Goal: Communication & Community: Ask a question

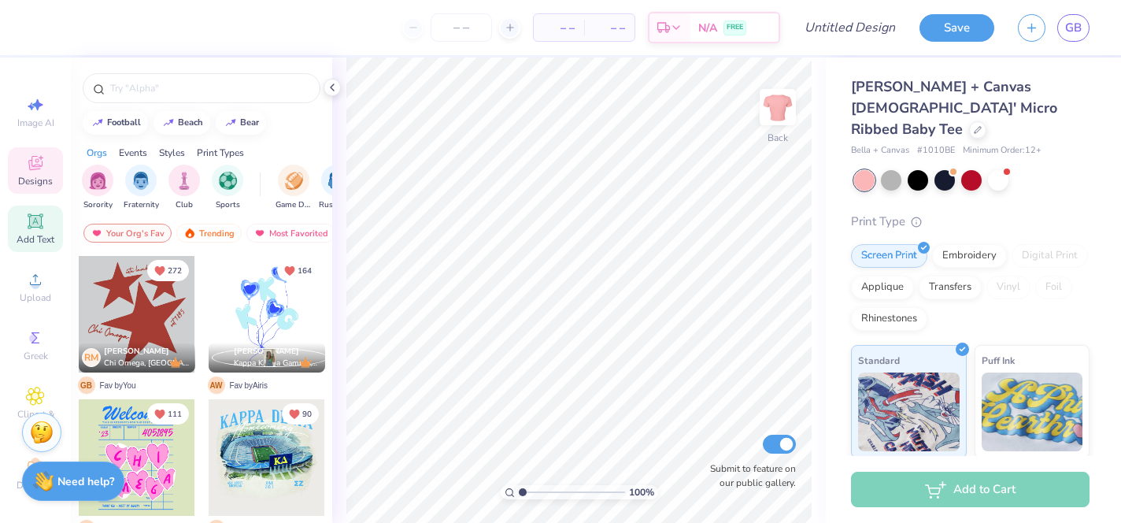
click at [34, 232] on div "Add Text" at bounding box center [35, 229] width 55 height 46
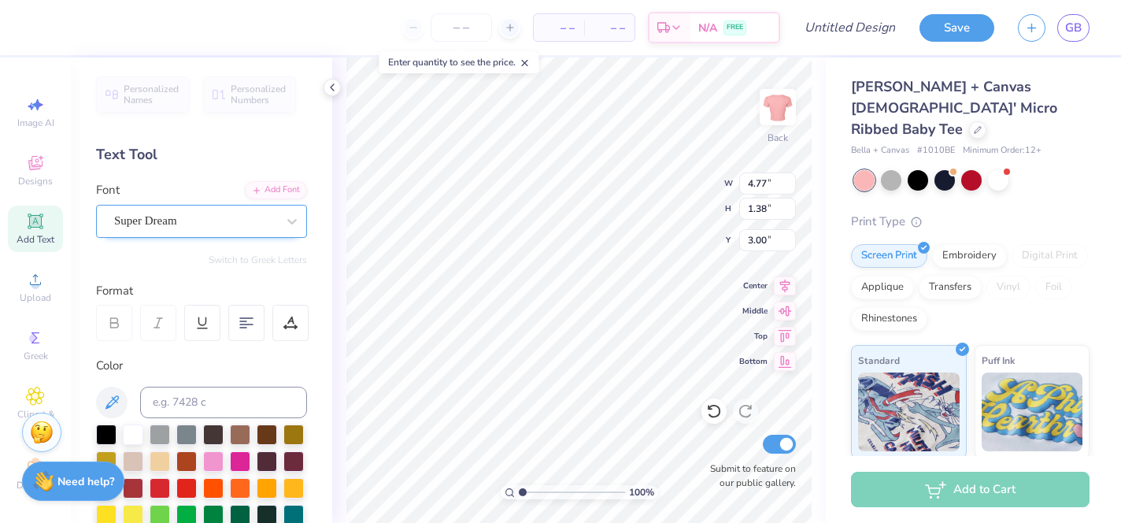
type input "3.00"
type textarea "[US_STATE]"
click at [224, 220] on div "Super Dream" at bounding box center [195, 221] width 165 height 24
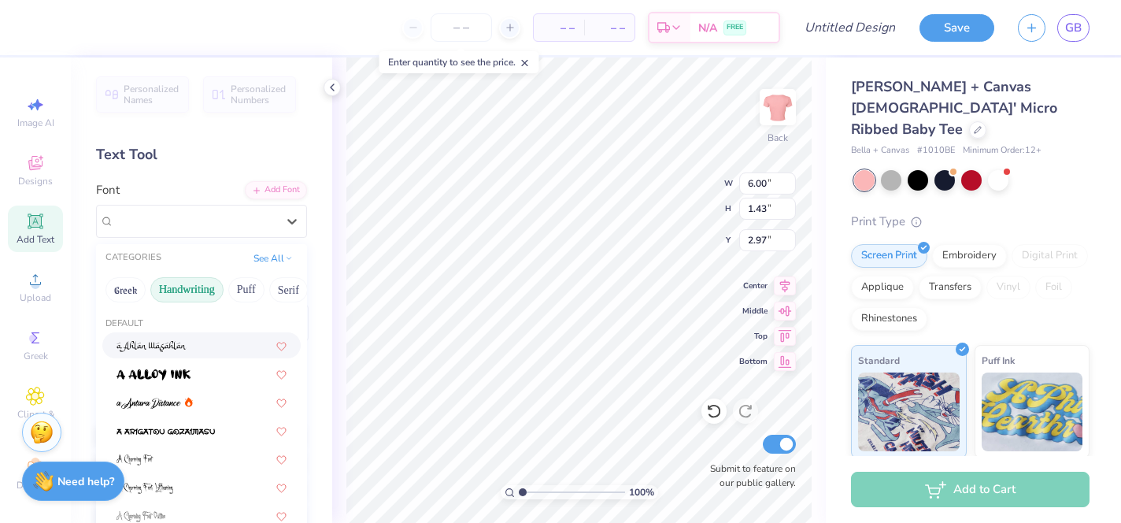
click at [189, 291] on button "Handwriting" at bounding box center [186, 289] width 73 height 25
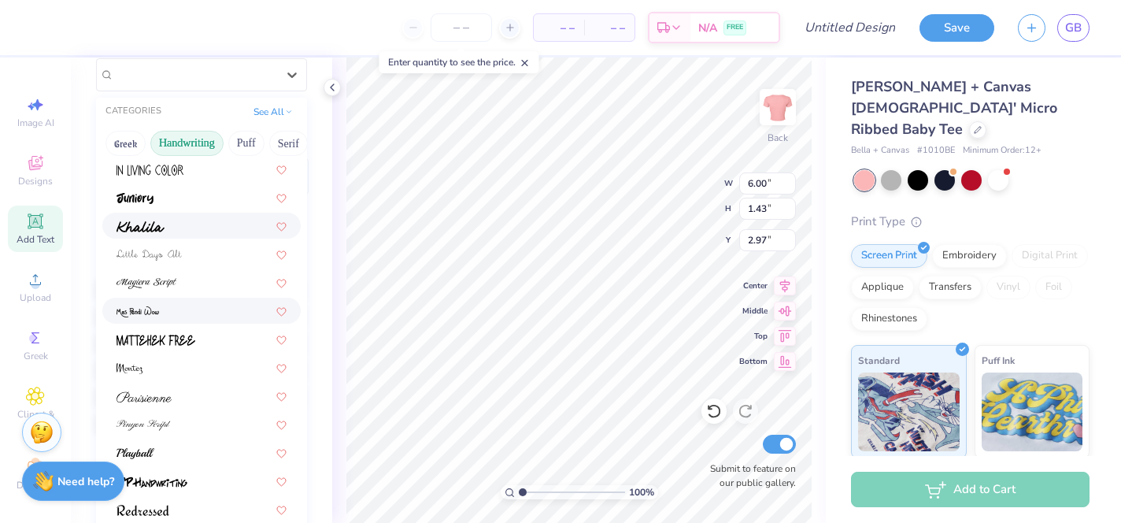
scroll to position [358, 0]
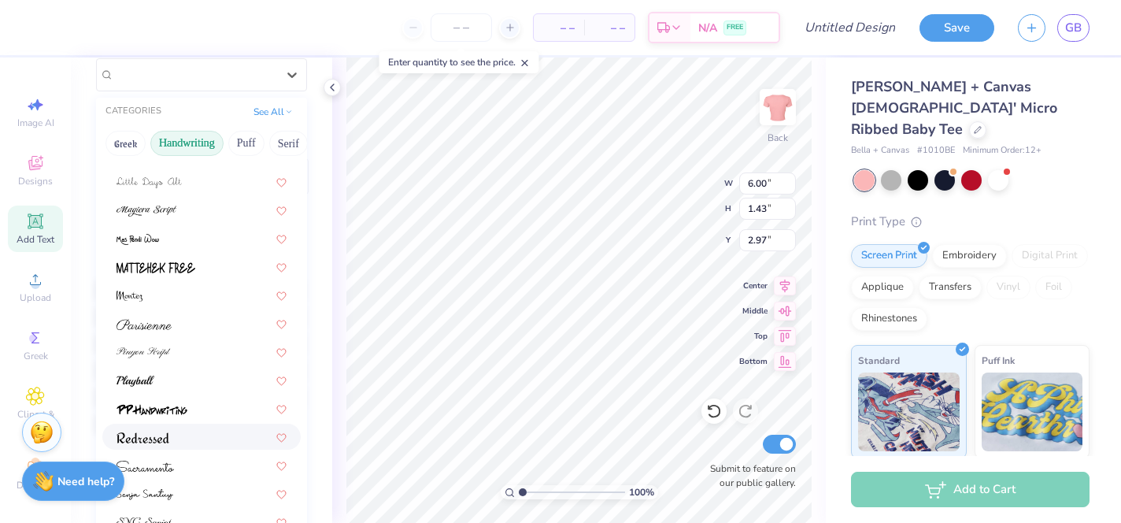
click at [169, 434] on img at bounding box center [143, 437] width 53 height 11
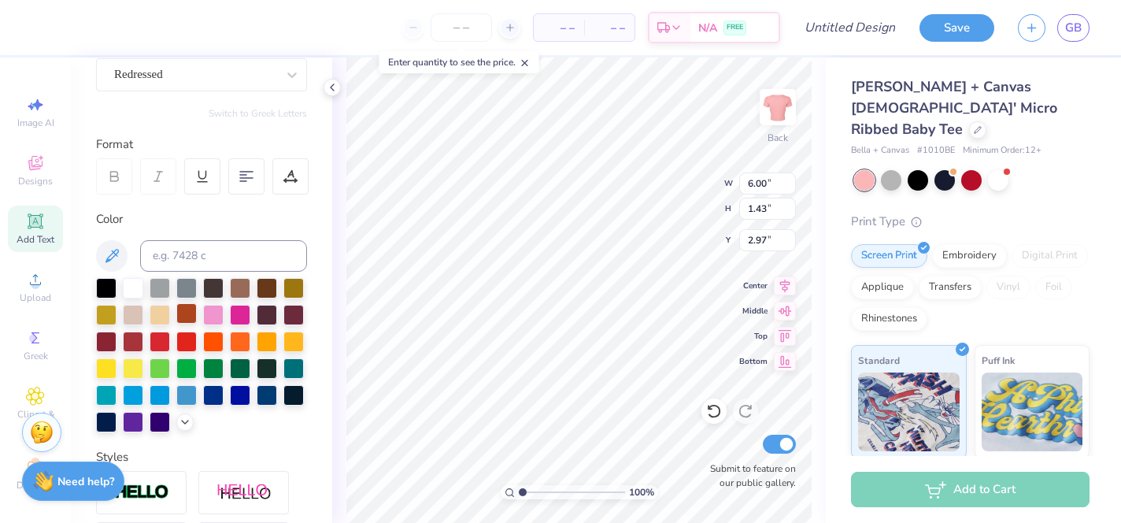
type input "5.38"
type input "1.49"
type input "2.95"
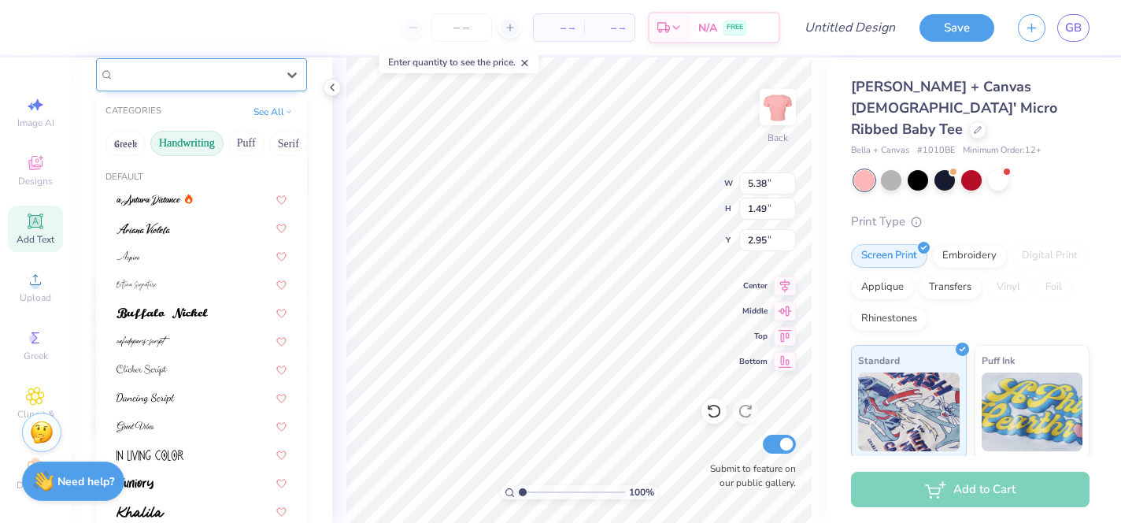
click at [218, 76] on div "Redressed" at bounding box center [195, 74] width 165 height 24
click at [245, 145] on button "Puff" at bounding box center [246, 143] width 36 height 25
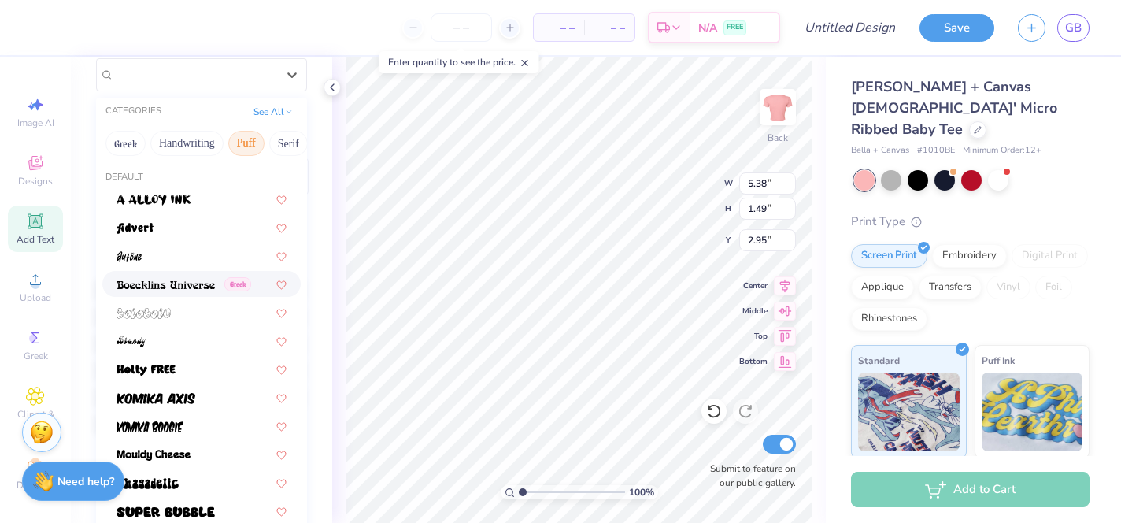
click at [172, 280] on img at bounding box center [166, 285] width 98 height 11
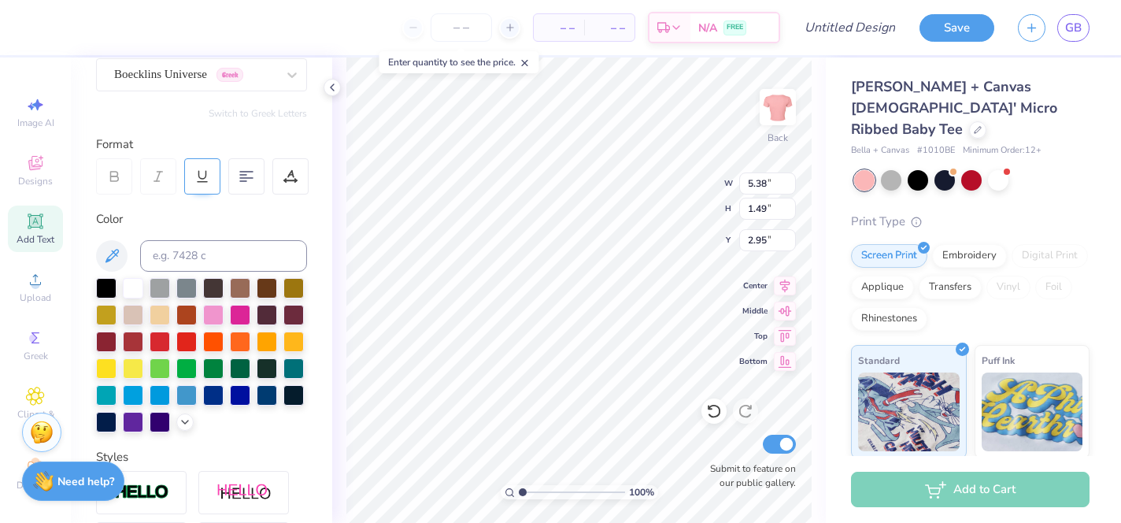
type input "6.53"
type input "1.44"
type input "2.97"
click at [208, 70] on div "Boecklins Universe Greek" at bounding box center [195, 74] width 165 height 24
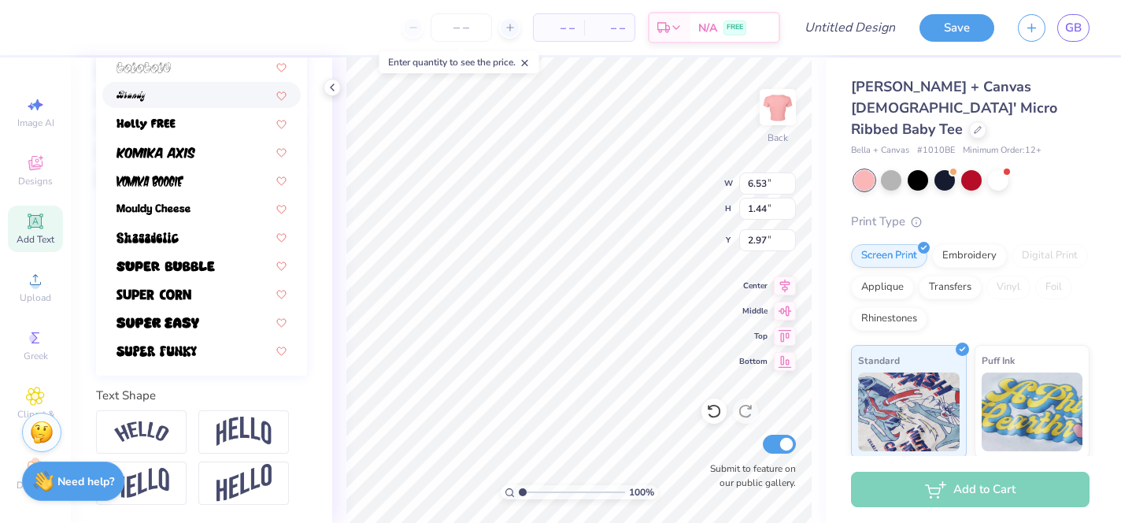
scroll to position [389, 0]
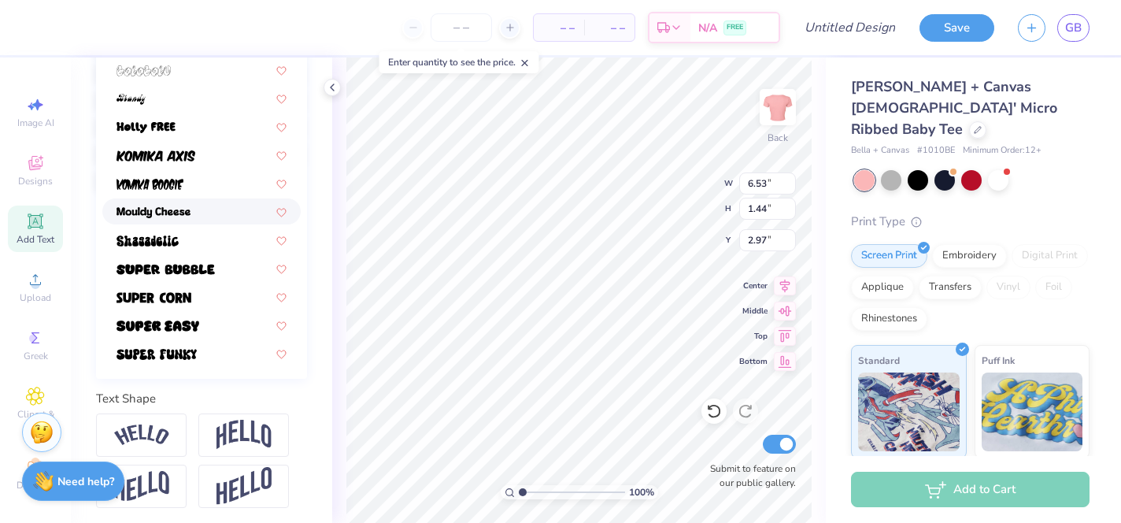
click at [182, 207] on img at bounding box center [154, 212] width 74 height 11
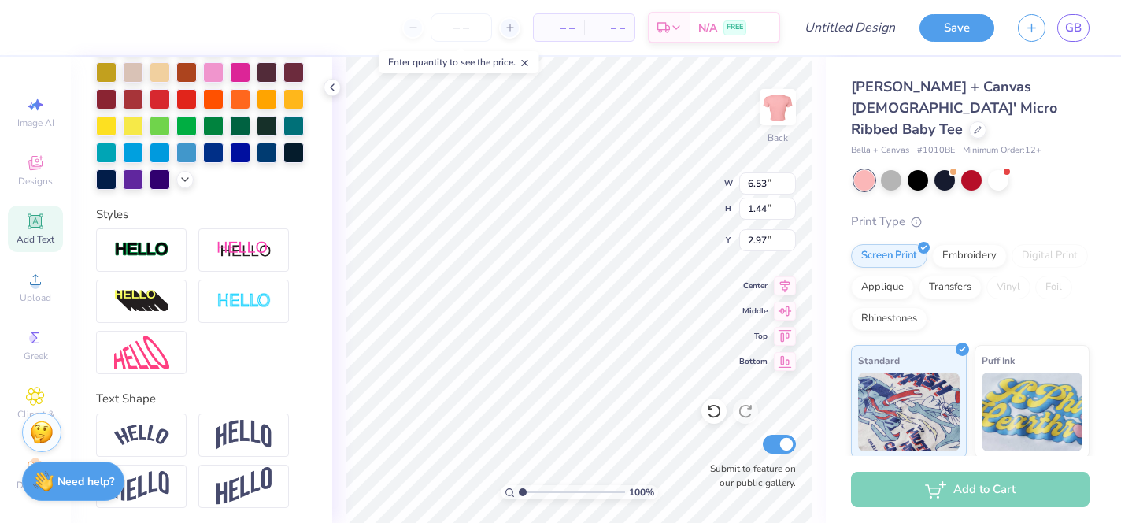
type input "5.68"
type input "1.52"
type input "2.93"
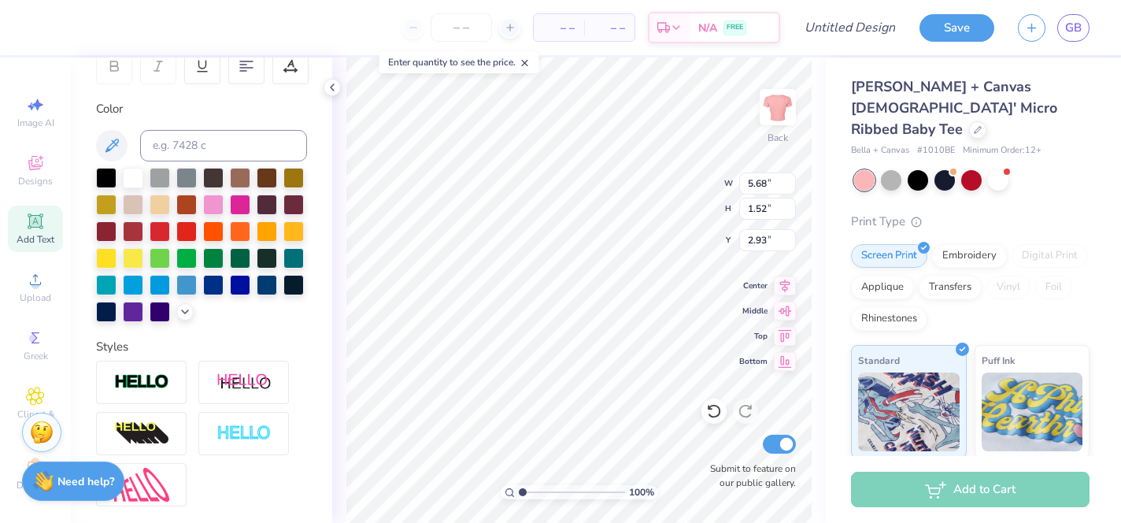
scroll to position [161, 0]
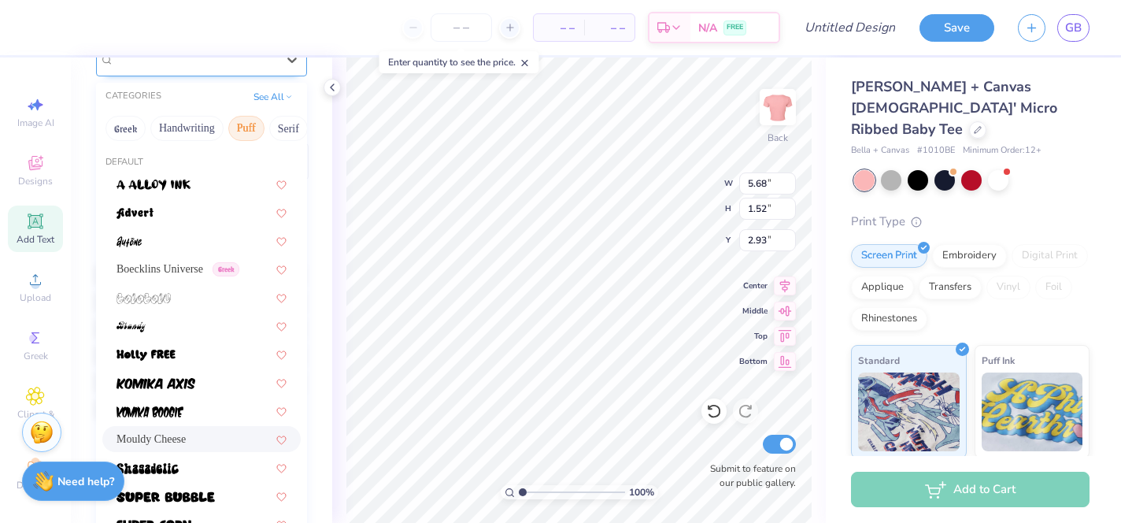
click at [238, 65] on div "Mouldy Cheese" at bounding box center [195, 59] width 165 height 24
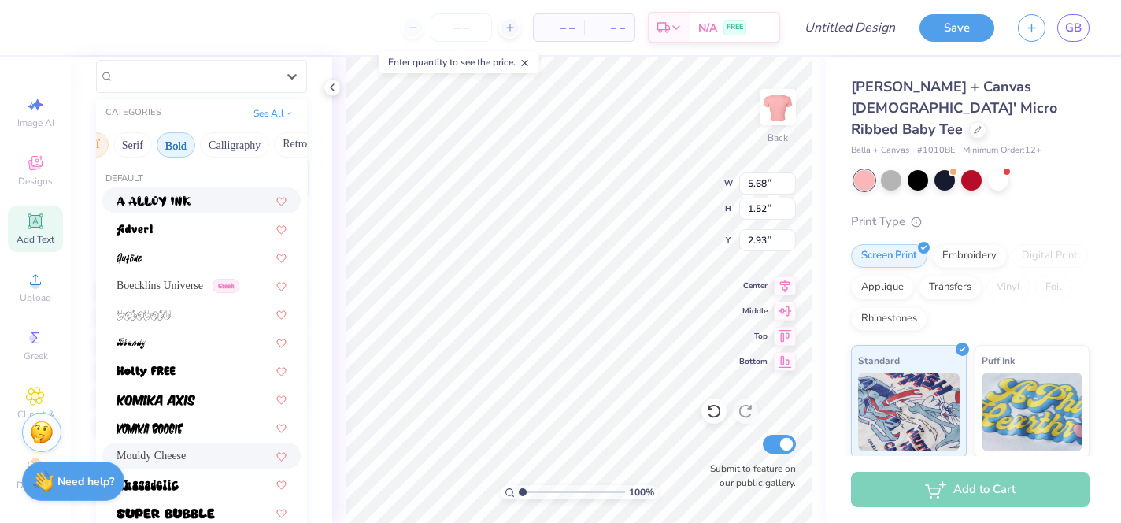
scroll to position [0, 158]
click at [171, 136] on button "Bold" at bounding box center [174, 144] width 39 height 25
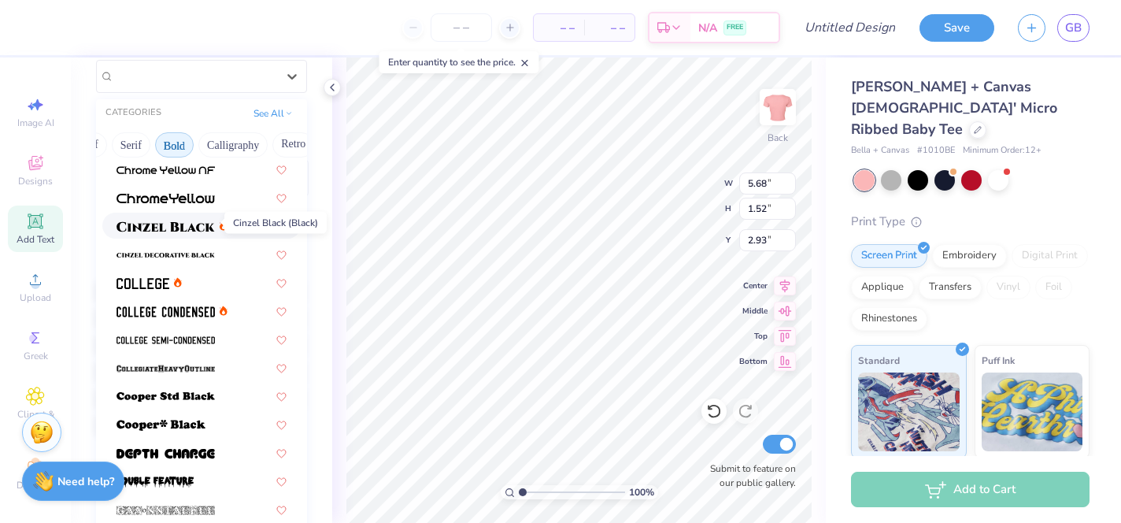
scroll to position [64, 0]
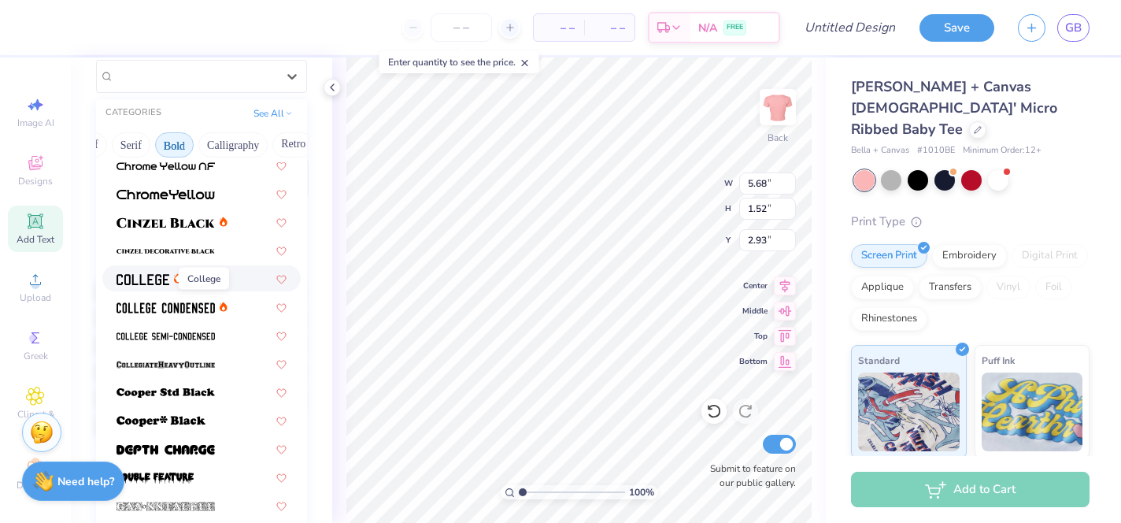
click at [158, 283] on img at bounding box center [143, 279] width 53 height 11
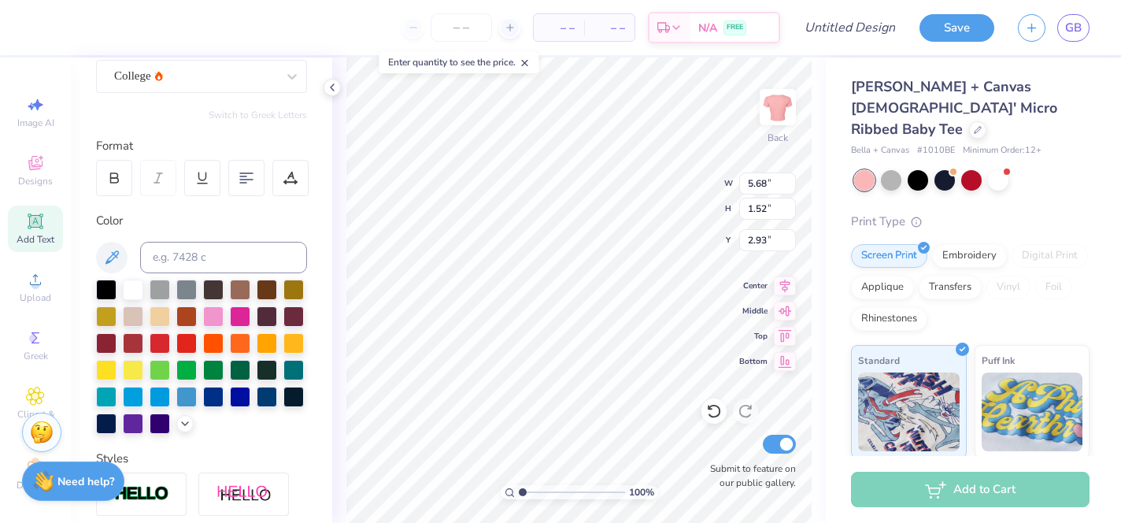
type input "5.29"
type input "1.35"
type input "3.02"
click at [203, 76] on div "College" at bounding box center [195, 76] width 165 height 24
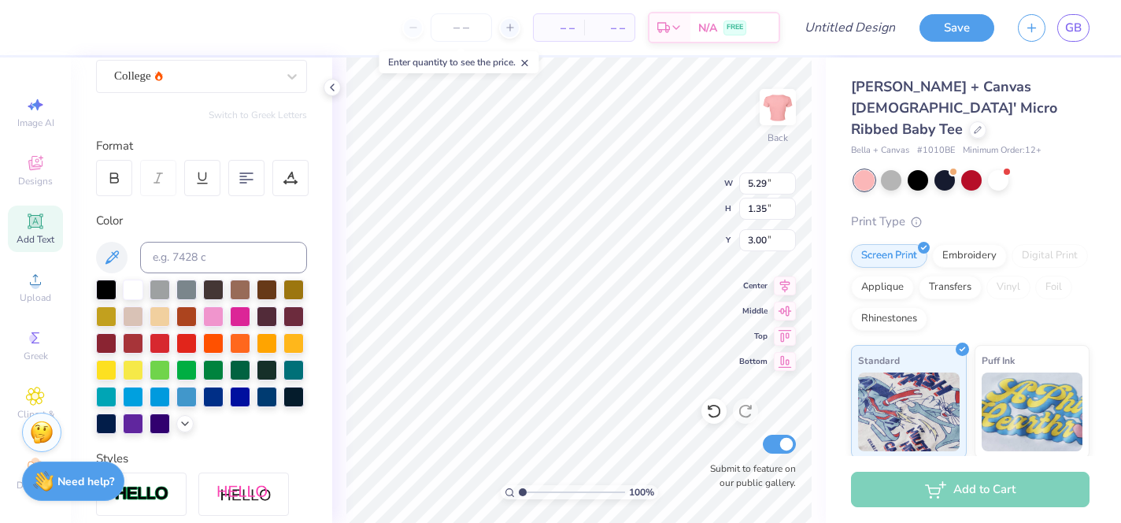
type input "5.98"
type input "1.52"
type input "4.52"
type textarea "ZETA"
type input "4.74"
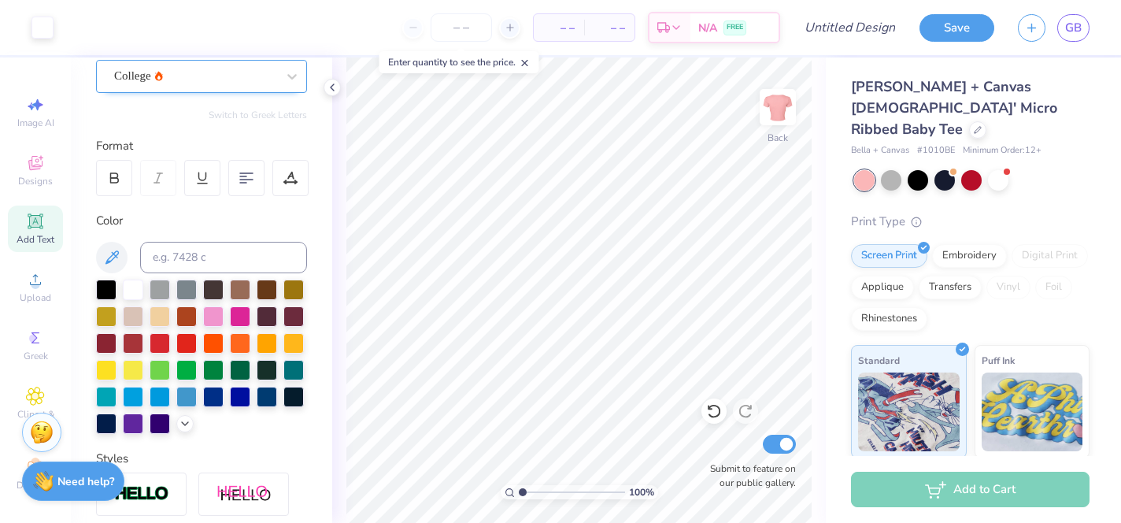
click at [254, 70] on div "College" at bounding box center [195, 76] width 165 height 24
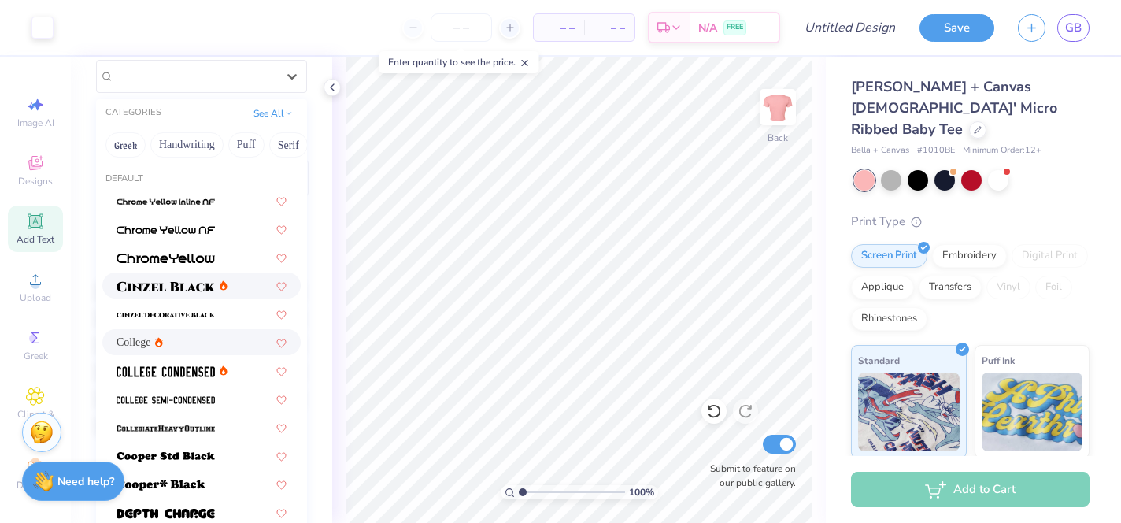
click at [237, 283] on div at bounding box center [202, 285] width 170 height 17
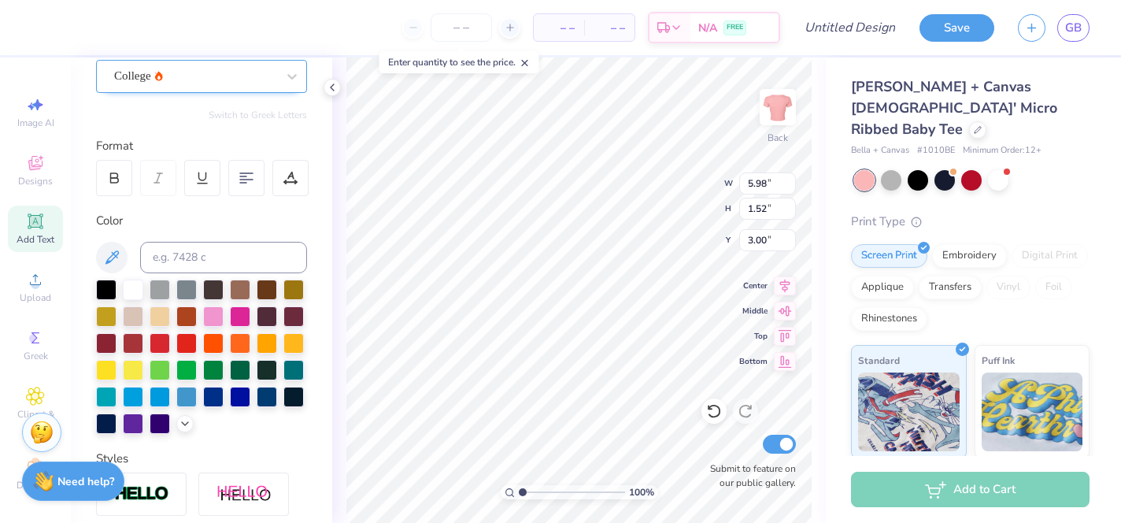
click at [264, 74] on div "College" at bounding box center [195, 76] width 165 height 24
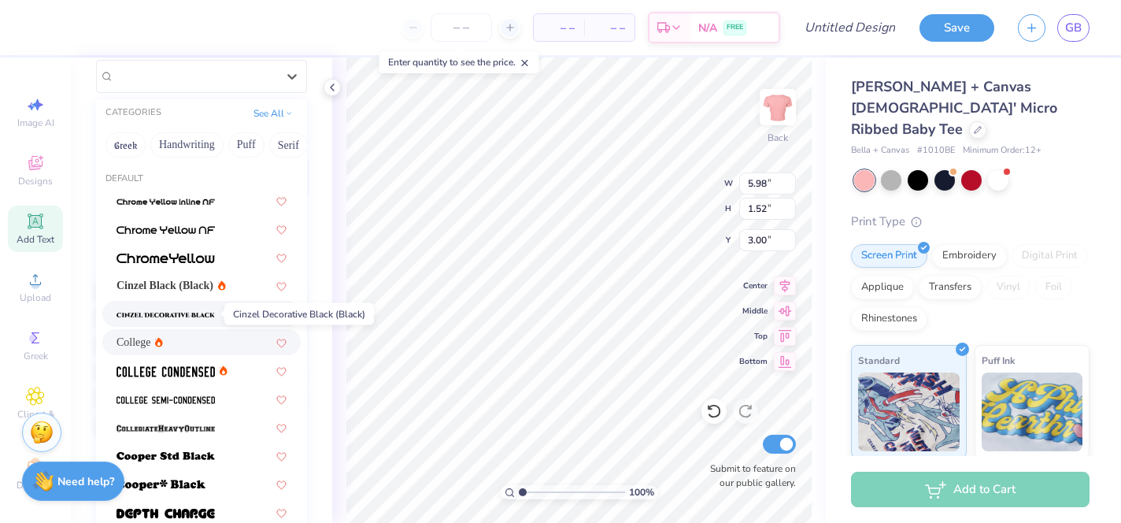
click at [209, 311] on img at bounding box center [166, 315] width 98 height 11
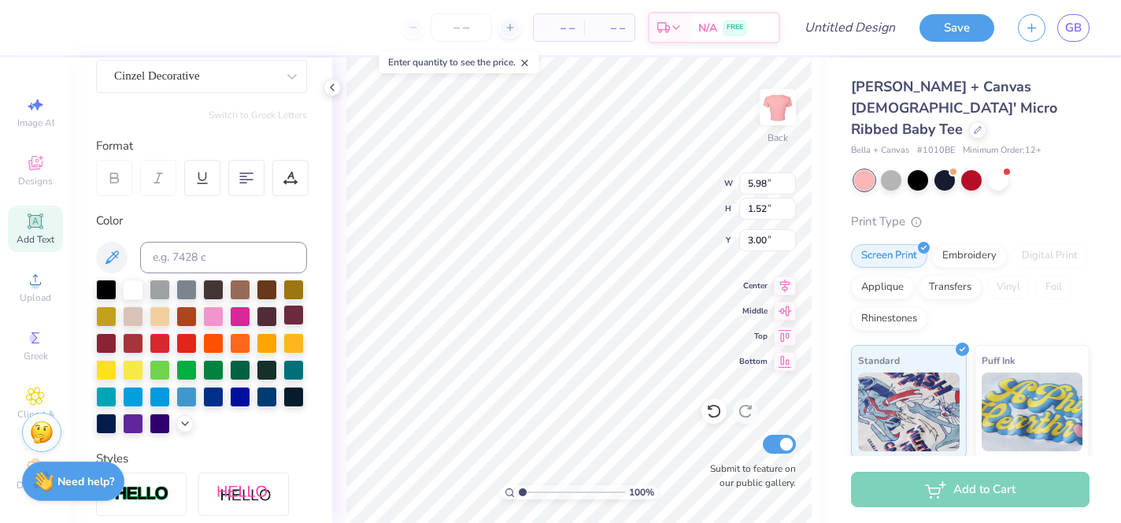
type input "8.12"
type input "2.41"
type input "2.55"
click at [218, 67] on div "Cinzel Decorative" at bounding box center [195, 76] width 165 height 24
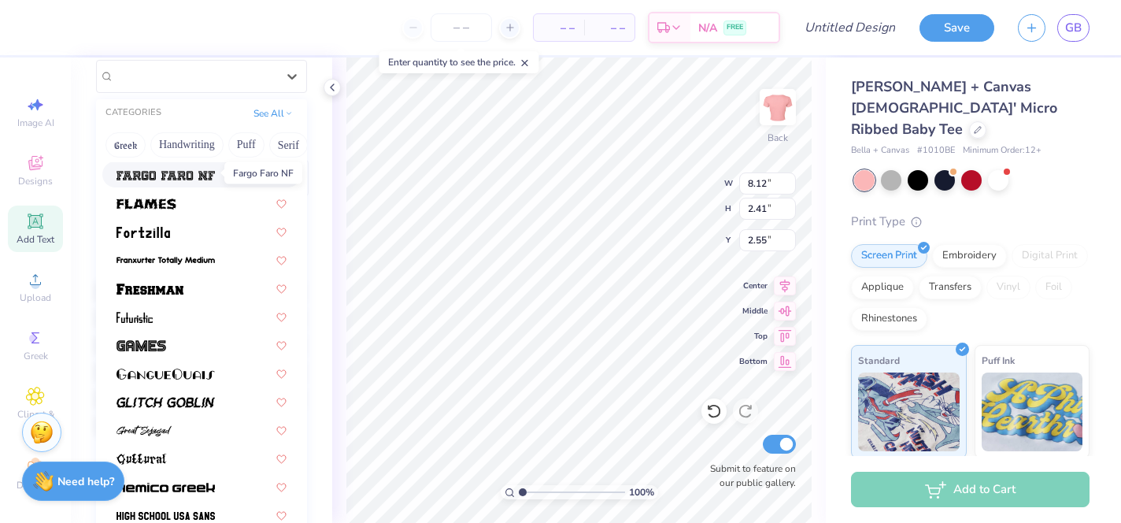
scroll to position [481, 0]
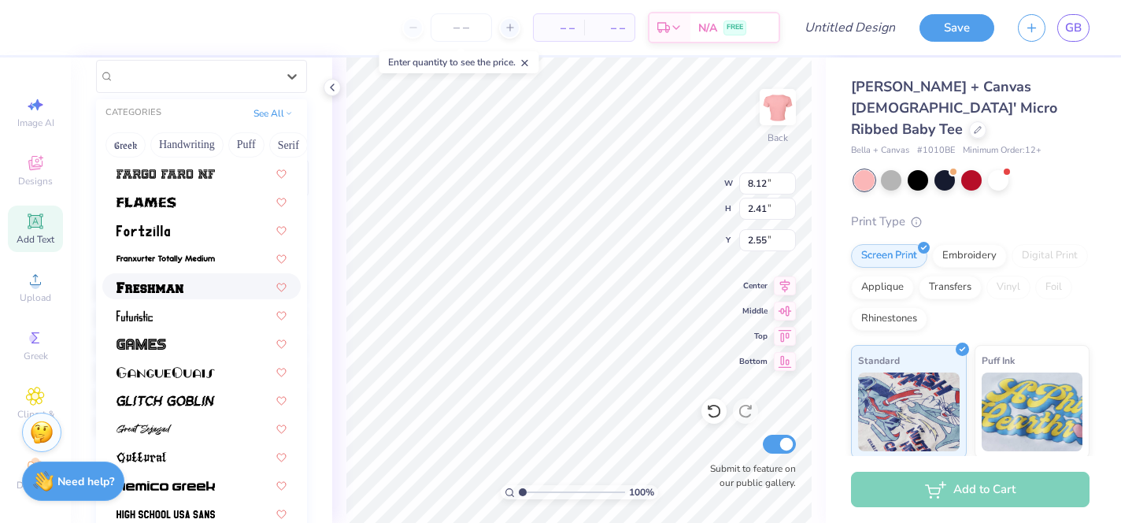
click at [220, 280] on div at bounding box center [202, 286] width 170 height 17
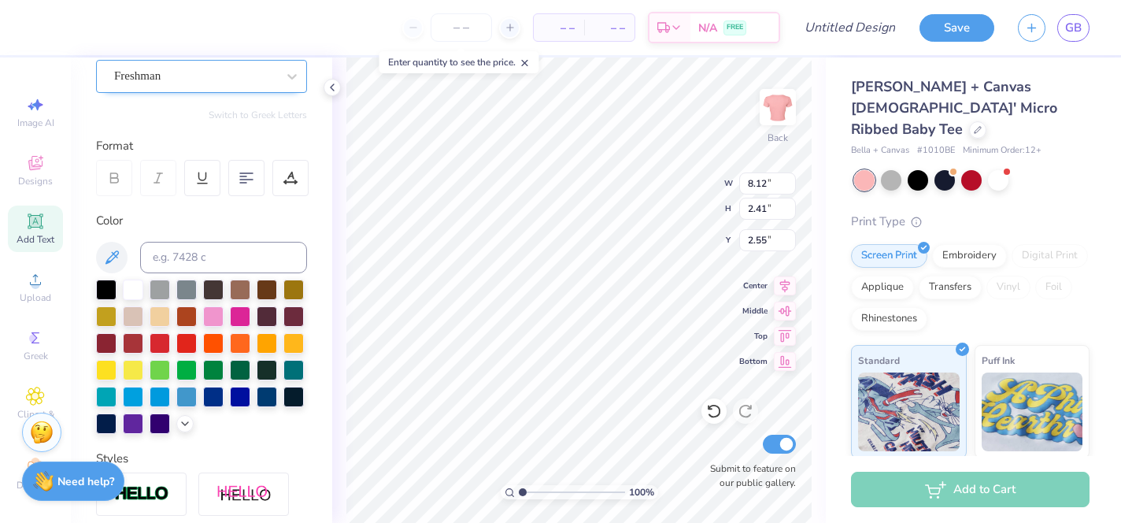
type input "8.64"
type input "1.86"
type input "2.83"
click at [290, 77] on icon at bounding box center [292, 77] width 16 height 16
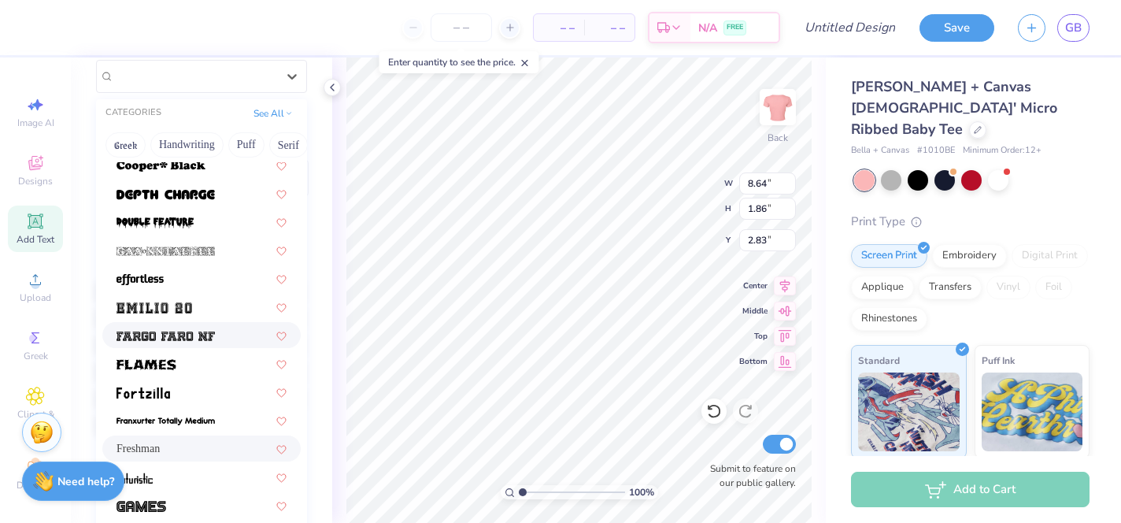
scroll to position [320, 0]
click at [192, 332] on img at bounding box center [166, 335] width 98 height 11
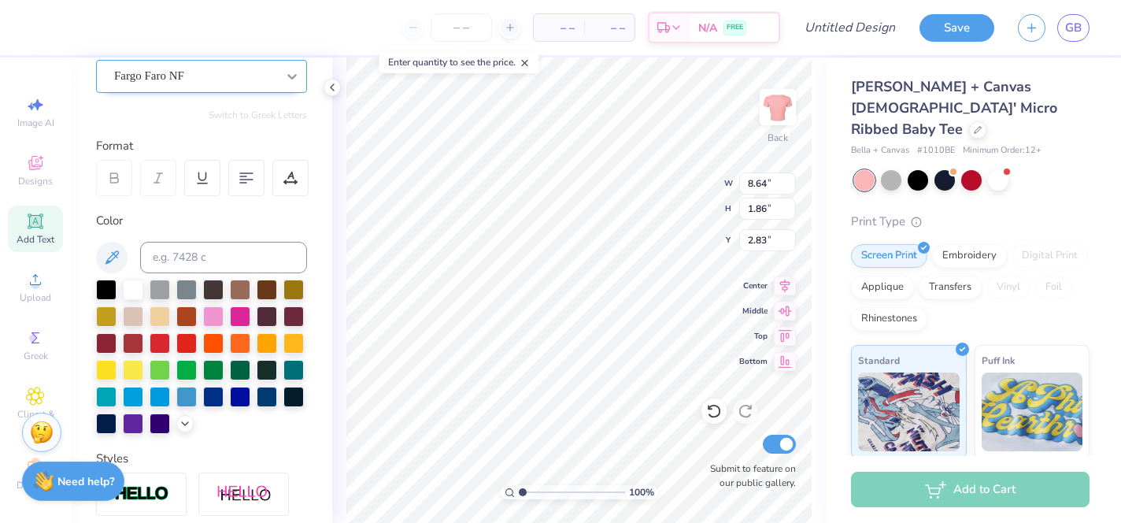
type input "7.92"
type input "1.69"
type input "2.91"
click at [287, 89] on div at bounding box center [292, 76] width 28 height 28
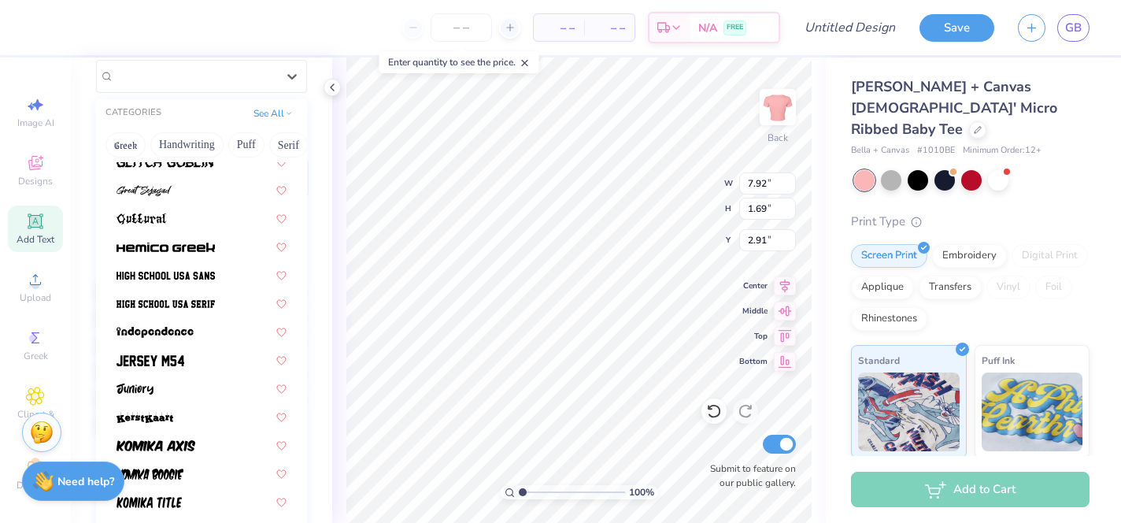
scroll to position [757, 0]
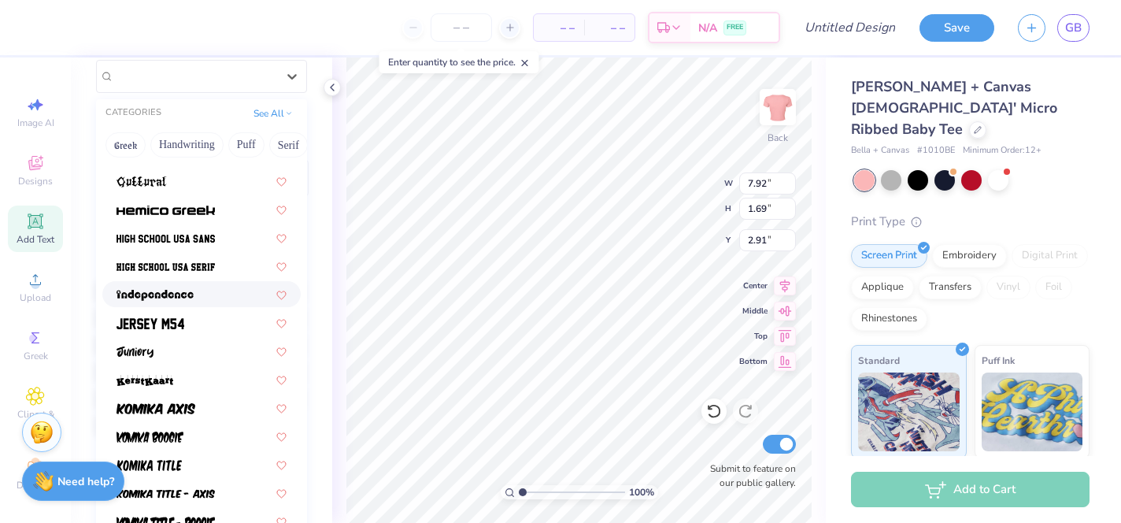
click at [199, 308] on div "Cinzel Black (Black) Cinzel Decorative Black (Black) College Fargo Faro NF Fres…" at bounding box center [201, 507] width 211 height 2152
click at [191, 321] on div at bounding box center [202, 322] width 170 height 17
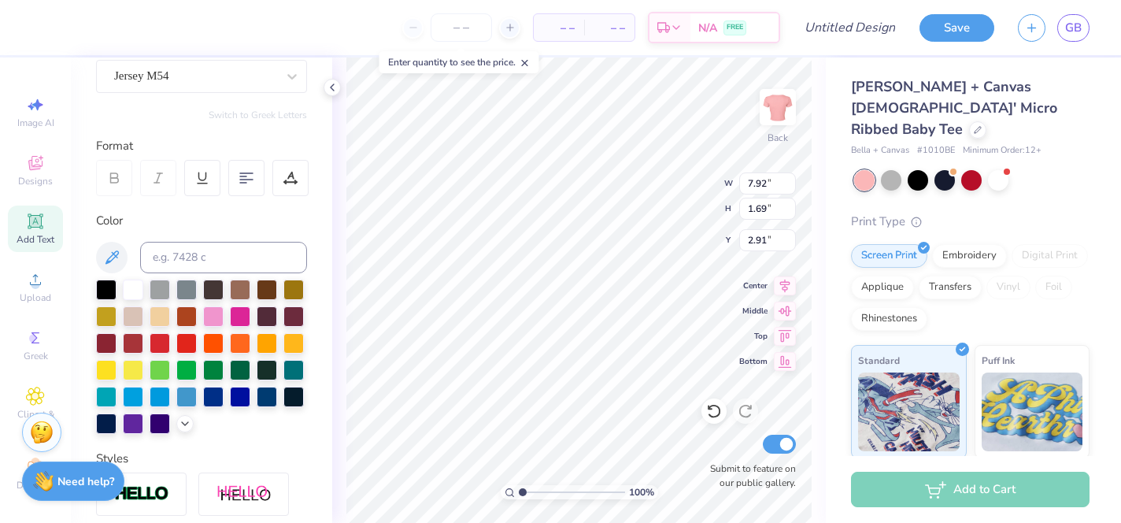
type input "5.50"
type input "1.71"
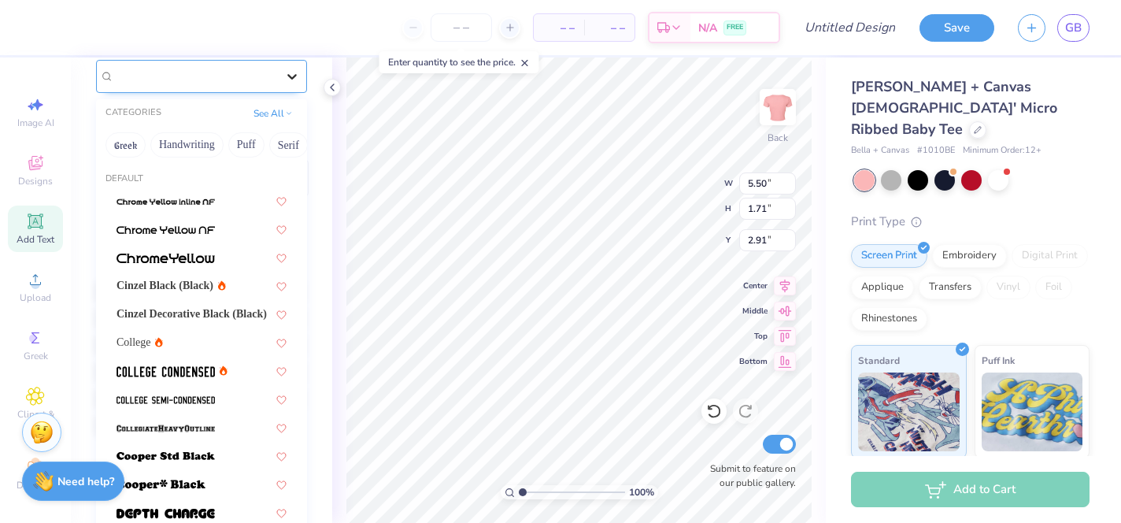
click at [292, 76] on icon at bounding box center [292, 77] width 16 height 16
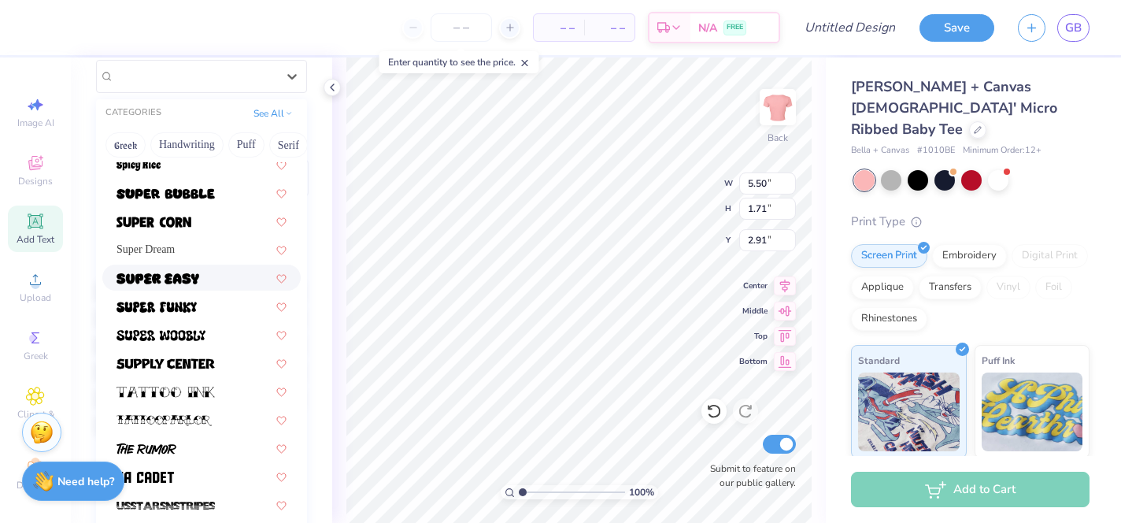
scroll to position [1718, 0]
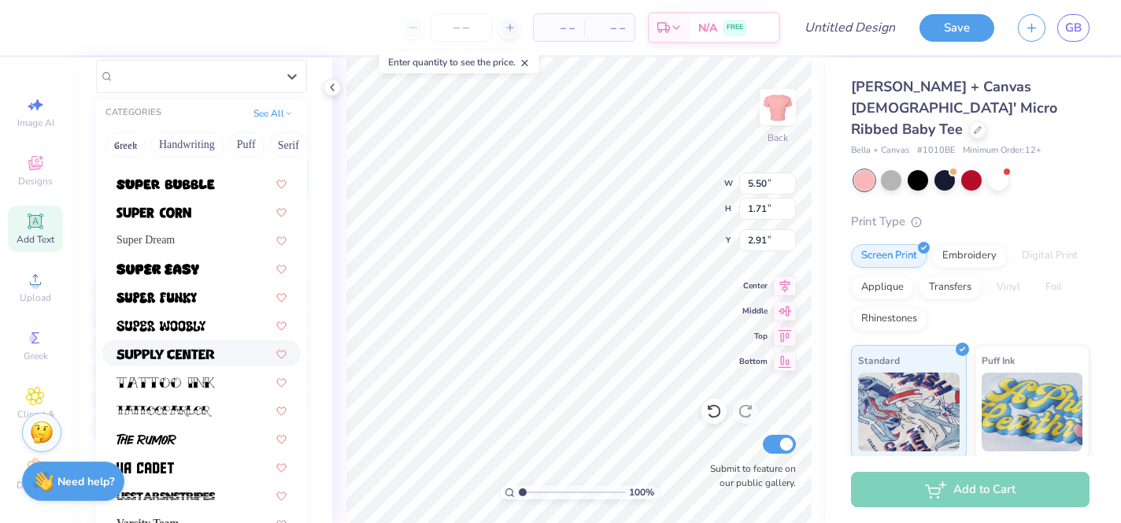
click at [187, 349] on img at bounding box center [166, 354] width 98 height 11
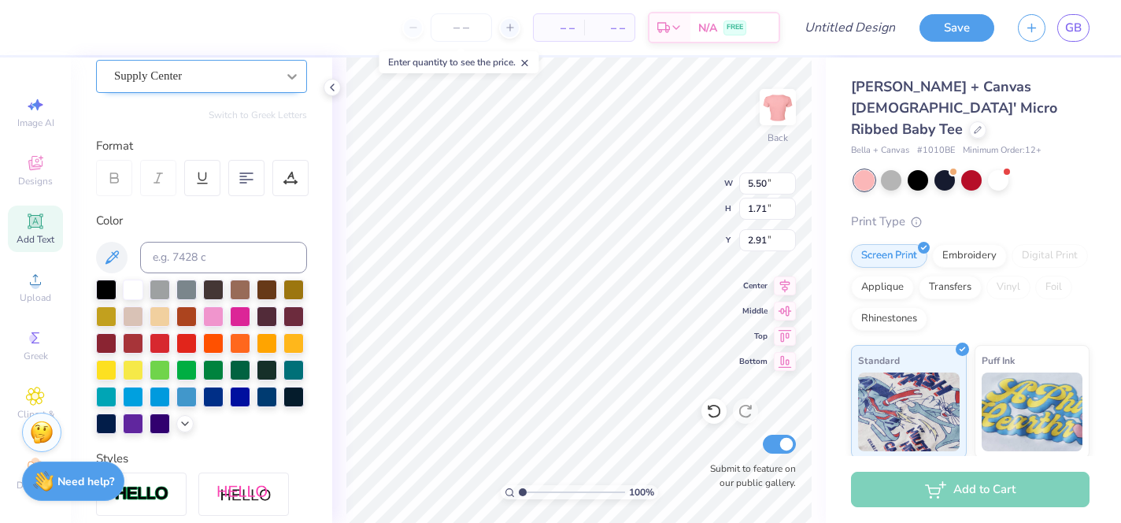
type input "9.98"
type input "2.36"
type input "2.58"
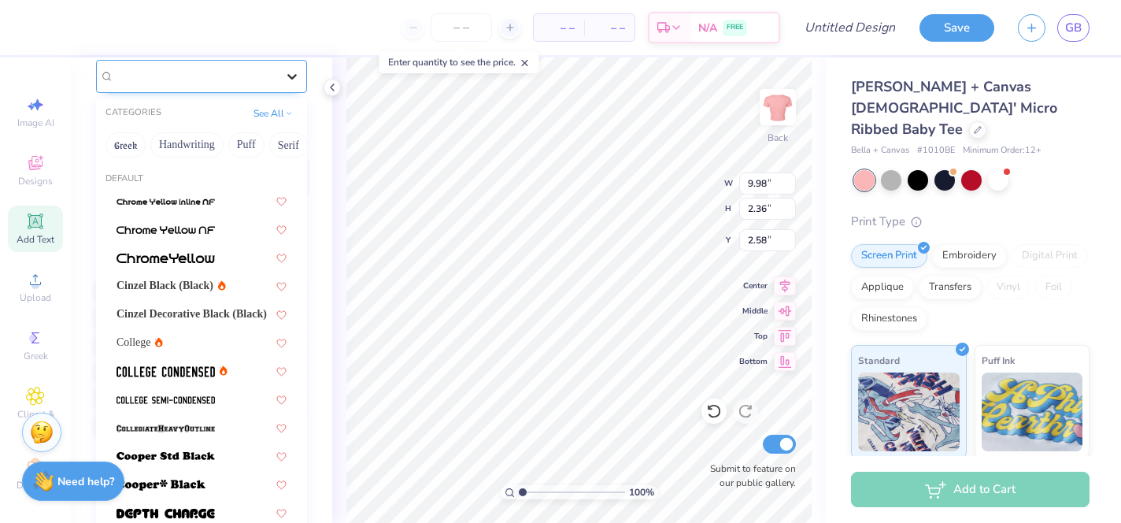
click at [293, 76] on icon at bounding box center [291, 77] width 9 height 6
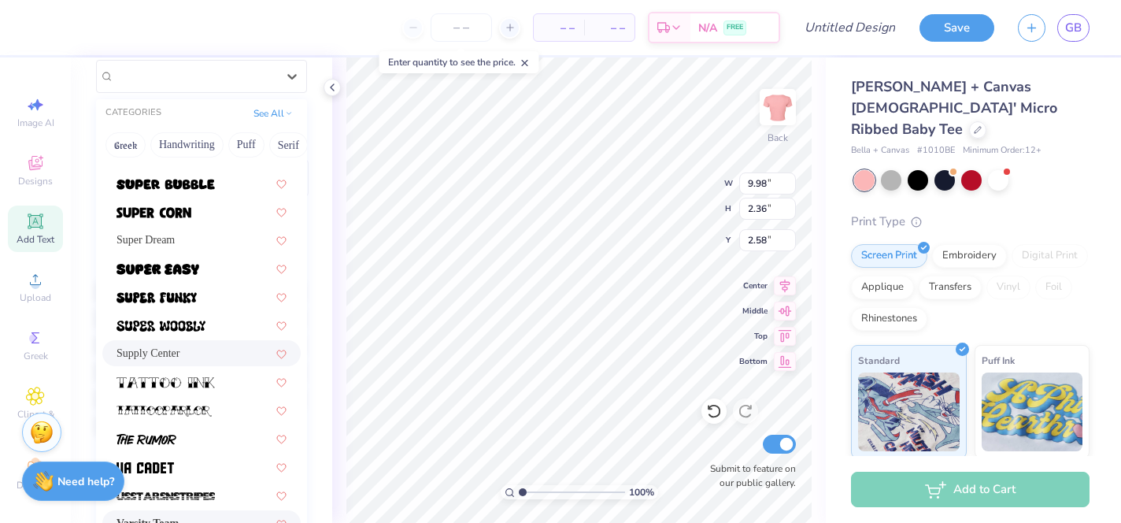
click at [165, 515] on span "Varsity Team" at bounding box center [148, 523] width 62 height 17
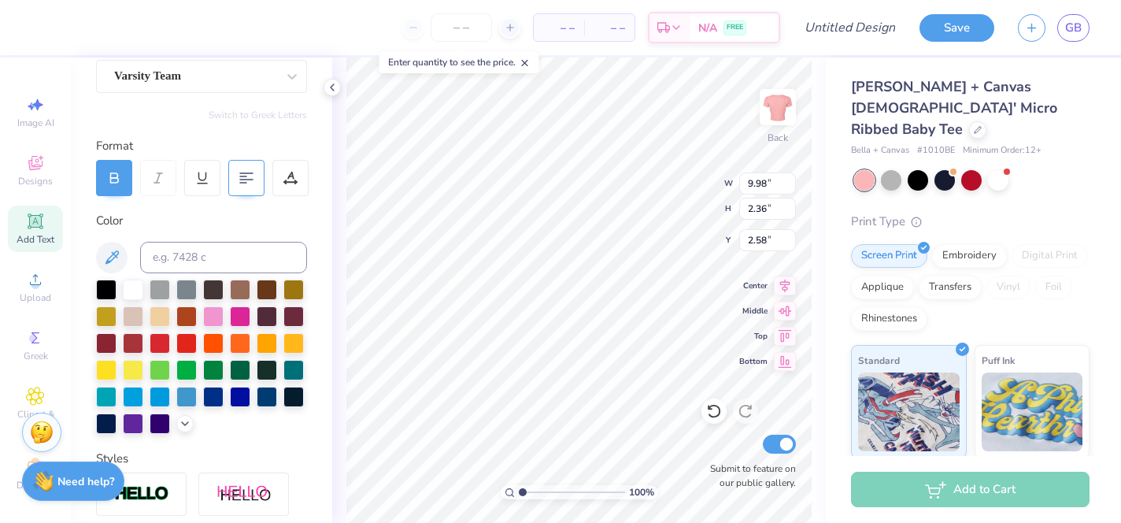
type input "6.49"
type input "1.56"
type input "2.98"
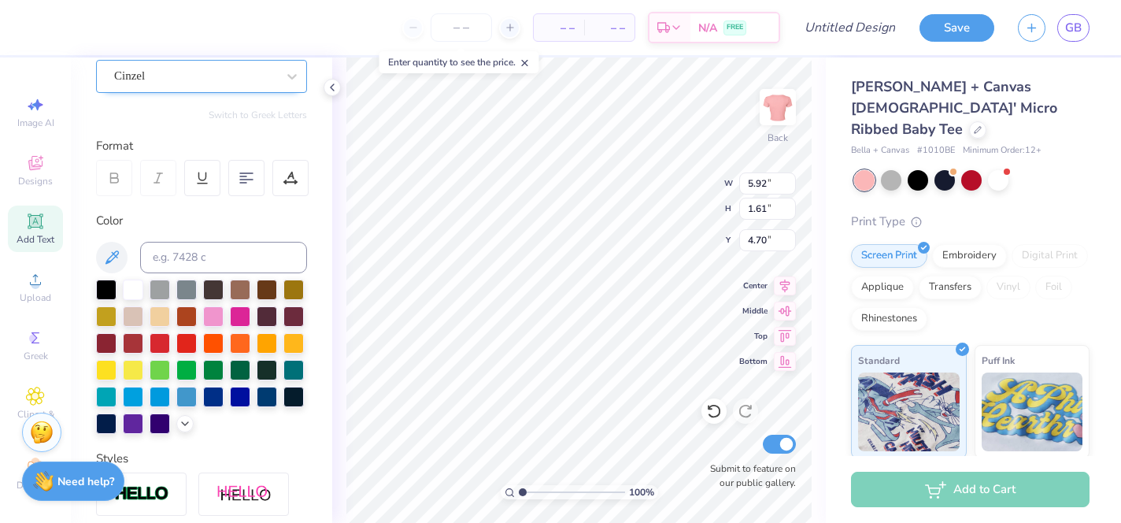
click at [254, 80] on div "Cinzel" at bounding box center [195, 76] width 165 height 24
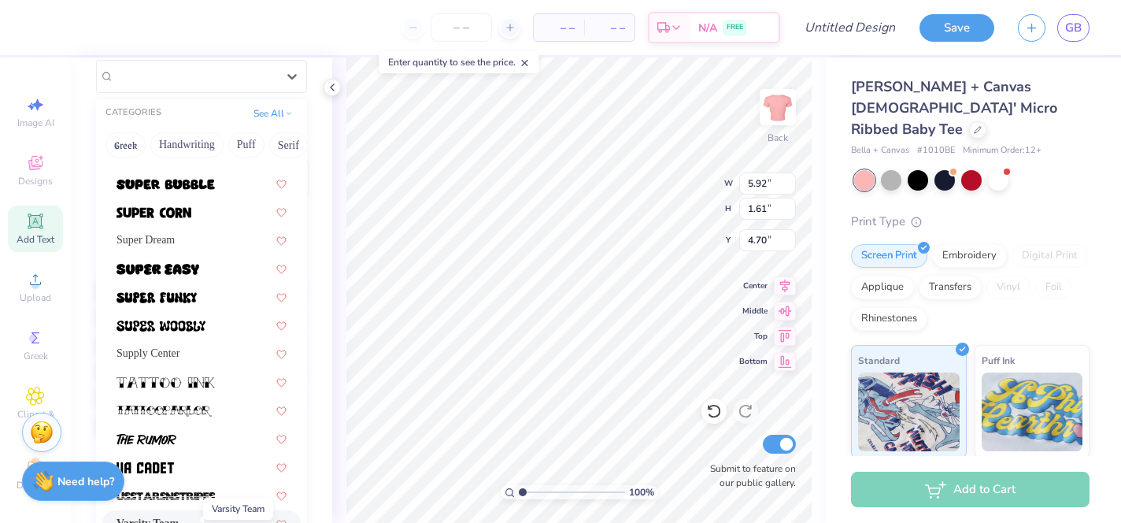
click at [179, 519] on span "Varsity Team" at bounding box center [148, 523] width 62 height 17
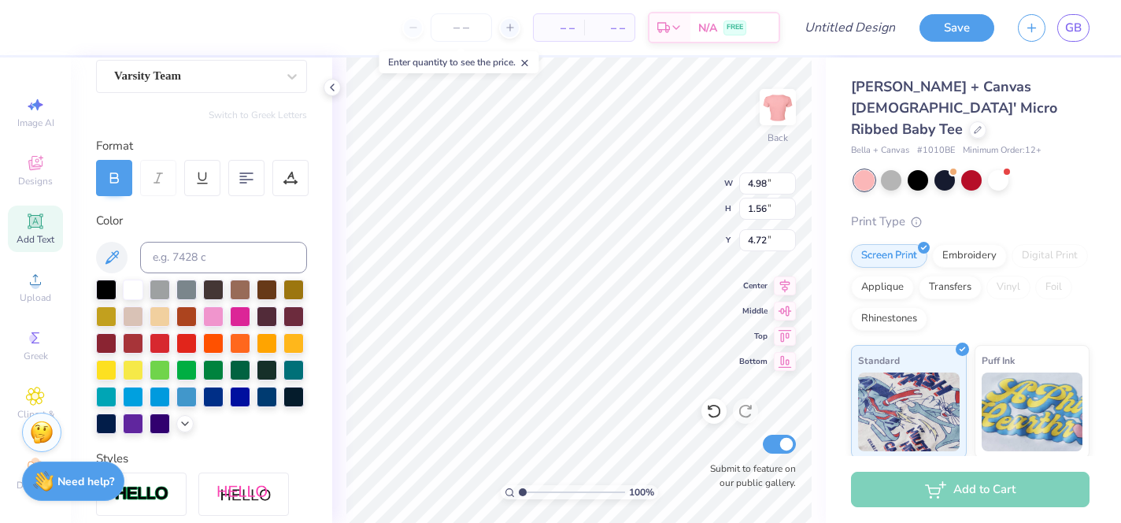
type input "4.98"
type input "1.56"
type input "4.72"
click at [677, 180] on div "100 % Back W 4.98 4.98 " H 1.56 1.56 " Y 4.72 4.72 " Center Middle Top Bottom S…" at bounding box center [579, 289] width 494 height 465
type input "3.30"
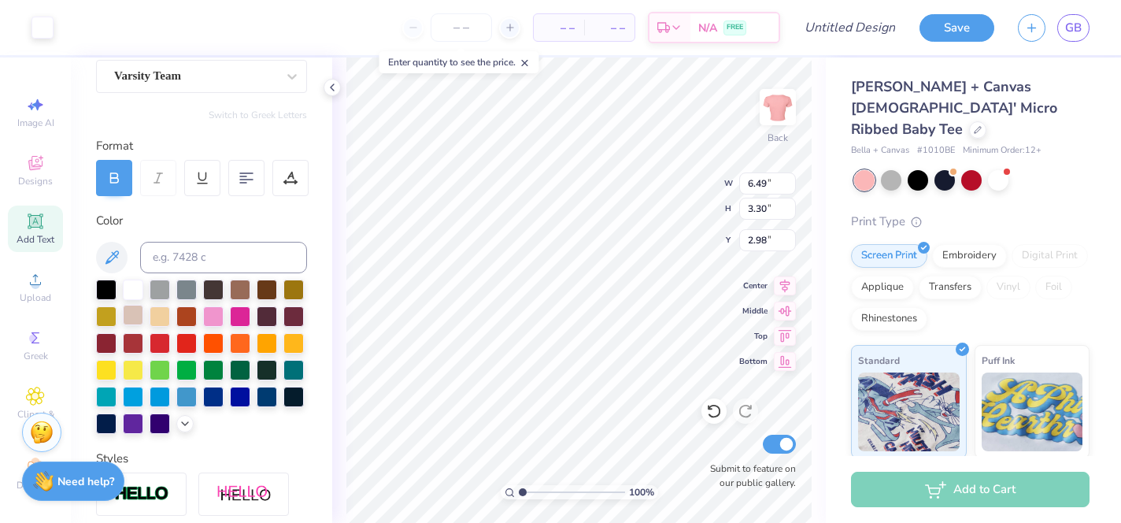
click at [133, 314] on div at bounding box center [133, 315] width 20 height 20
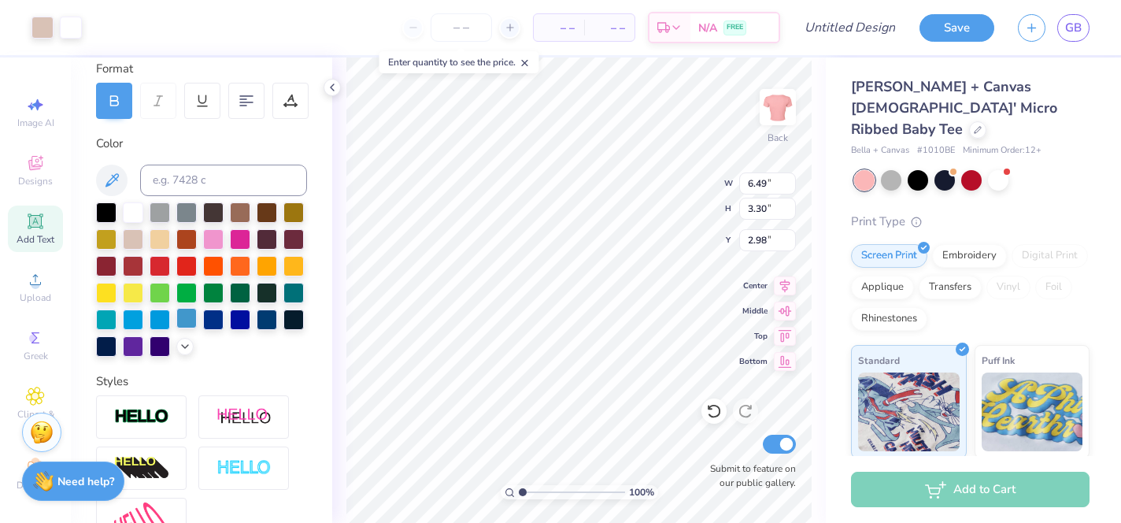
scroll to position [240, 0]
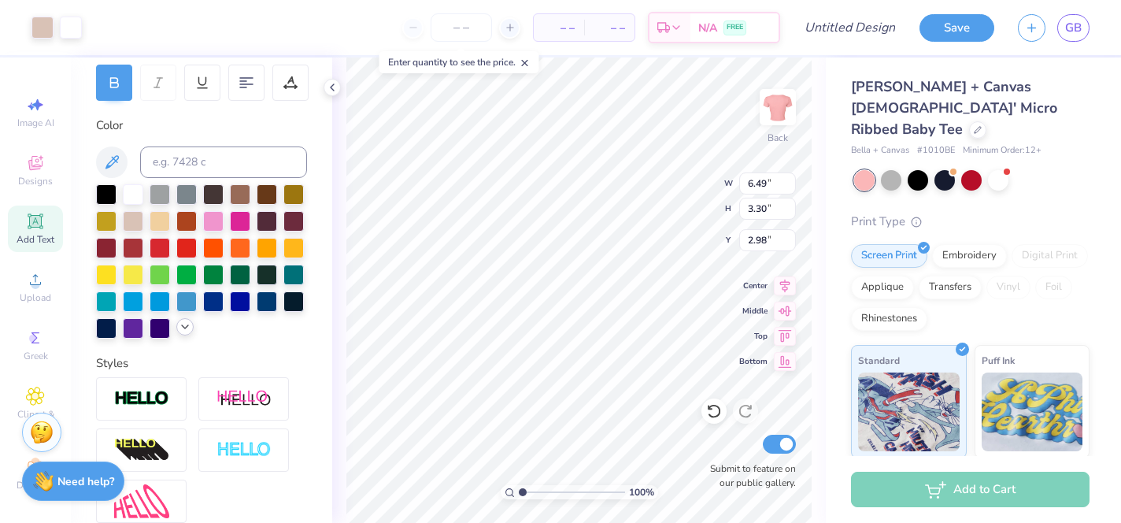
click at [186, 328] on icon at bounding box center [185, 327] width 13 height 13
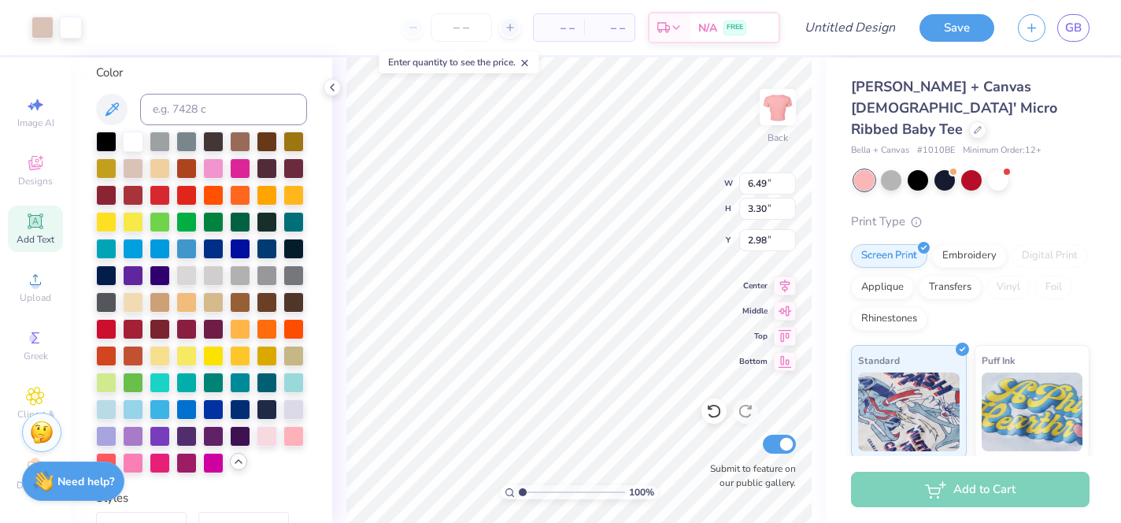
scroll to position [302, 0]
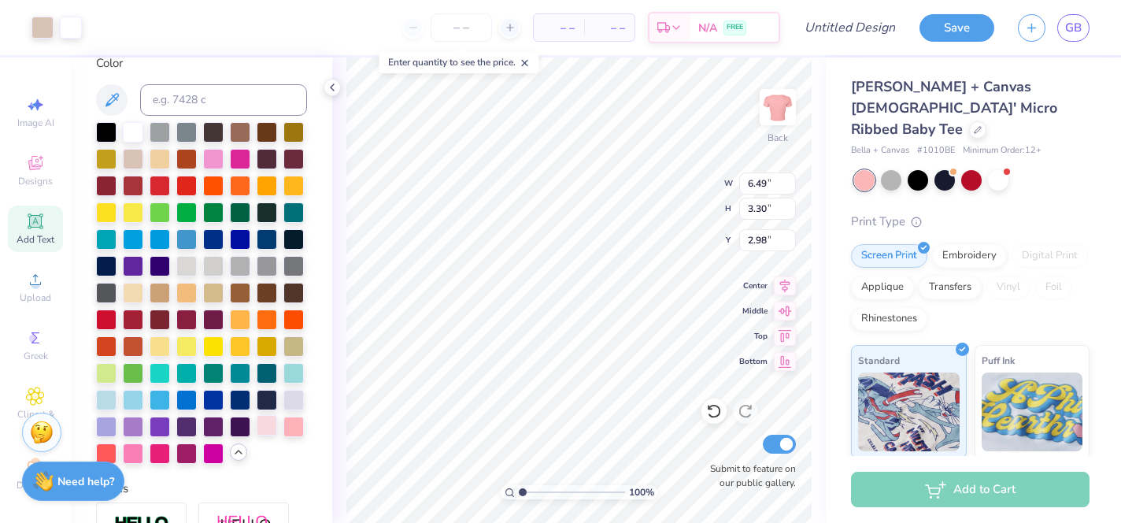
click at [262, 430] on div at bounding box center [267, 425] width 20 height 20
click at [263, 428] on div at bounding box center [267, 425] width 20 height 20
click at [266, 419] on div at bounding box center [267, 425] width 20 height 20
click at [265, 425] on div at bounding box center [267, 425] width 20 height 20
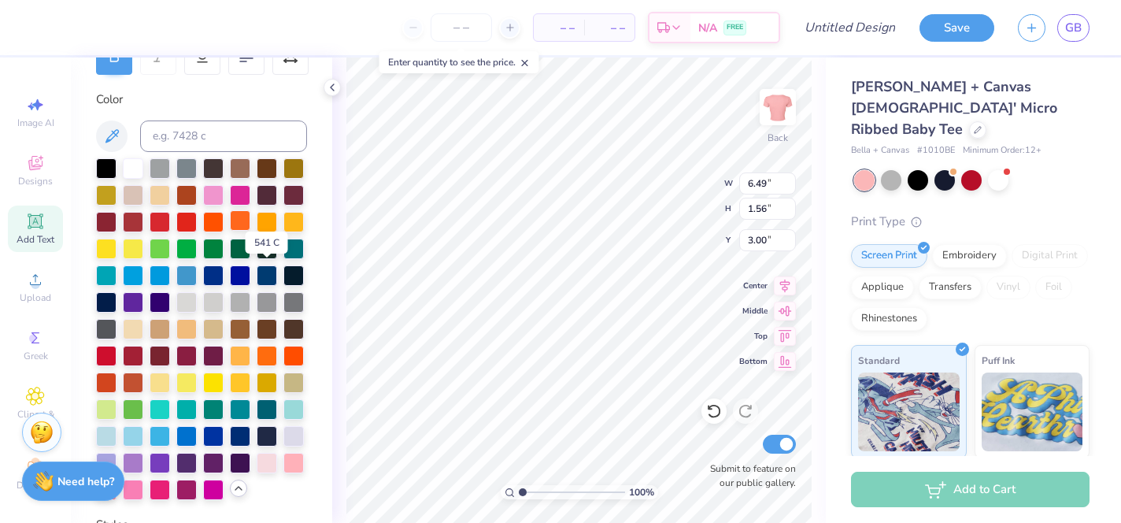
scroll to position [269, 0]
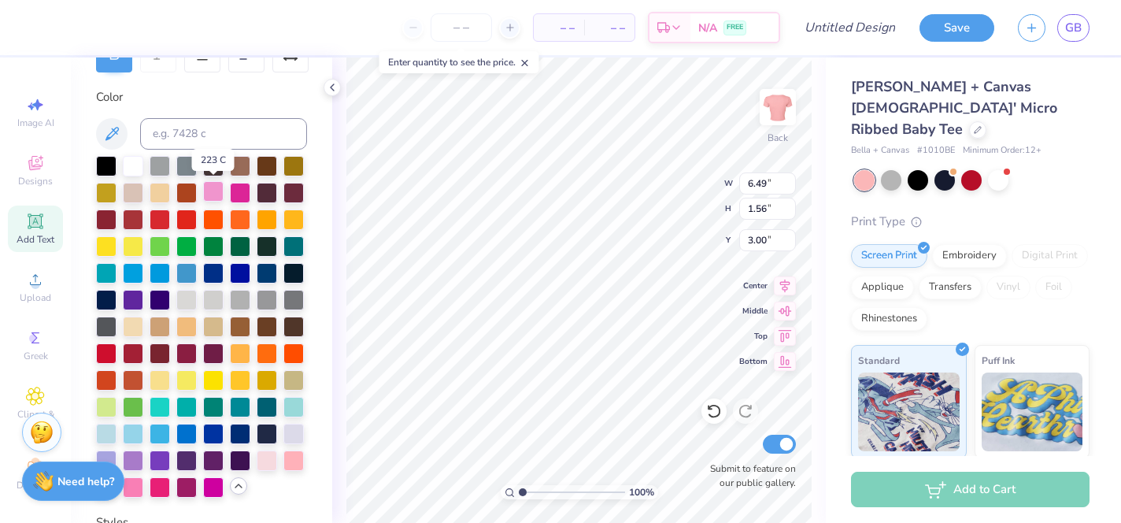
click at [216, 188] on div at bounding box center [213, 191] width 20 height 20
click at [262, 456] on div at bounding box center [267, 459] width 20 height 20
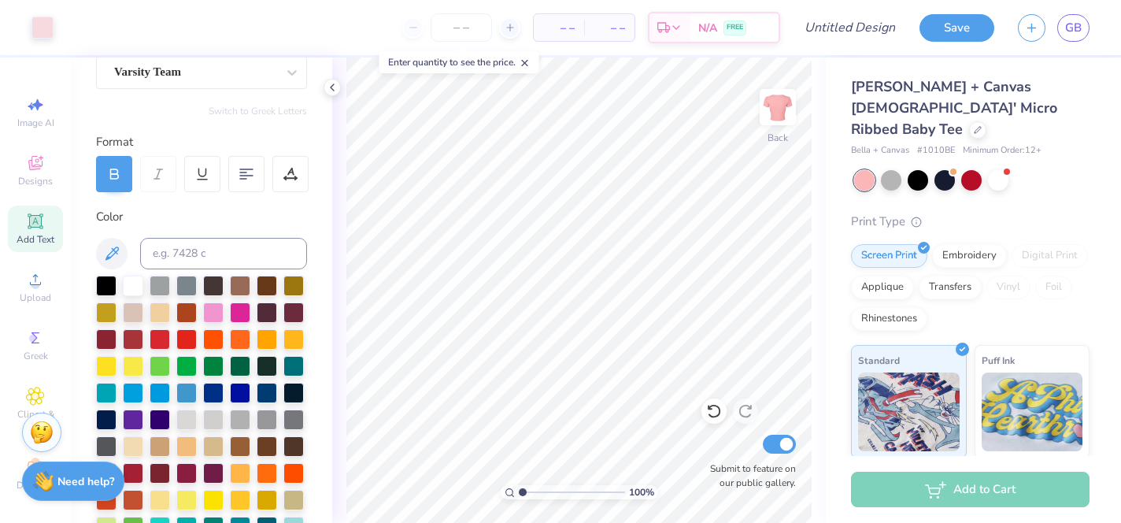
scroll to position [28, 0]
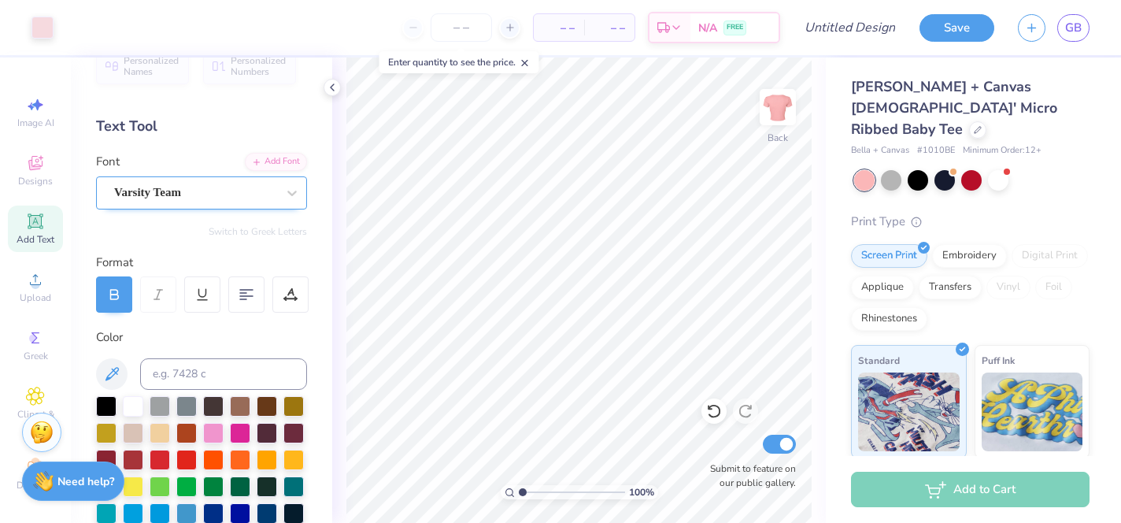
click at [195, 193] on div "Varsity Team" at bounding box center [195, 192] width 165 height 24
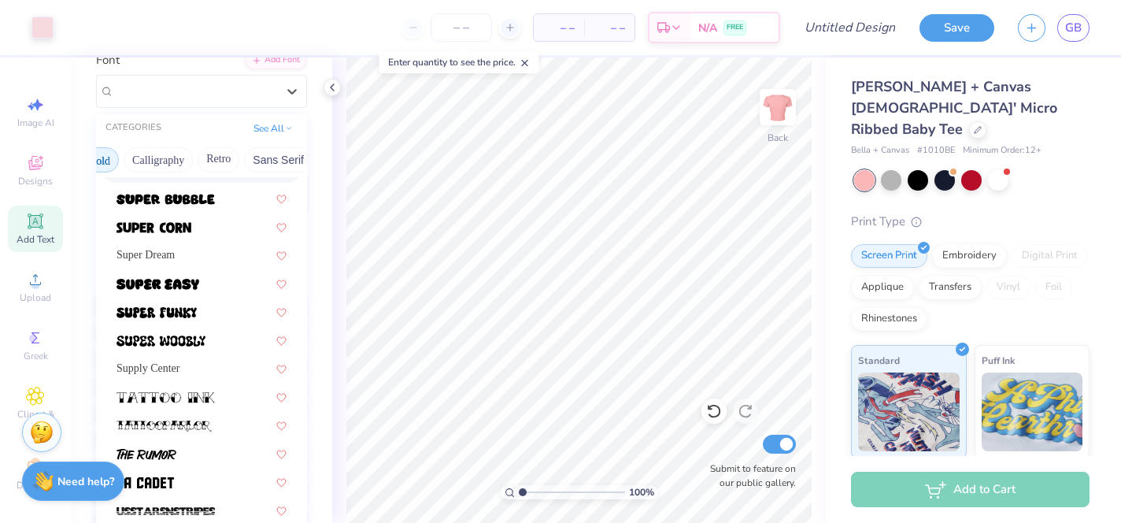
scroll to position [0, 236]
click at [156, 161] on button "Calligraphy" at bounding box center [154, 159] width 69 height 25
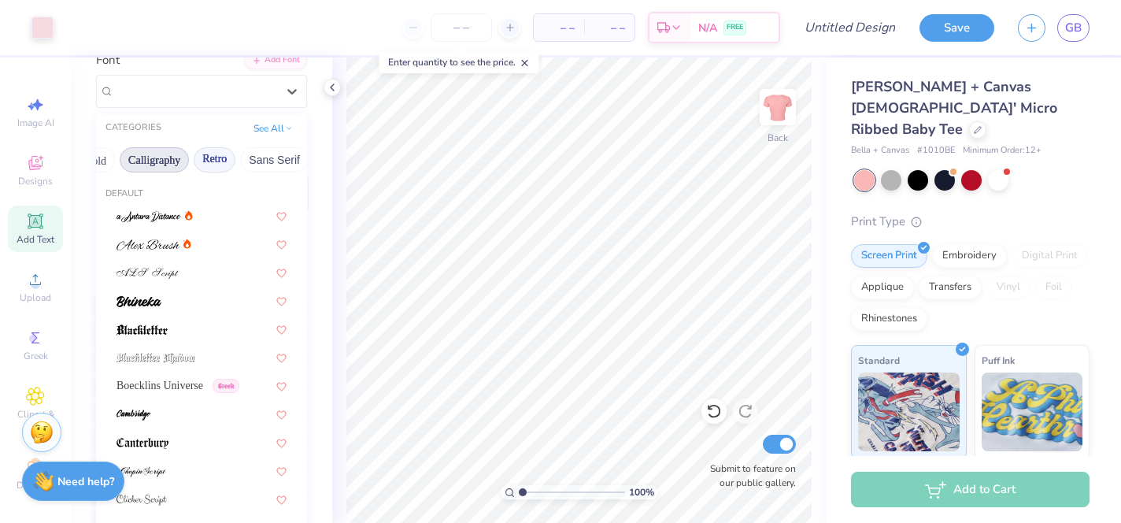
click at [213, 159] on button "Retro" at bounding box center [215, 159] width 42 height 25
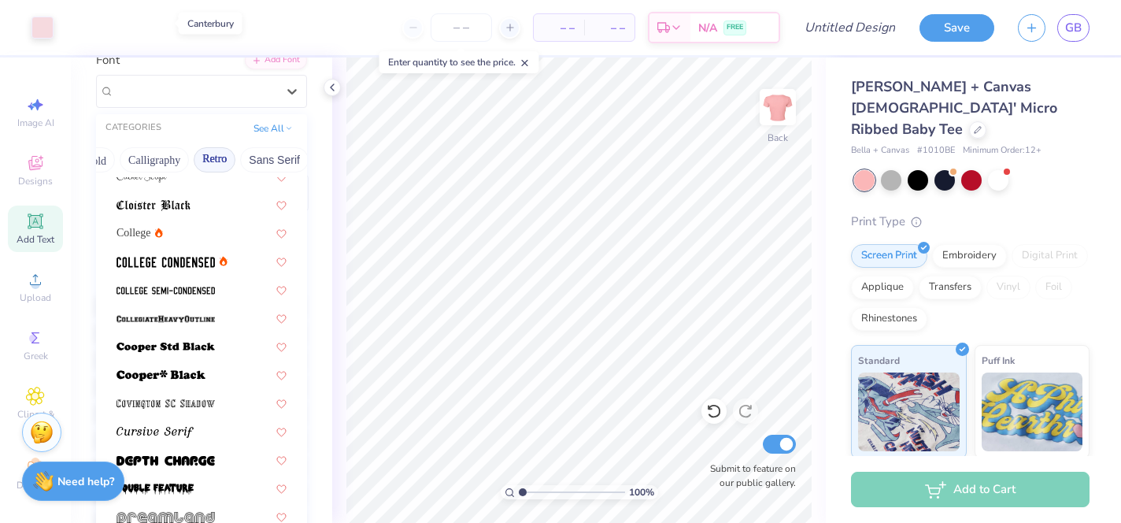
scroll to position [617, 0]
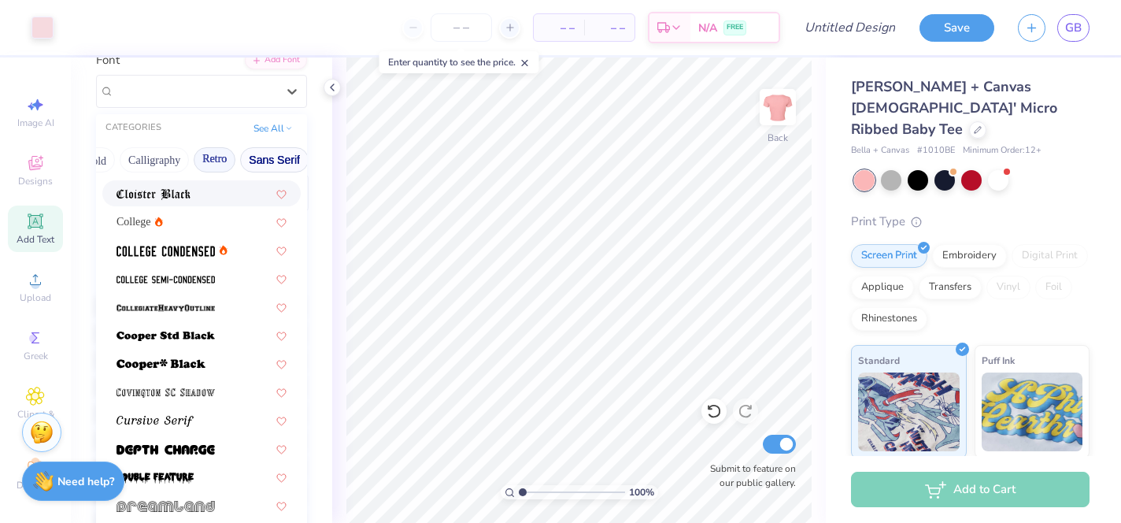
click at [269, 161] on button "Sans Serif" at bounding box center [274, 159] width 69 height 25
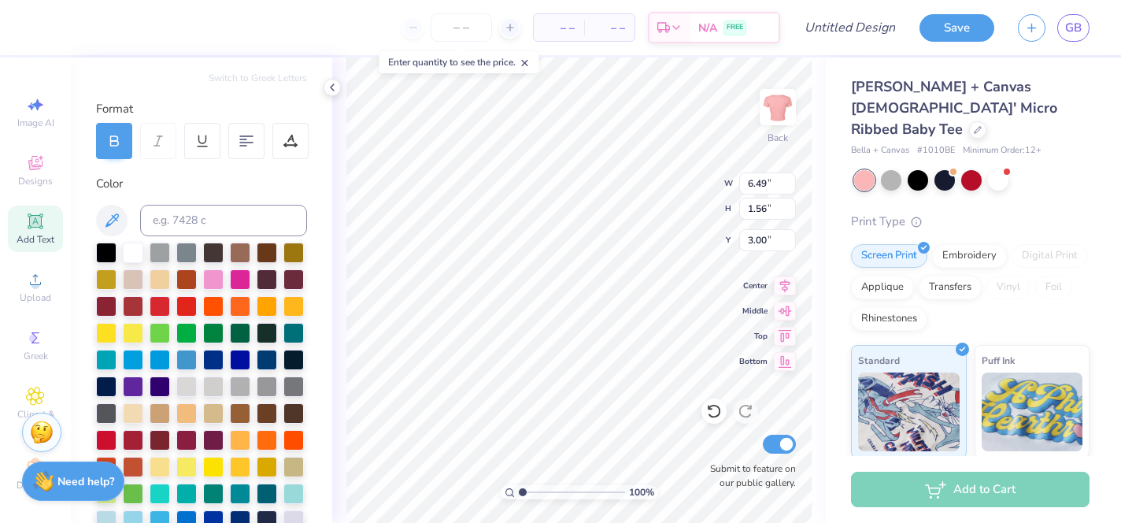
scroll to position [0, 0]
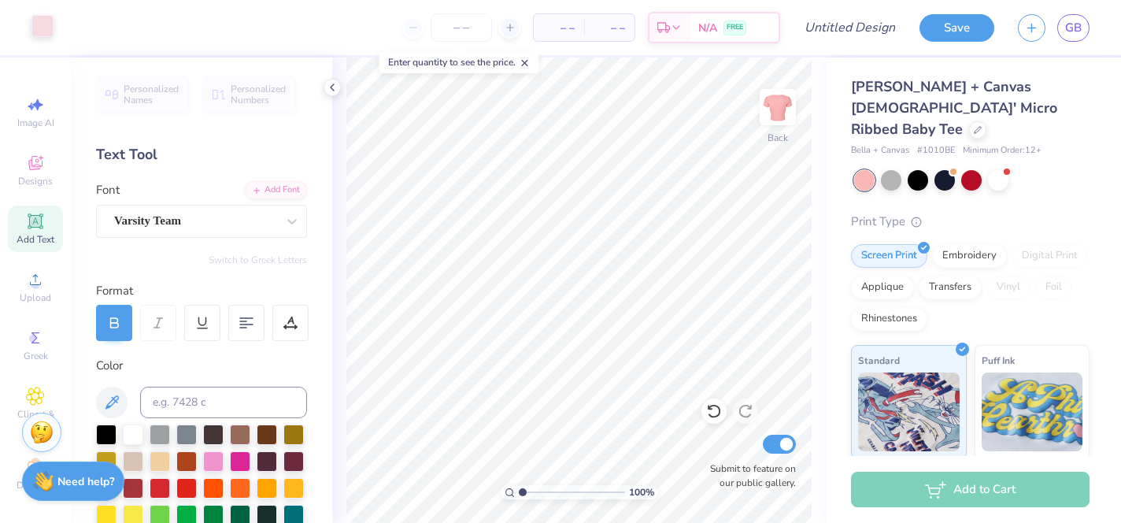
click at [35, 22] on div at bounding box center [43, 26] width 22 height 22
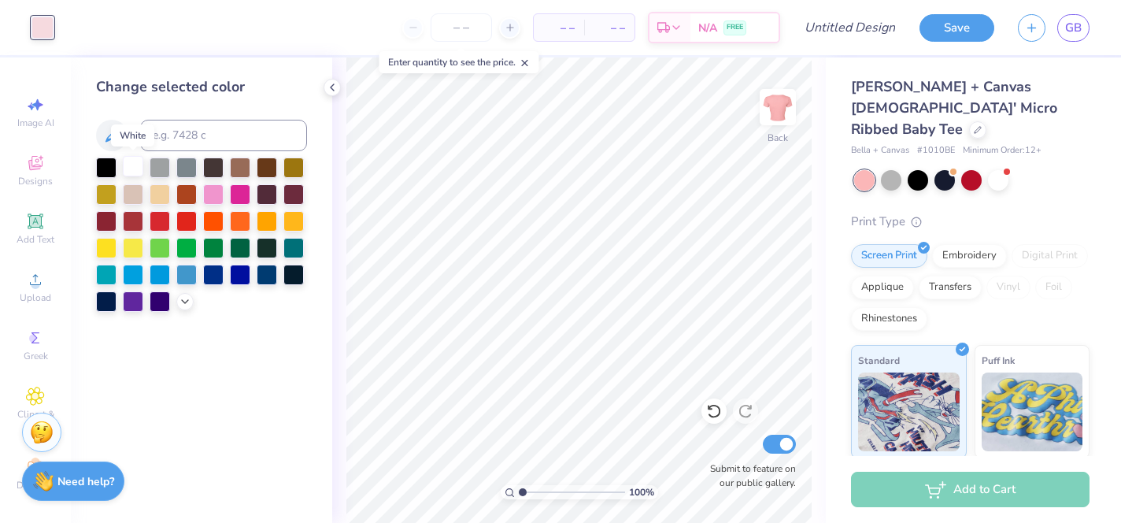
click at [135, 165] on div at bounding box center [133, 166] width 20 height 20
click at [206, 191] on div at bounding box center [213, 193] width 20 height 20
click at [187, 299] on polyline at bounding box center [185, 299] width 6 height 3
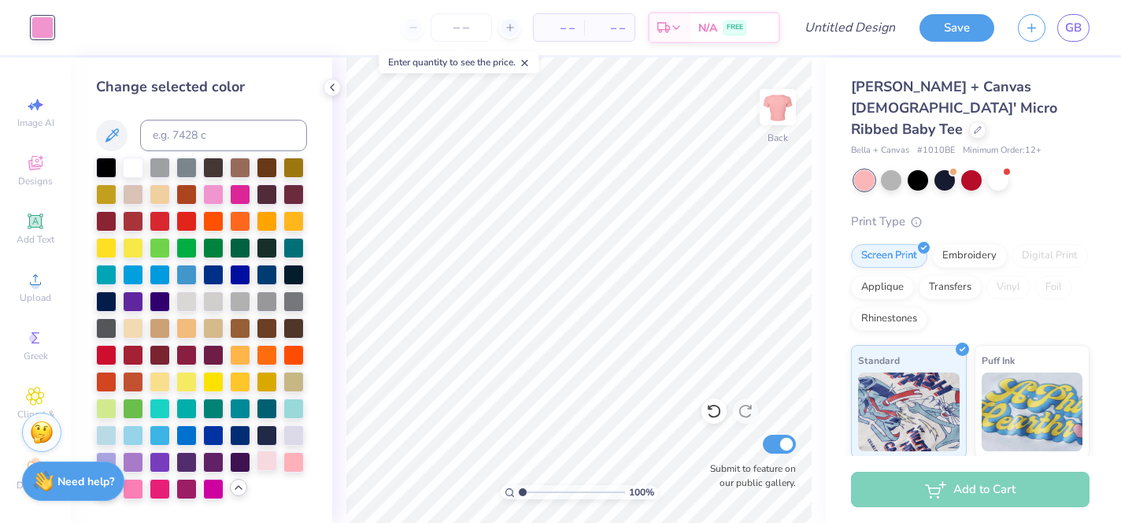
click at [266, 465] on div at bounding box center [267, 460] width 20 height 20
click at [150, 384] on div at bounding box center [160, 380] width 20 height 20
click at [263, 462] on div at bounding box center [267, 460] width 20 height 20
click at [838, 28] on input "Design Title" at bounding box center [869, 28] width 77 height 32
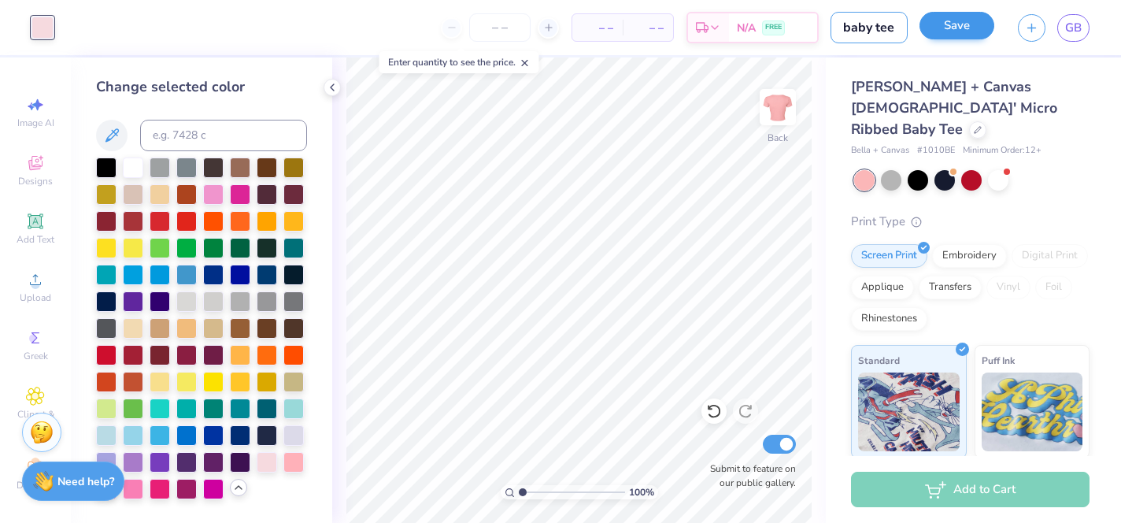
type input "baby tee"
click at [966, 30] on button "Save" at bounding box center [957, 26] width 75 height 28
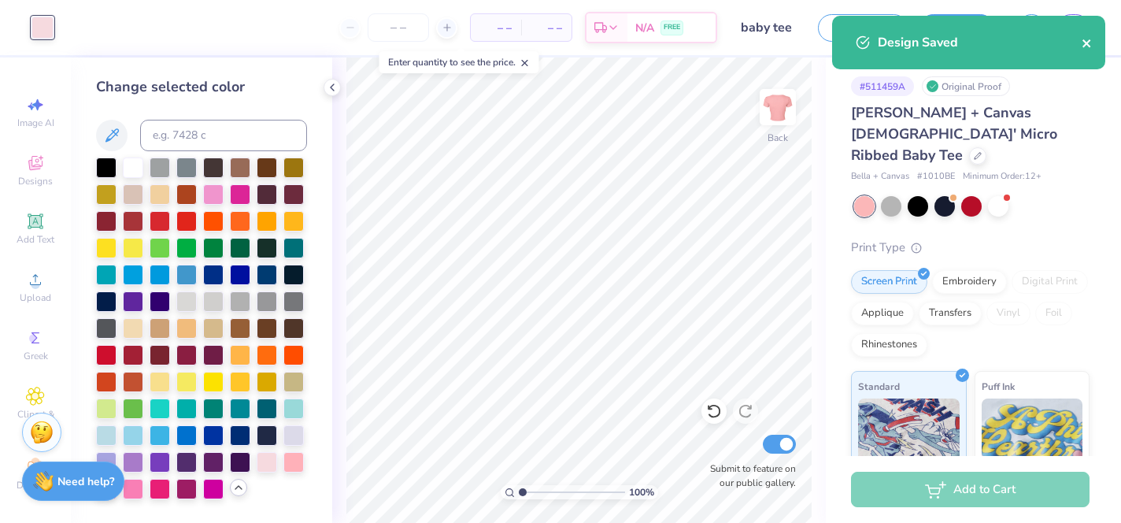
click at [1087, 43] on icon "close" at bounding box center [1087, 43] width 8 height 8
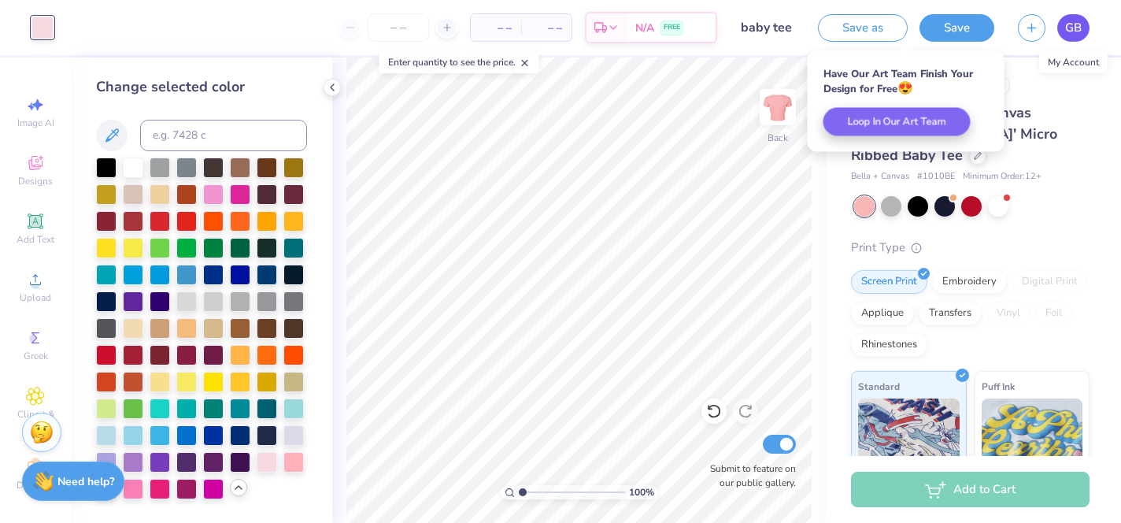
click at [1071, 33] on span "GB" at bounding box center [1074, 28] width 17 height 18
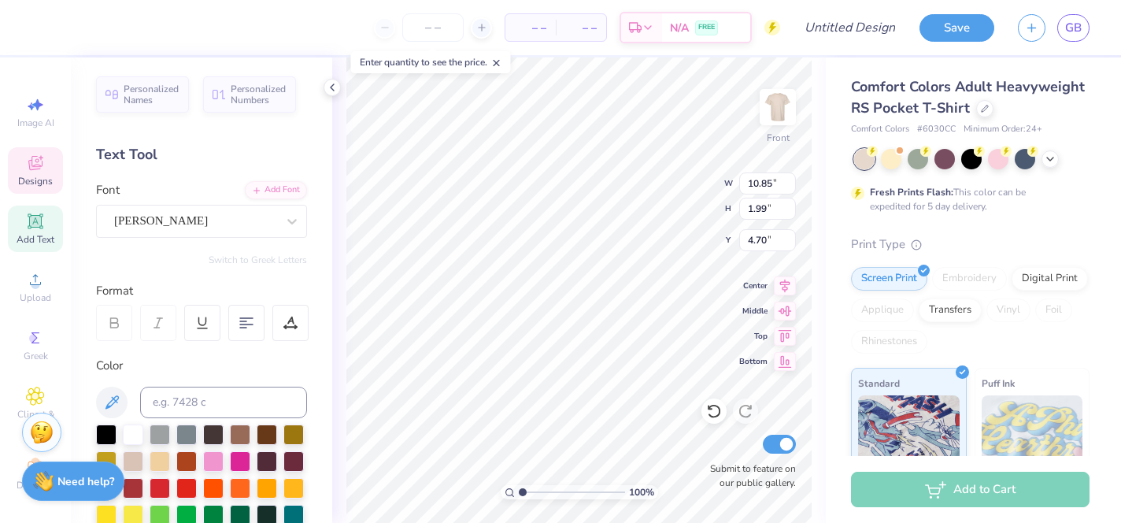
scroll to position [0, 2]
type textarea "ZETA TAU ALPHA"
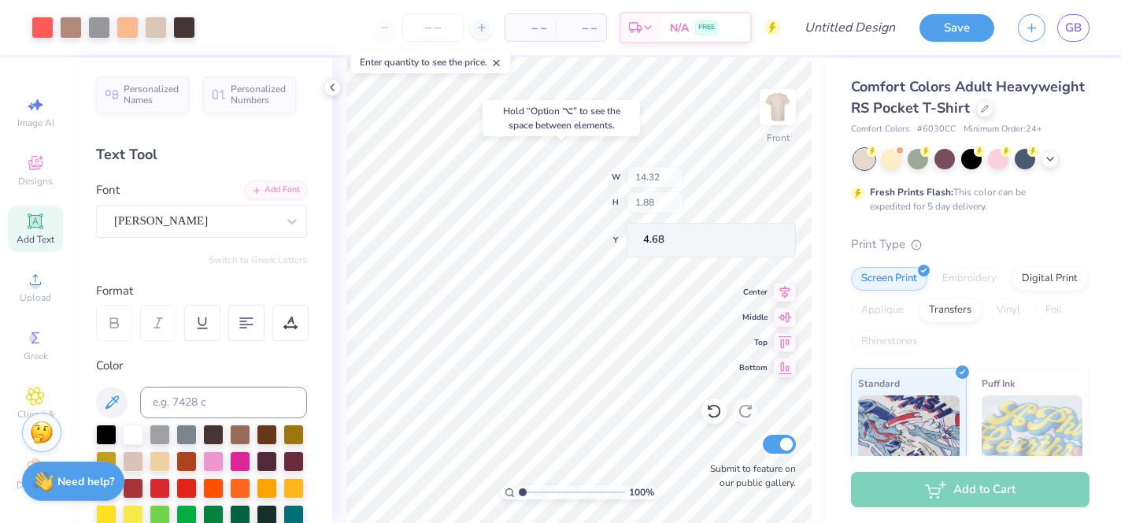
type input "4.68"
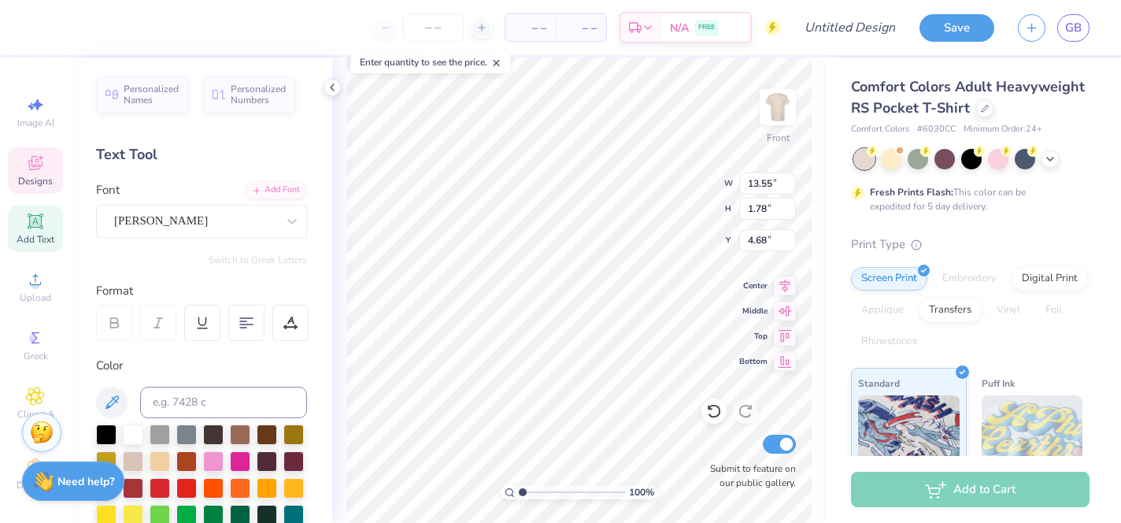
type input "13.55"
type input "1.78"
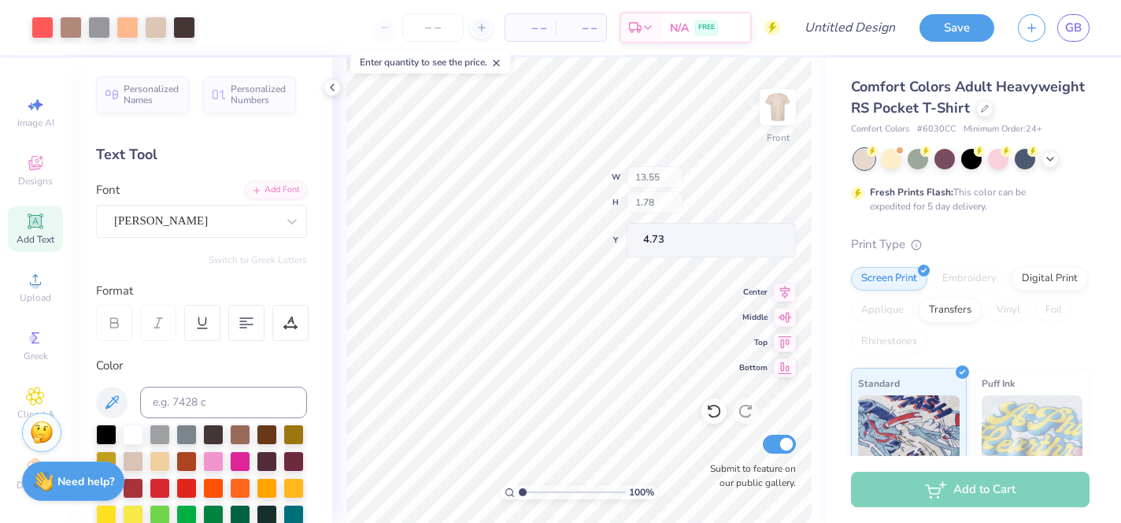
type input "4.73"
type input "6.84"
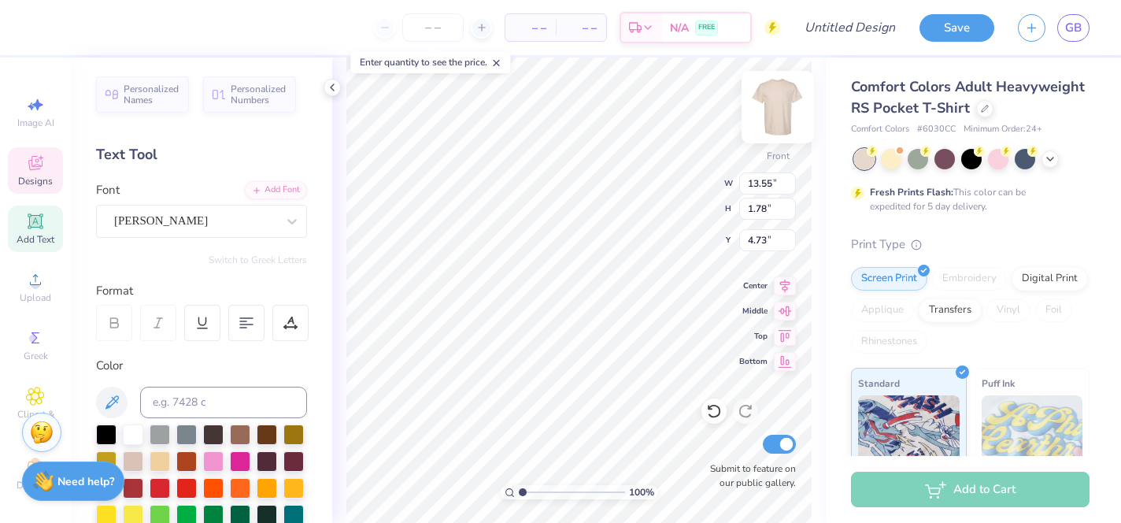
type input "3.51"
type input "3.00"
click at [784, 109] on img at bounding box center [778, 107] width 63 height 63
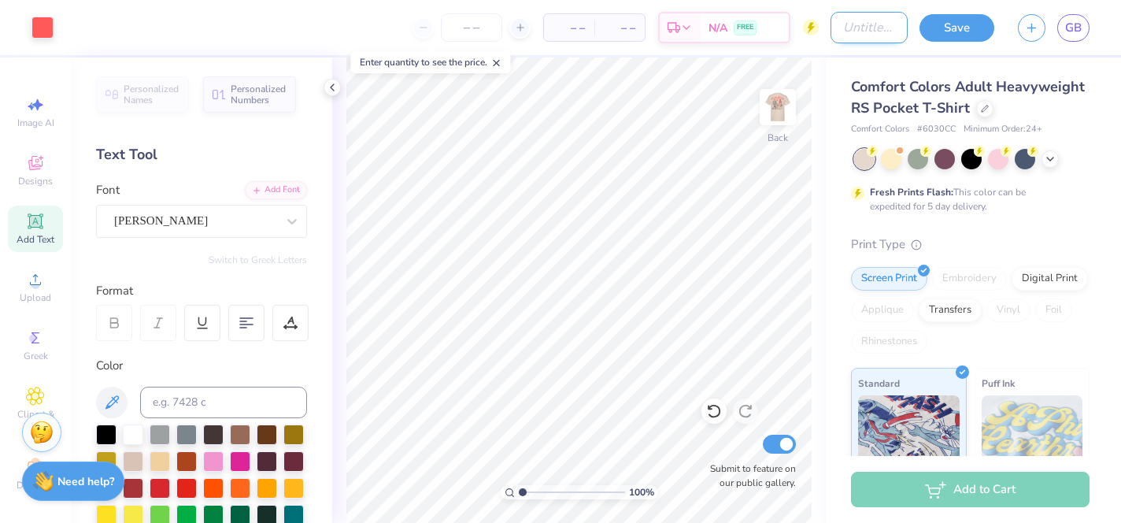
click at [844, 17] on input "Design Title" at bounding box center [869, 28] width 77 height 32
type input "Parents wknd tee"
click at [955, 28] on button "Save" at bounding box center [957, 26] width 75 height 28
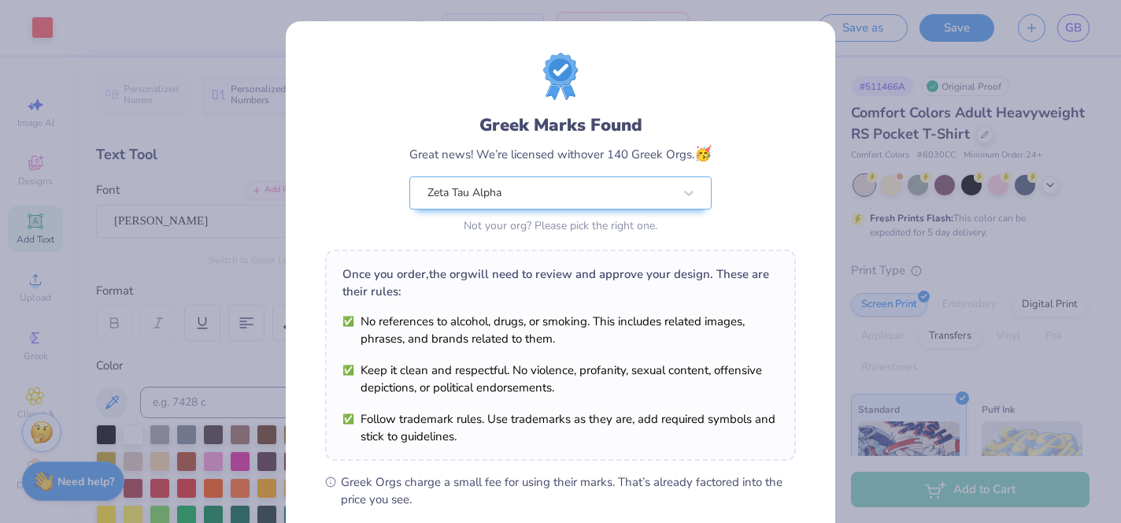
scroll to position [214, 0]
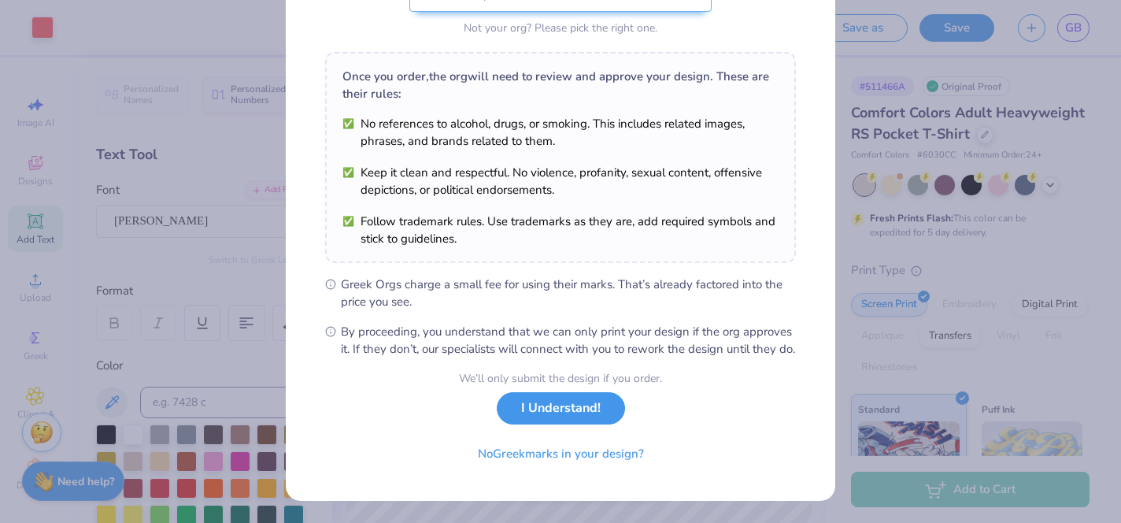
click at [573, 424] on div "We’ll only submit the design if you order. I Understand! No Greek marks in your…" at bounding box center [560, 419] width 203 height 99
click at [554, 407] on button "I Understand!" at bounding box center [561, 408] width 128 height 32
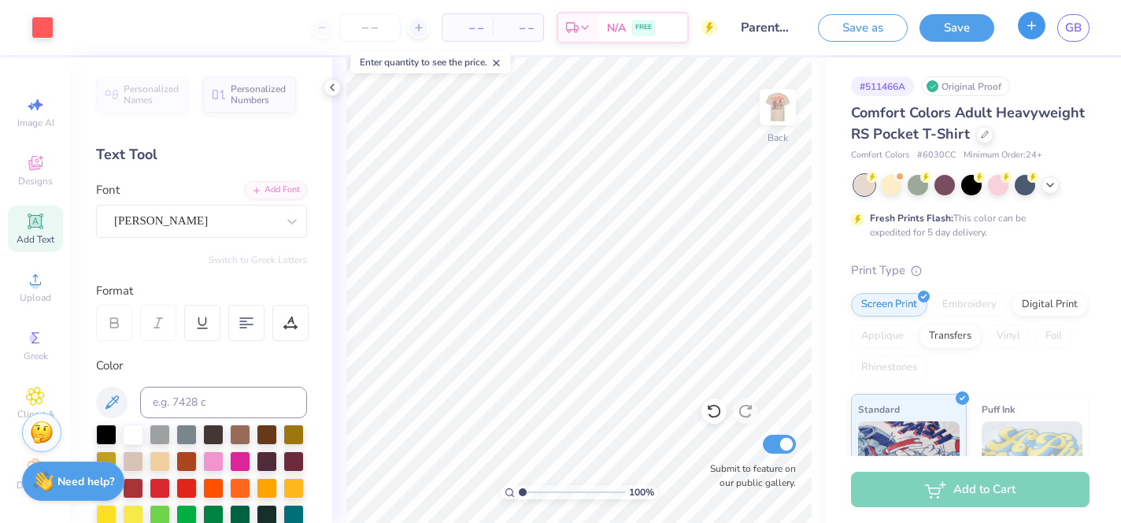
click at [1036, 31] on icon "button" at bounding box center [1031, 25] width 13 height 13
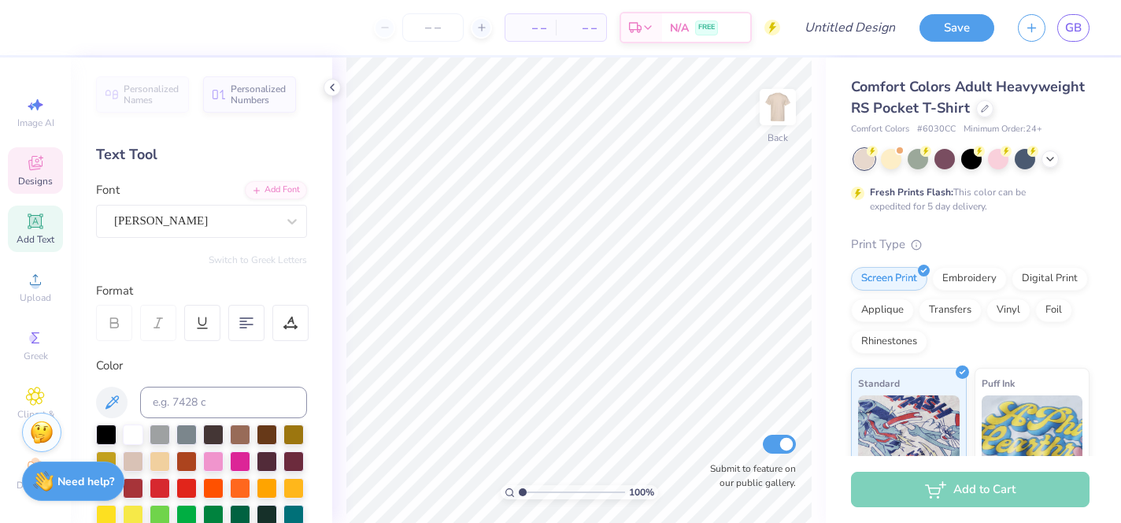
click at [32, 168] on icon at bounding box center [35, 165] width 13 height 10
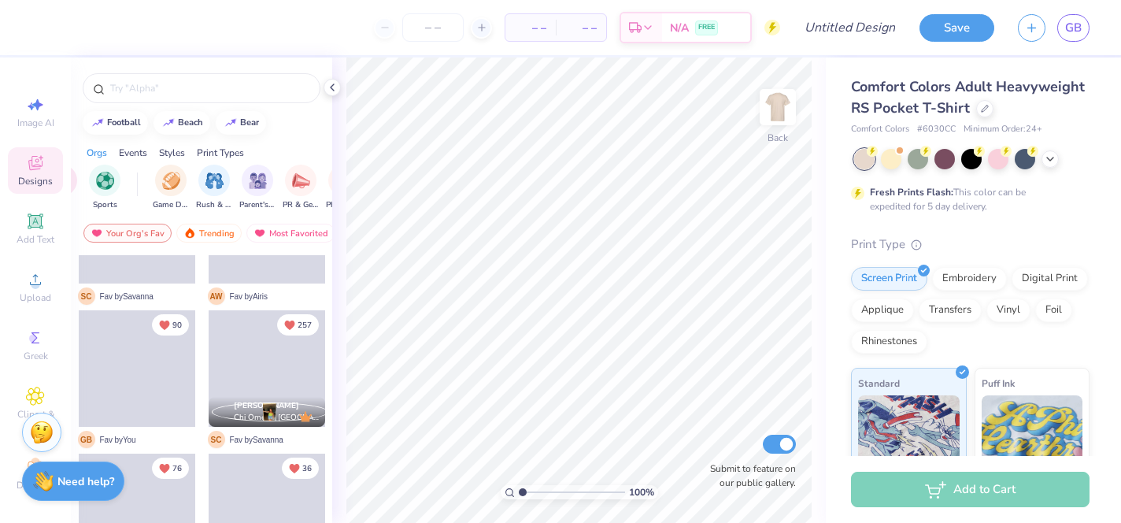
scroll to position [230, 0]
click at [297, 230] on div "Most Favorited" at bounding box center [291, 233] width 89 height 19
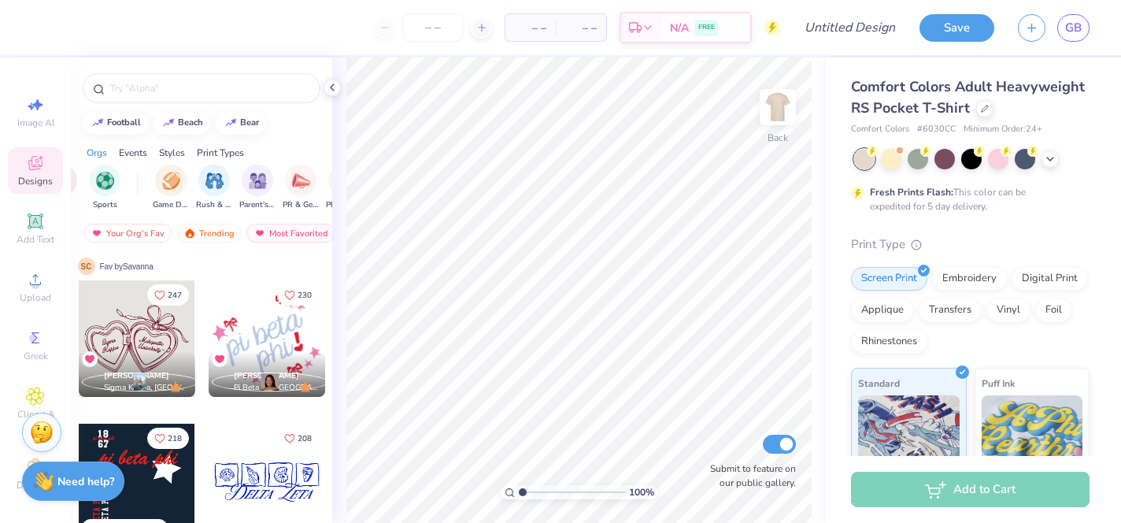
scroll to position [304, 0]
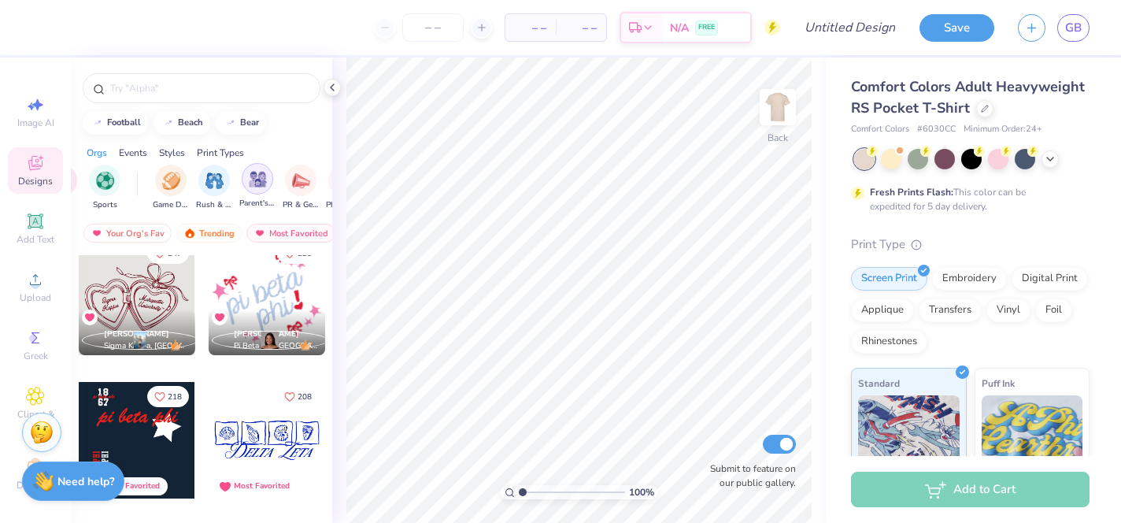
click at [258, 184] on img "filter for Parent's Weekend" at bounding box center [258, 179] width 18 height 18
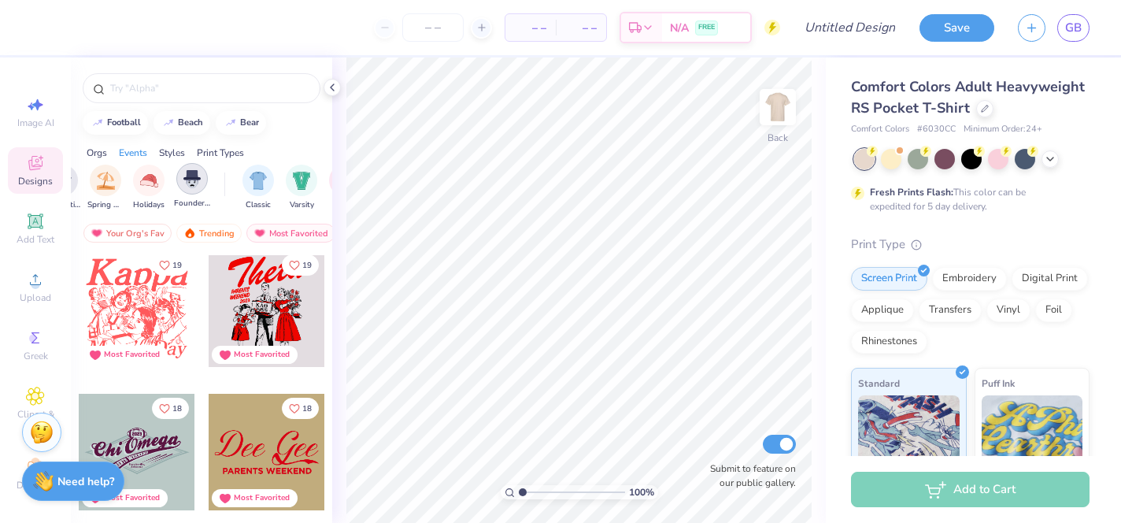
scroll to position [0, 664]
click at [260, 179] on img "filter for Classic" at bounding box center [259, 179] width 18 height 18
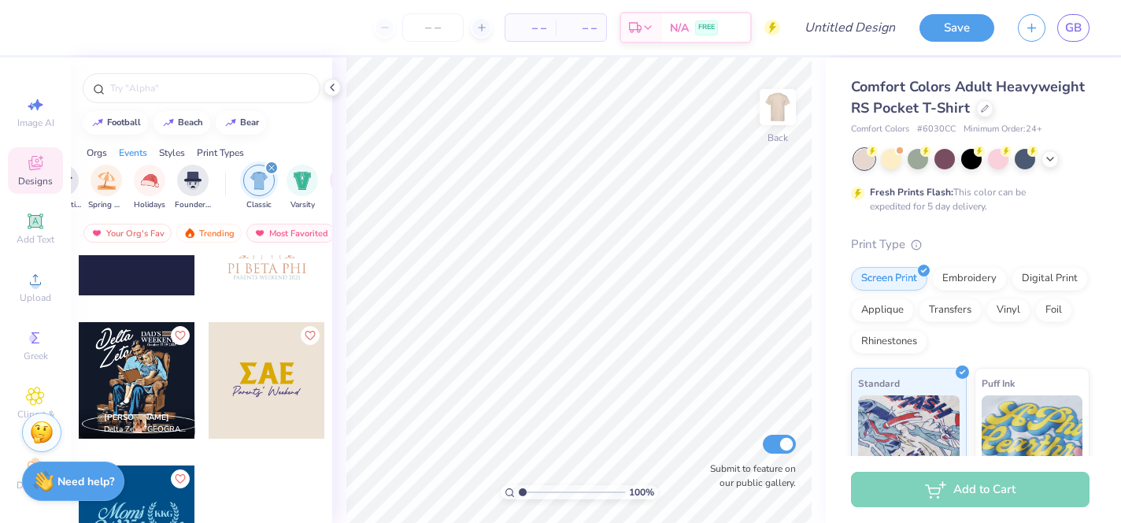
scroll to position [7557, 0]
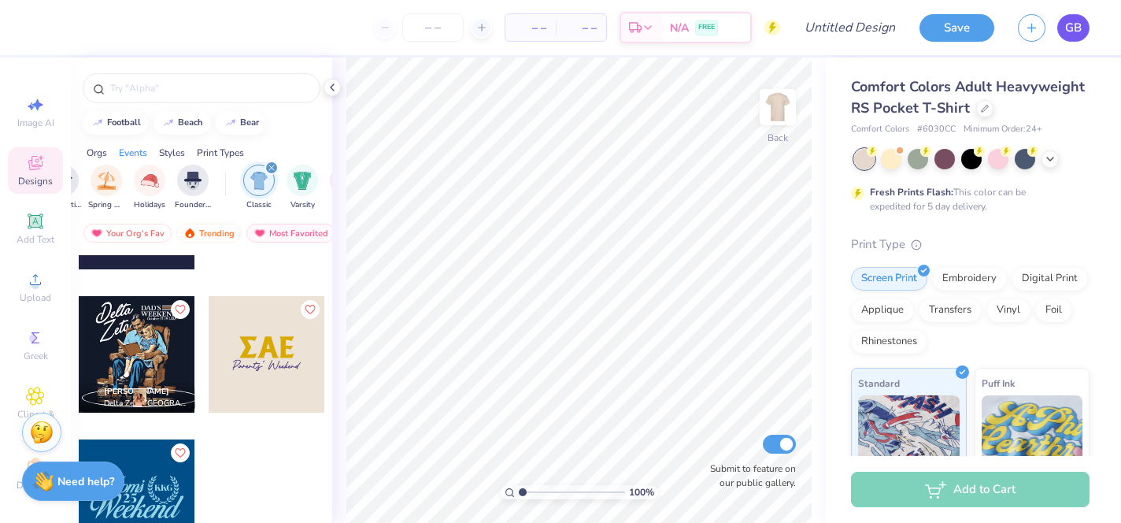
click at [1074, 31] on span "GB" at bounding box center [1074, 28] width 17 height 18
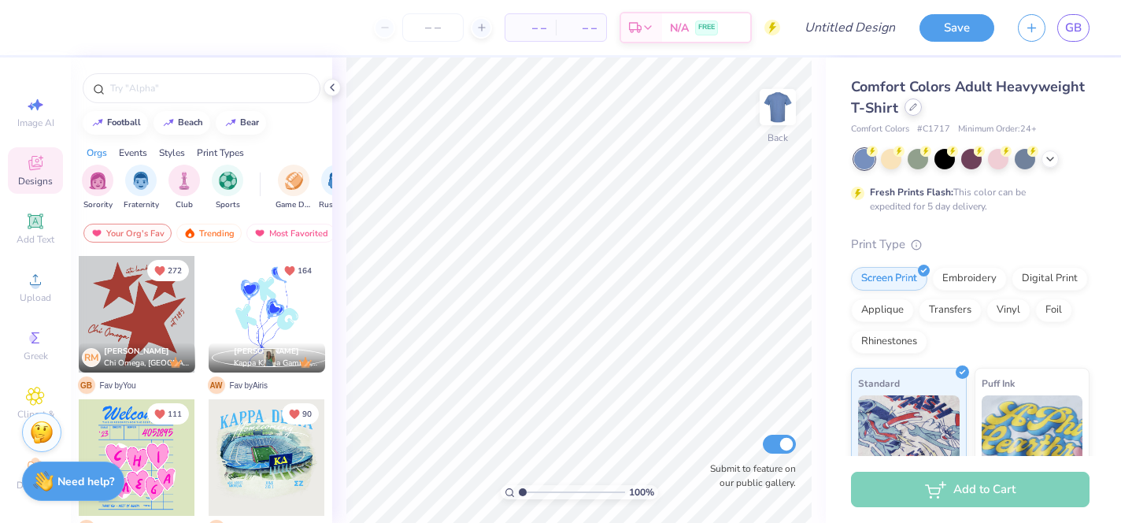
click at [912, 109] on icon at bounding box center [913, 107] width 6 height 6
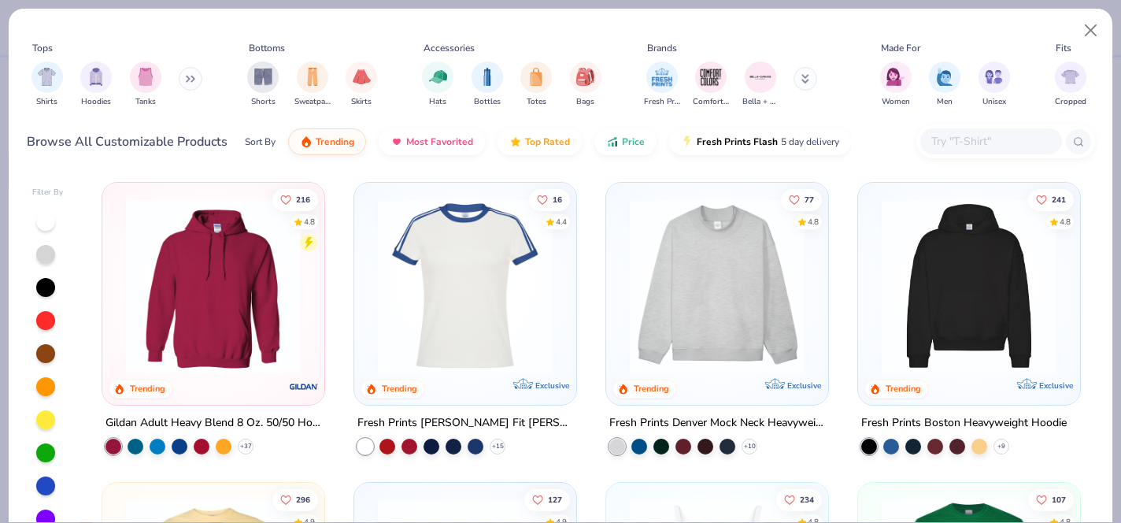
click at [989, 138] on input "text" at bounding box center [990, 141] width 121 height 18
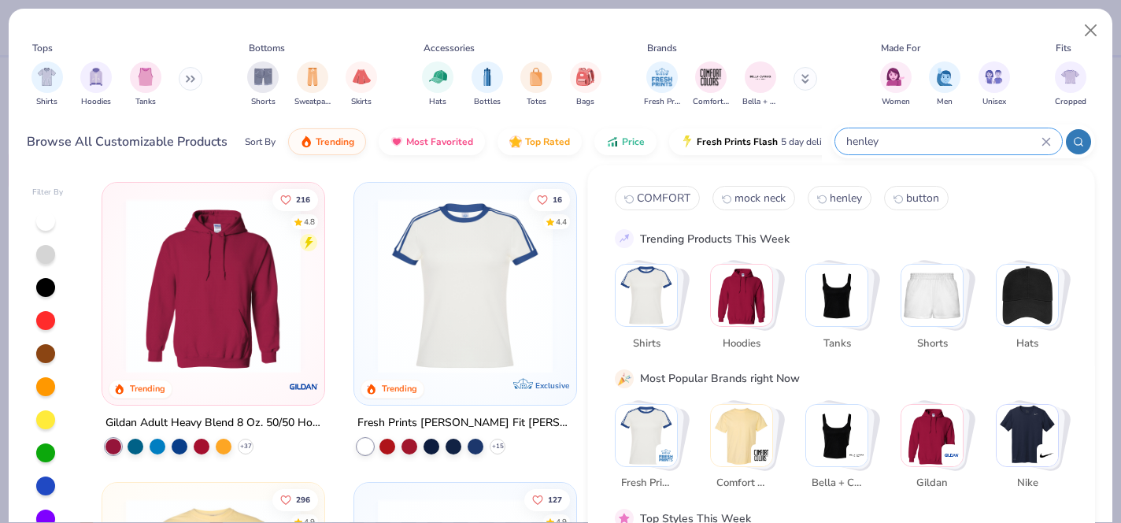
type input "henley"
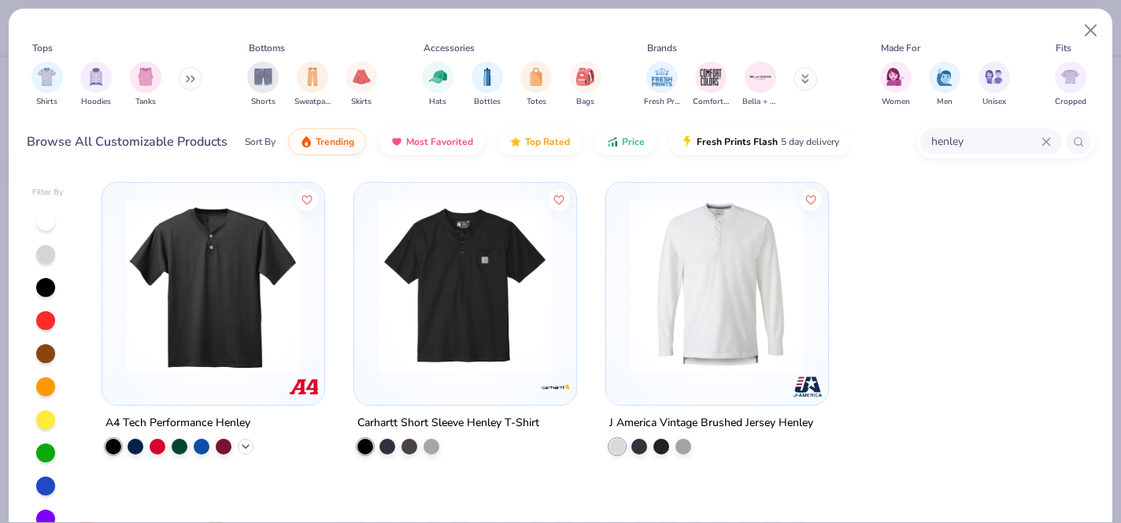
click at [244, 443] on icon at bounding box center [245, 446] width 13 height 13
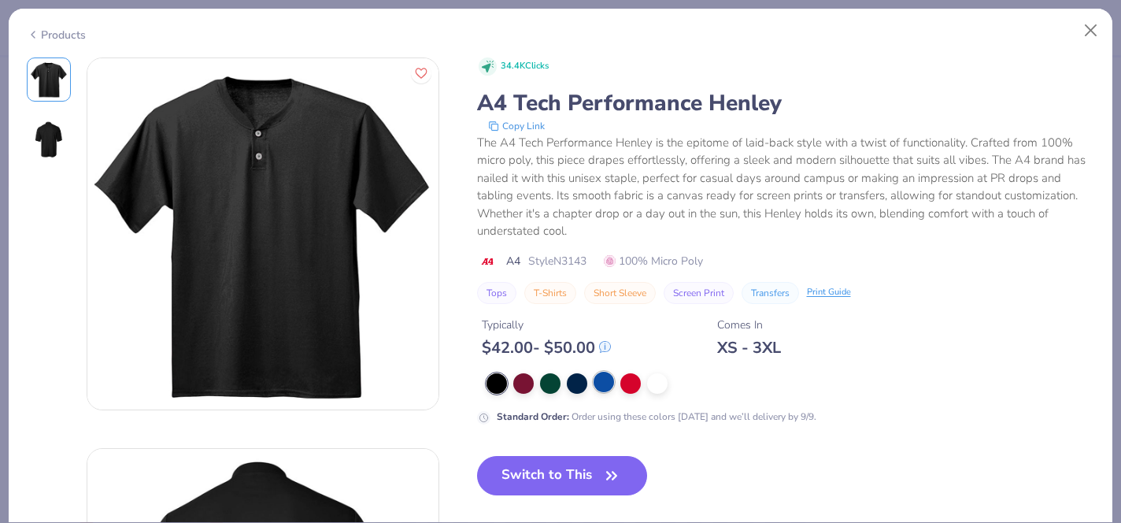
click at [603, 390] on div at bounding box center [604, 382] width 20 height 20
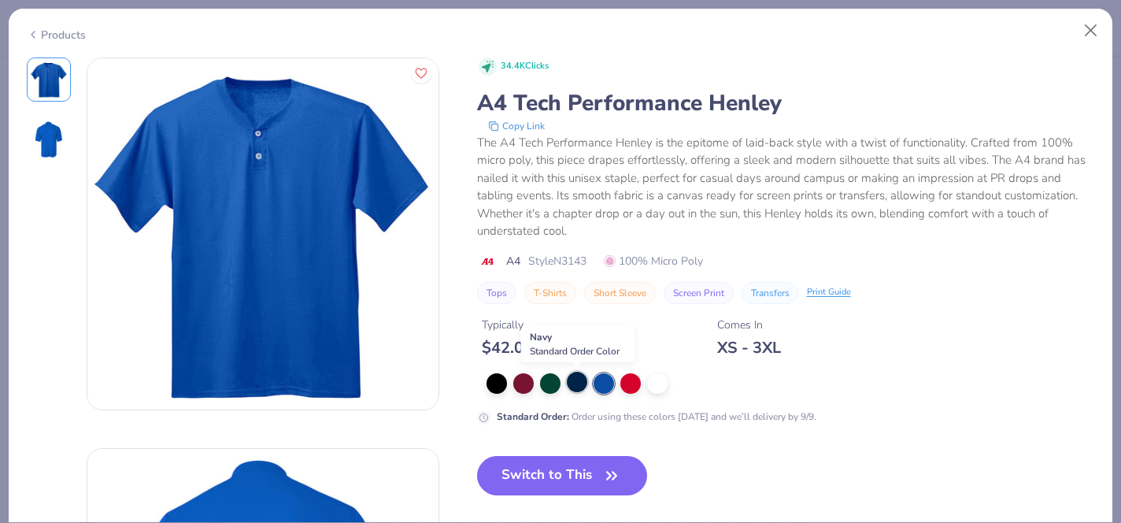
click at [577, 383] on div at bounding box center [577, 382] width 20 height 20
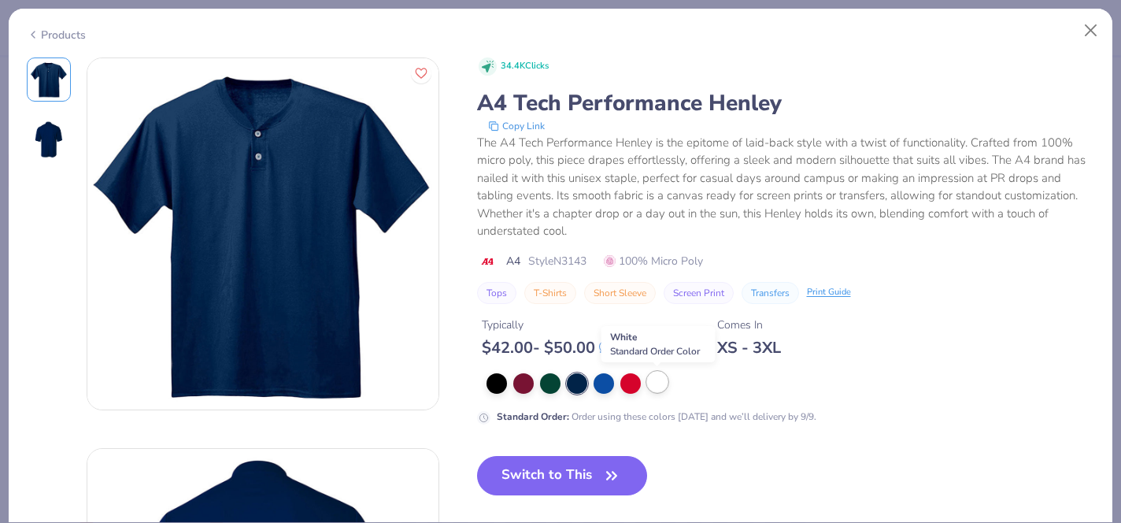
click at [654, 387] on div at bounding box center [657, 382] width 20 height 20
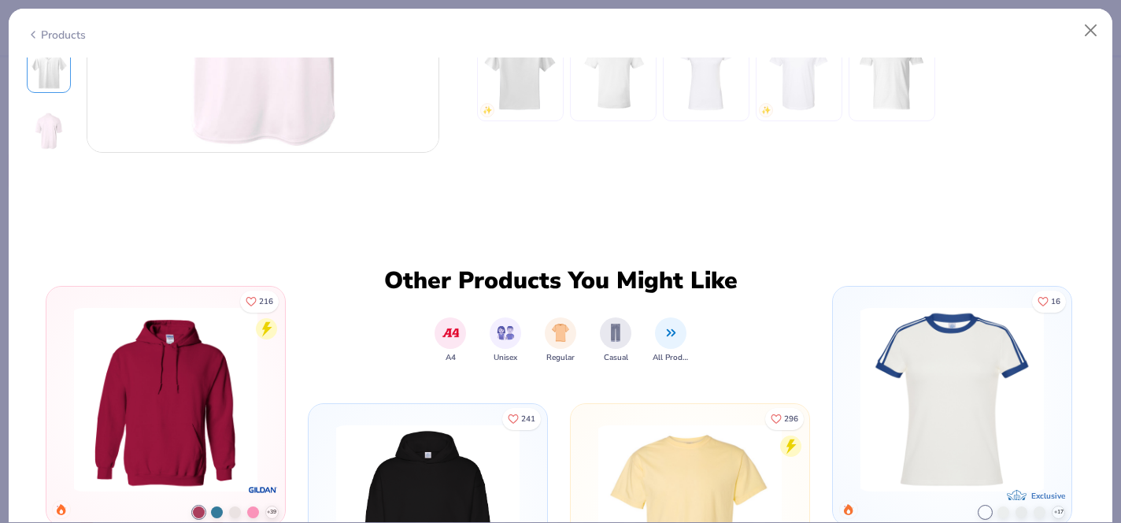
scroll to position [70, 0]
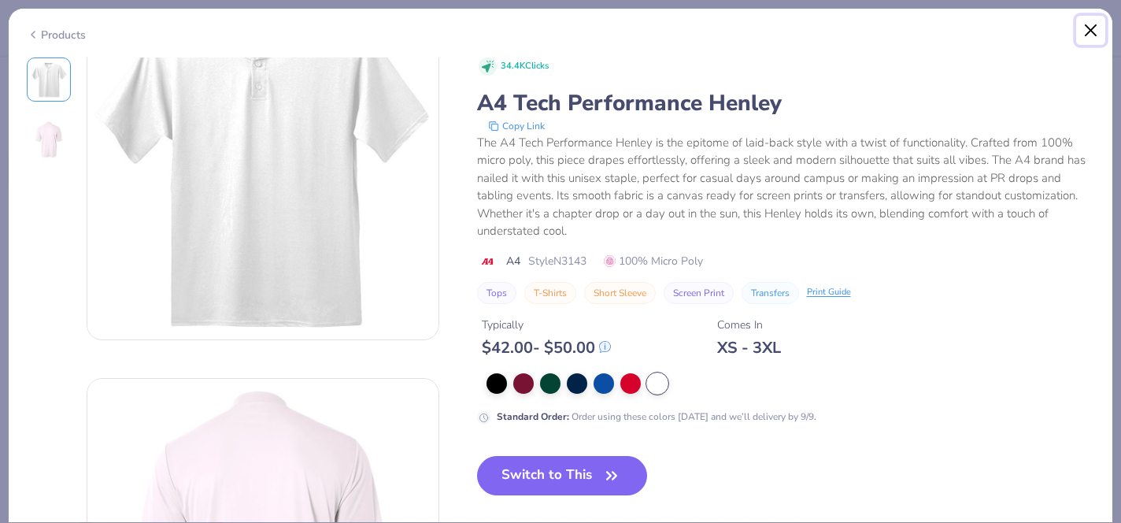
click at [1090, 29] on button "Close" at bounding box center [1092, 31] width 30 height 30
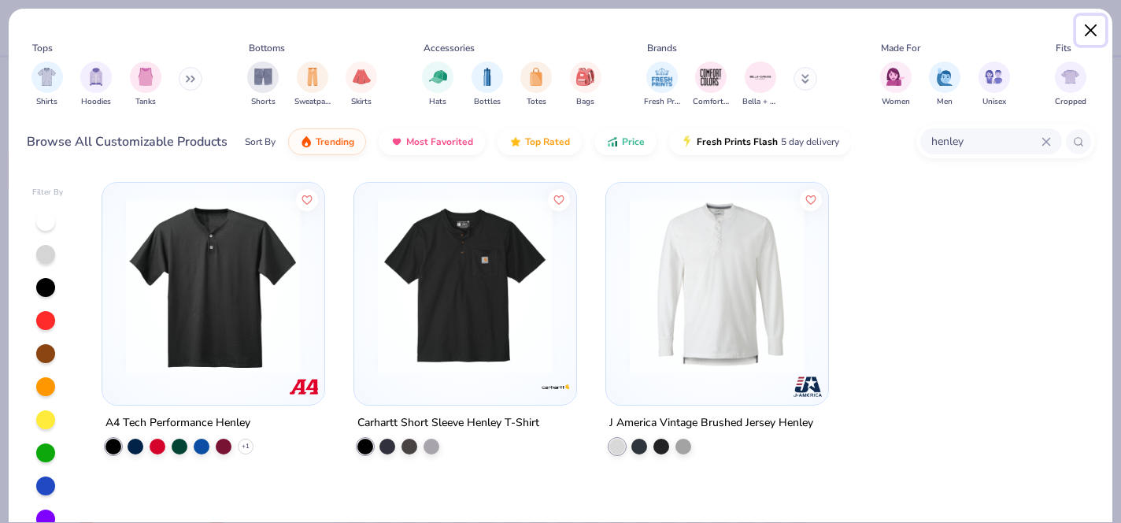
click at [1093, 26] on button "Close" at bounding box center [1092, 31] width 30 height 30
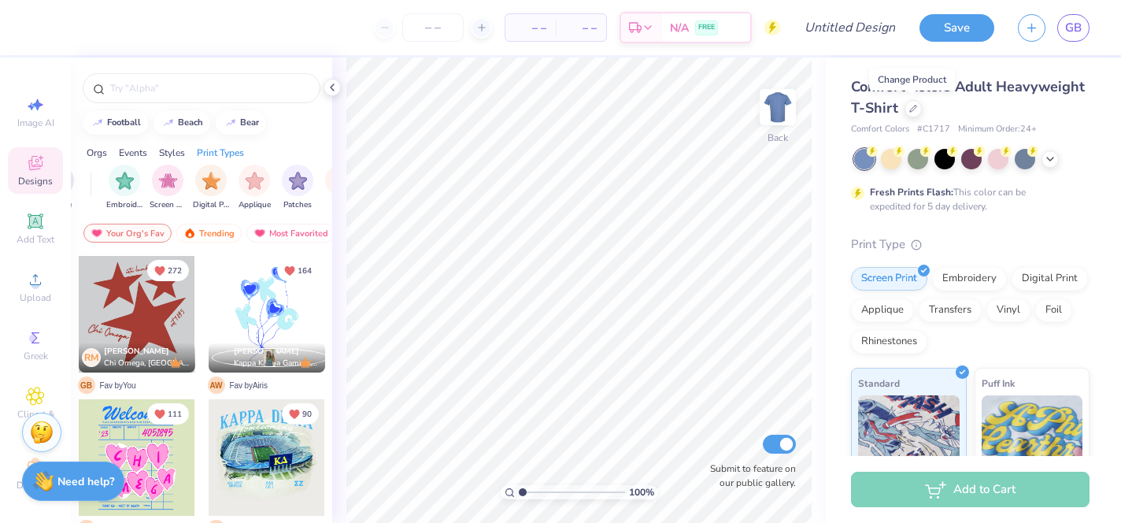
click at [179, 150] on div "Styles" at bounding box center [172, 153] width 26 height 14
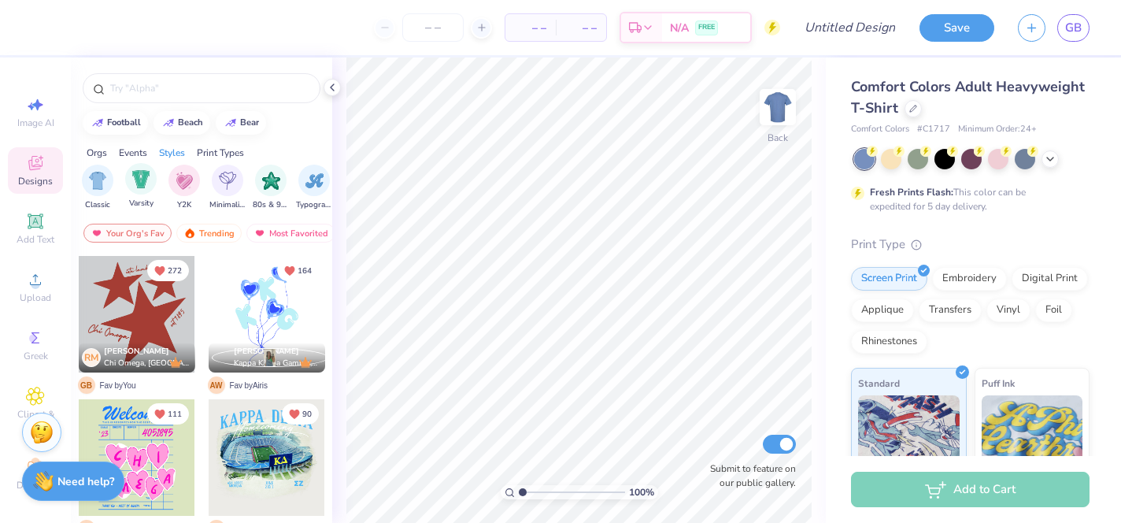
scroll to position [0, 810]
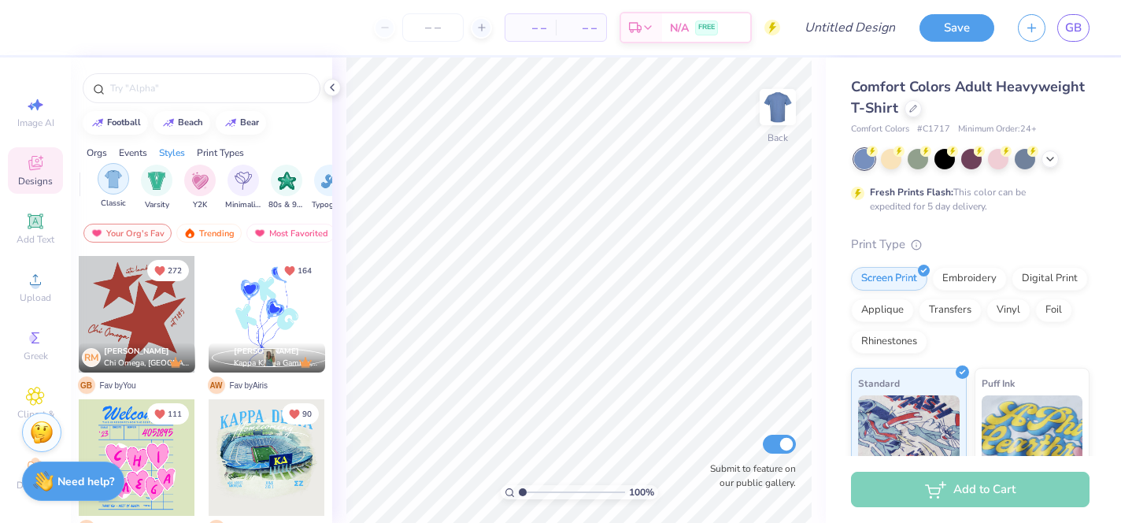
click at [113, 177] on img "filter for Classic" at bounding box center [114, 179] width 18 height 18
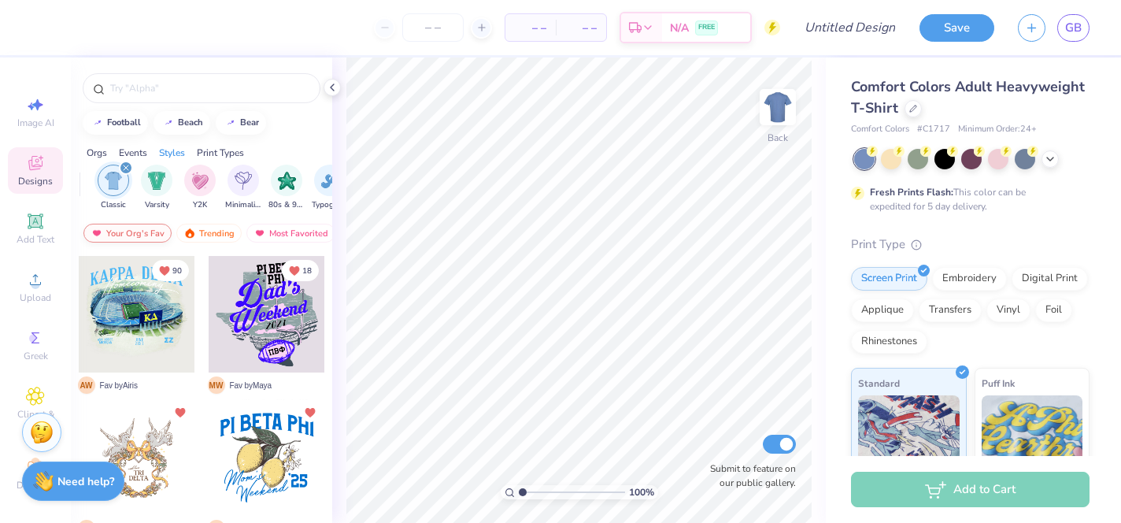
click at [121, 232] on div "Your Org's Fav" at bounding box center [127, 233] width 88 height 19
click at [214, 232] on div "Trending" at bounding box center [208, 233] width 65 height 19
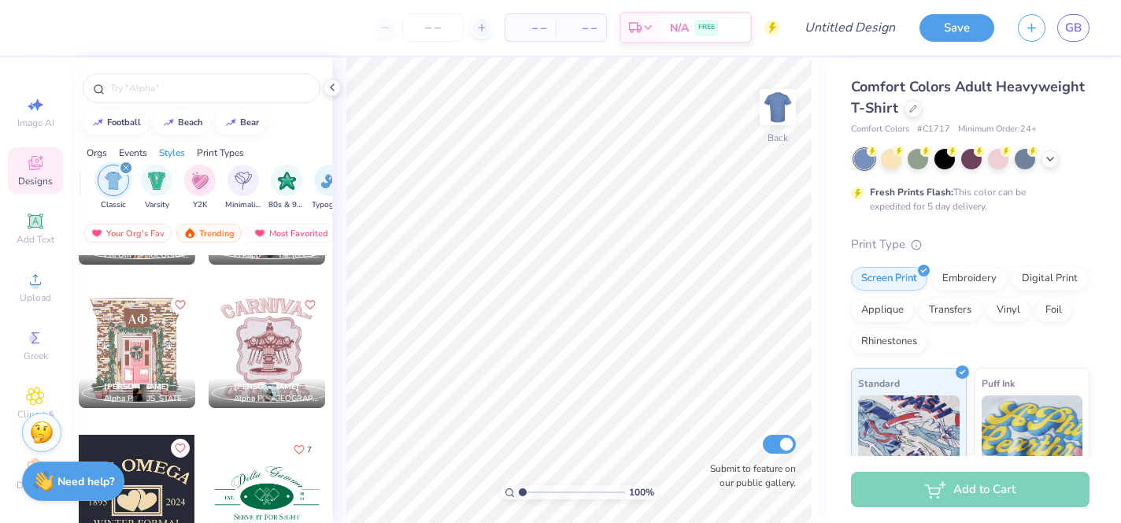
scroll to position [6139, 0]
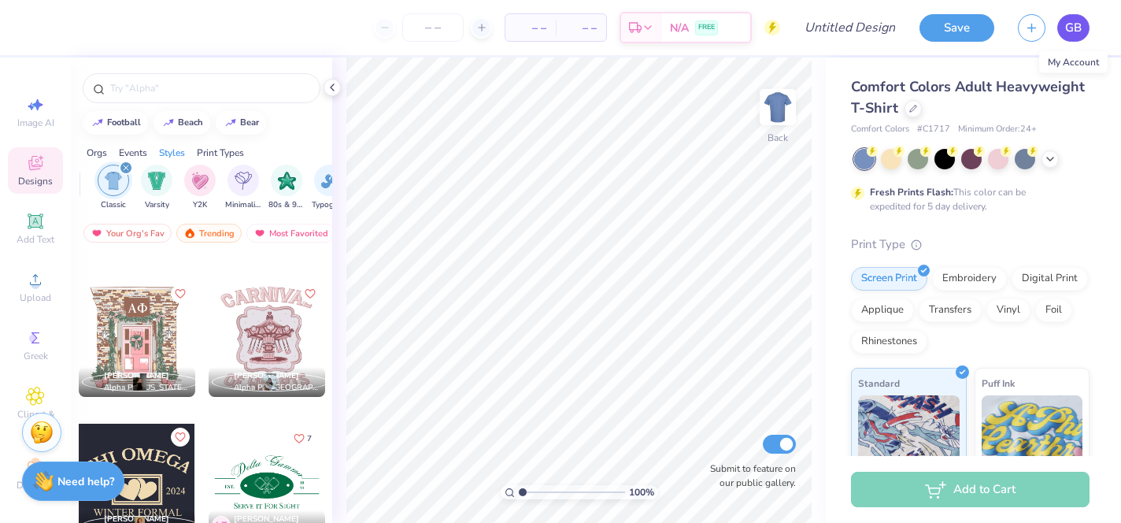
click at [1083, 23] on link "GB" at bounding box center [1074, 28] width 32 height 28
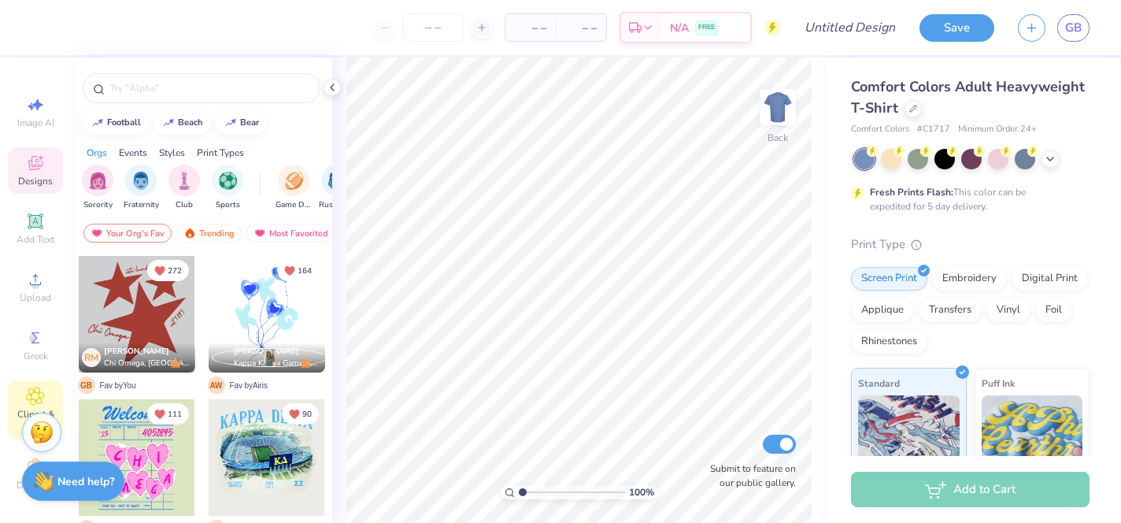
click at [31, 387] on icon at bounding box center [35, 396] width 18 height 19
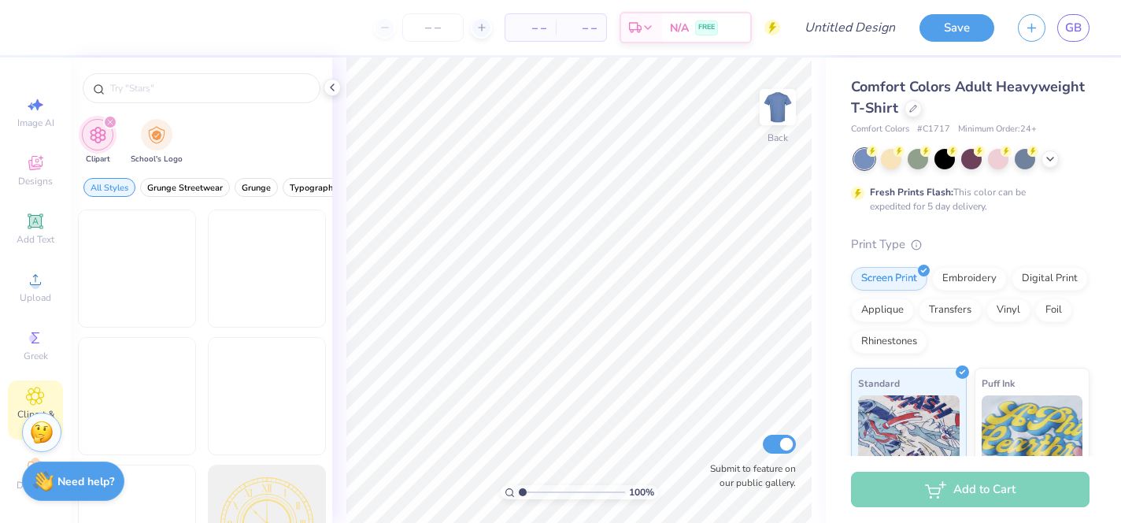
scroll to position [6, 0]
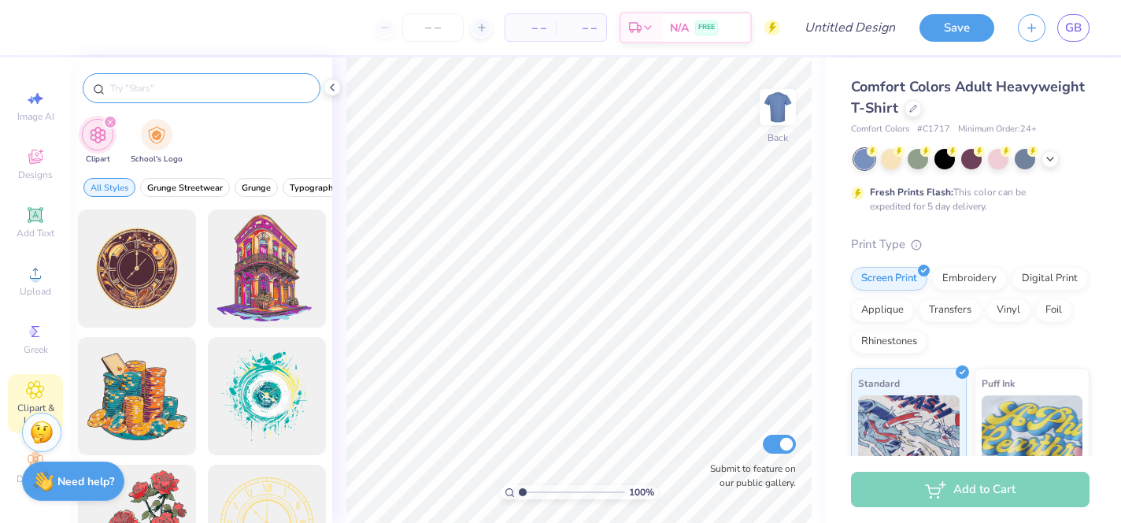
click at [181, 91] on input "text" at bounding box center [210, 88] width 202 height 16
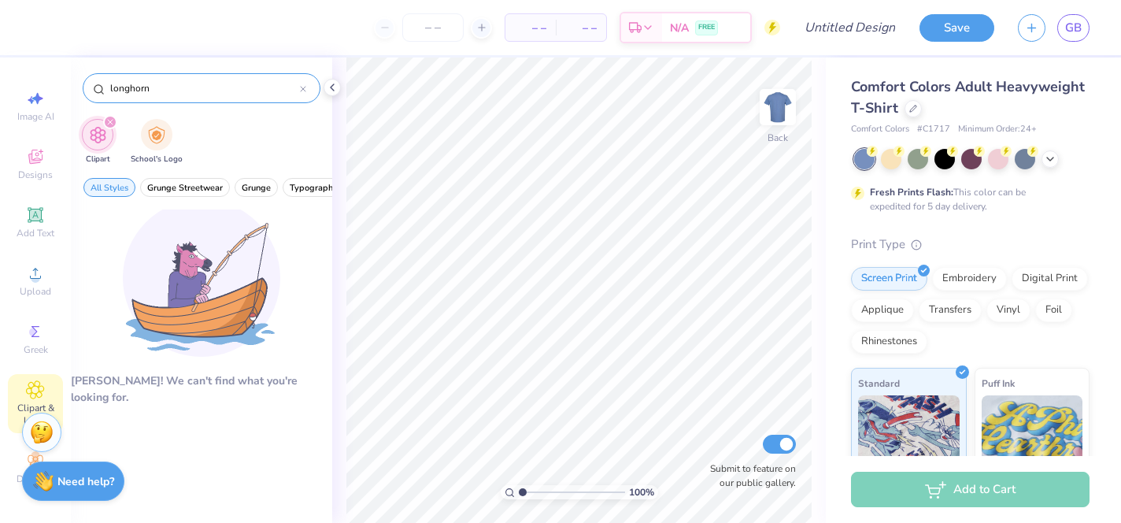
click at [131, 88] on input "longhorn" at bounding box center [204, 88] width 191 height 16
click at [129, 83] on input "longhorn" at bounding box center [204, 88] width 191 height 16
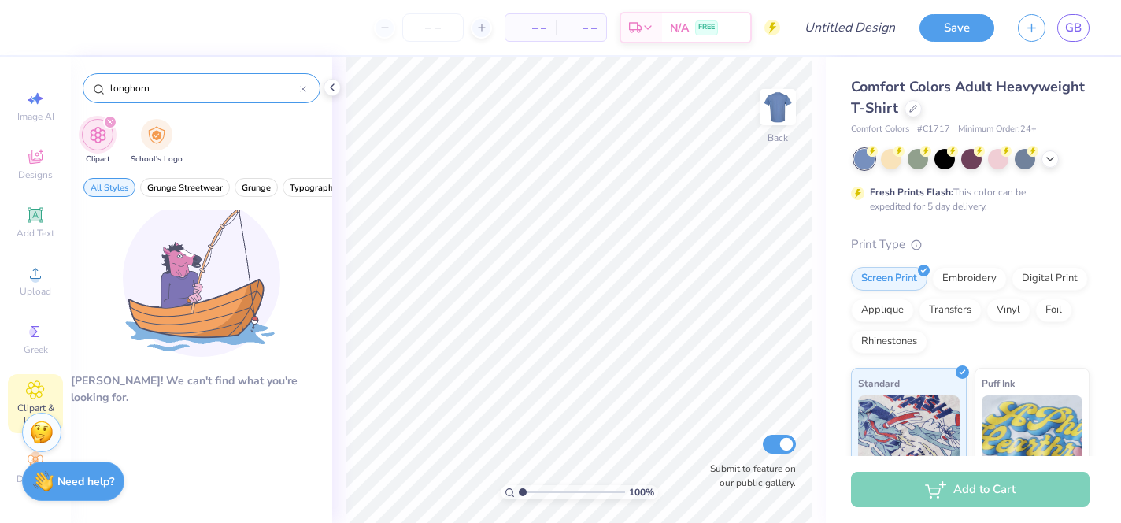
click at [129, 83] on input "longhorn" at bounding box center [204, 88] width 191 height 16
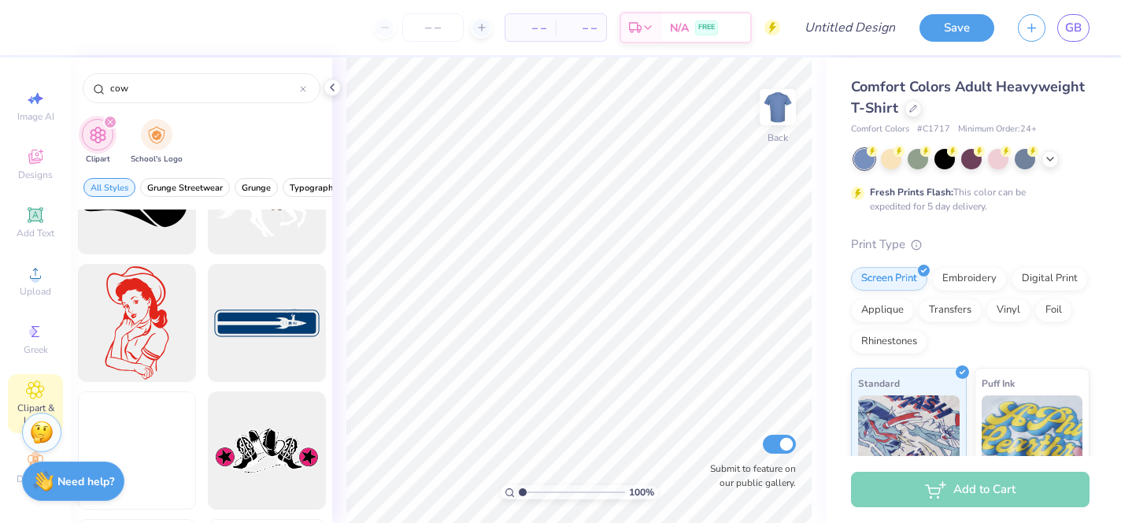
scroll to position [2408, 0]
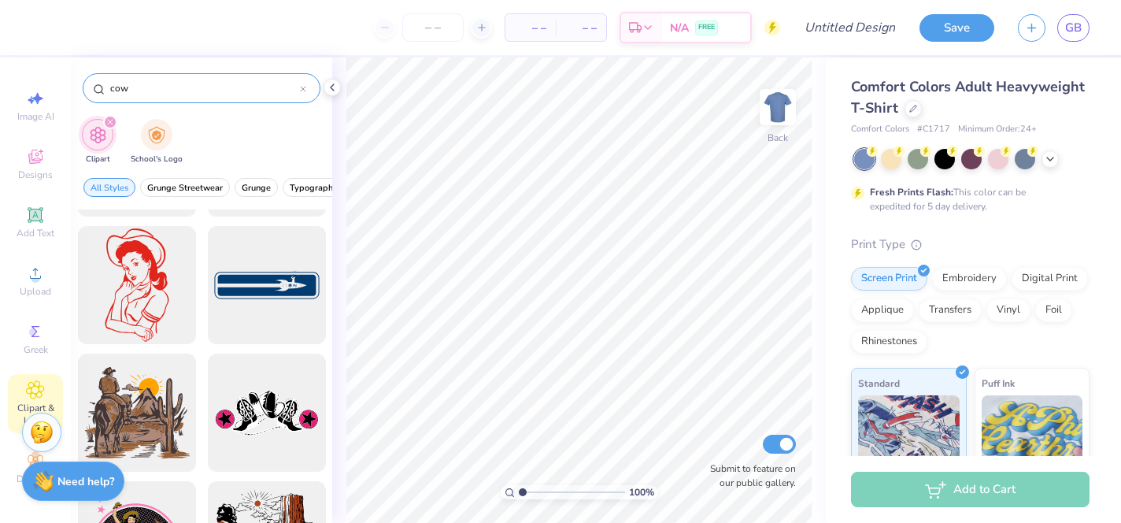
click at [120, 91] on input "cow" at bounding box center [204, 88] width 191 height 16
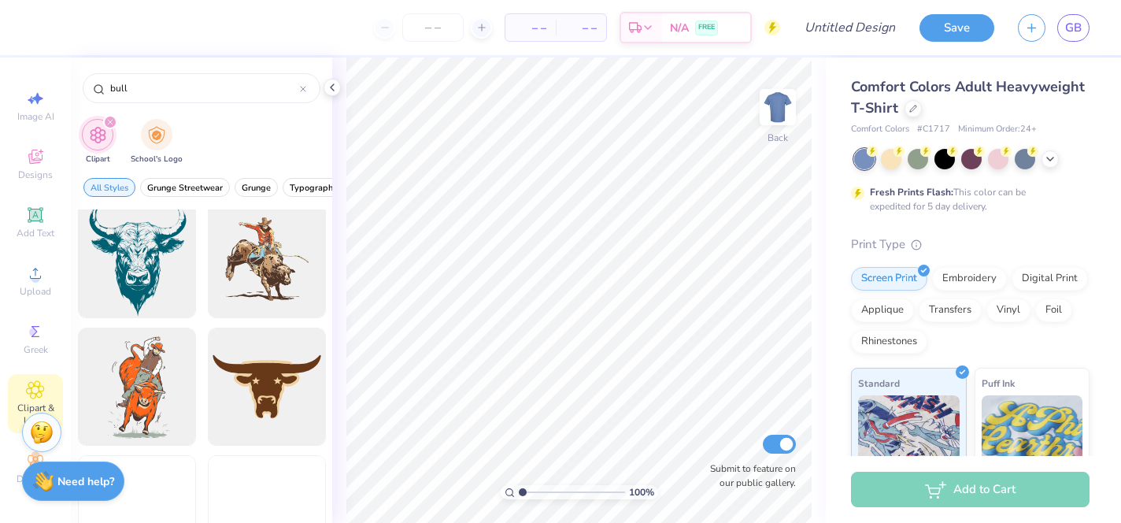
scroll to position [387, 0]
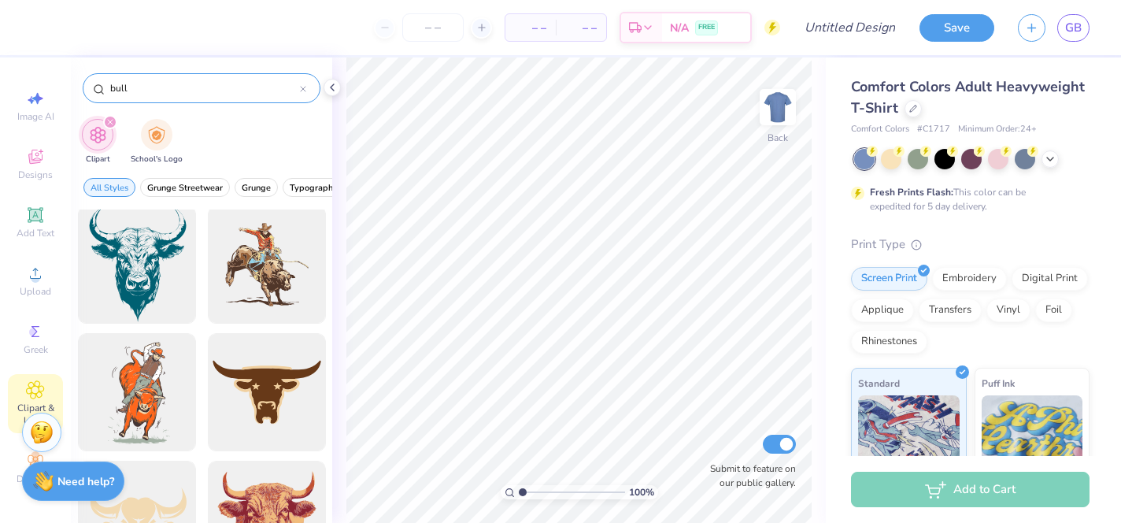
click at [126, 94] on input "bull" at bounding box center [204, 88] width 191 height 16
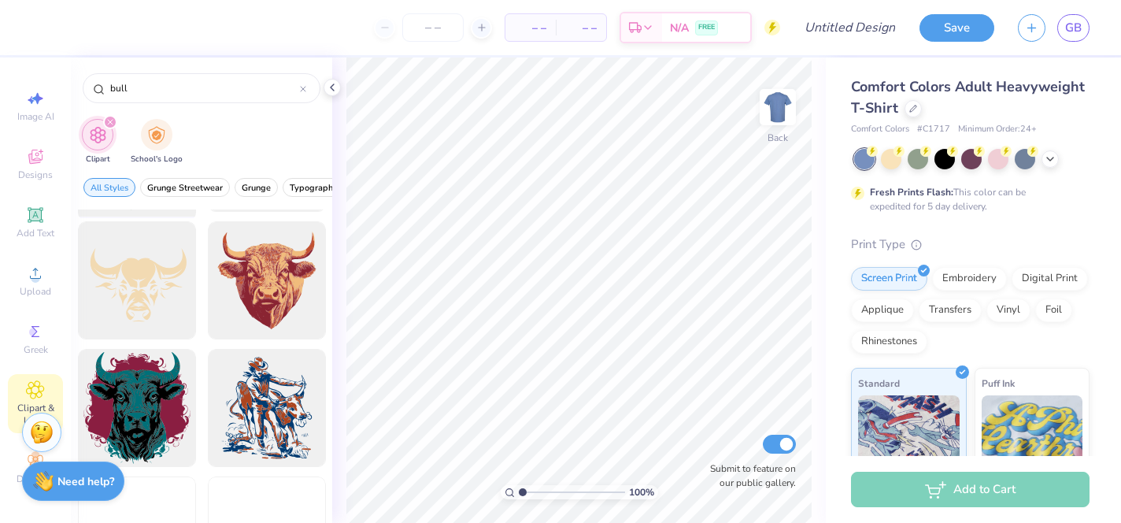
scroll to position [647, 0]
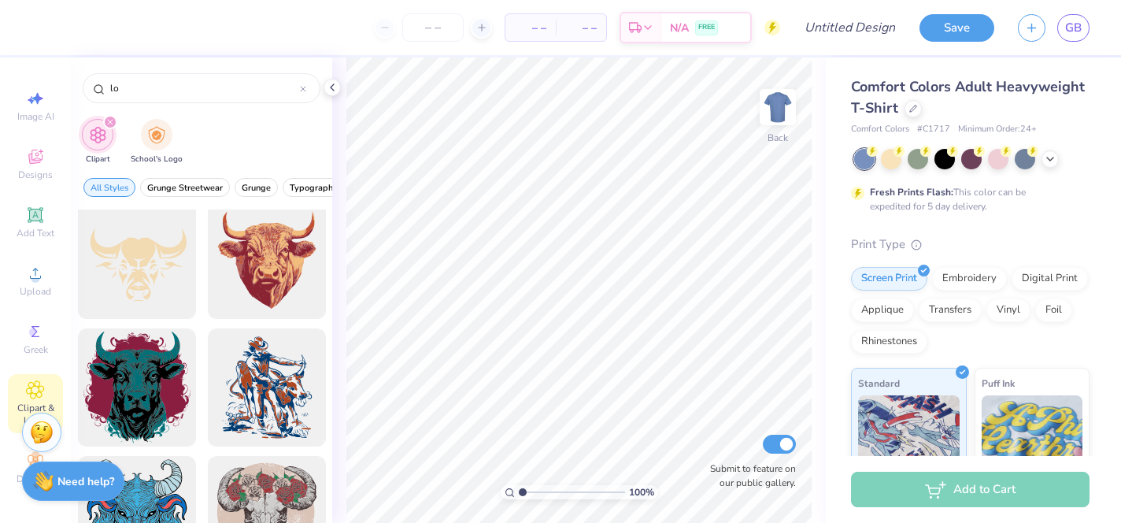
type input "l"
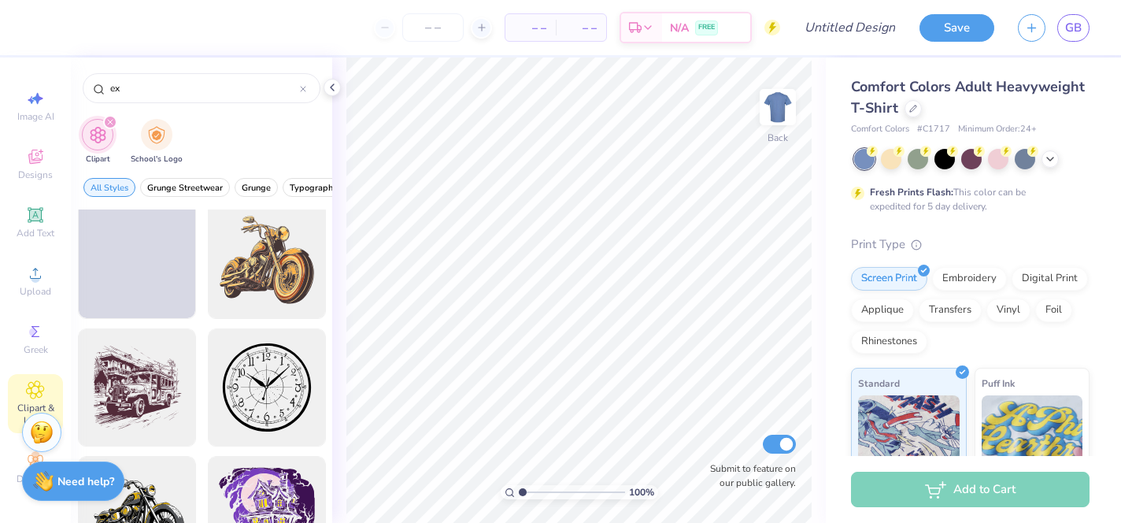
type input "e"
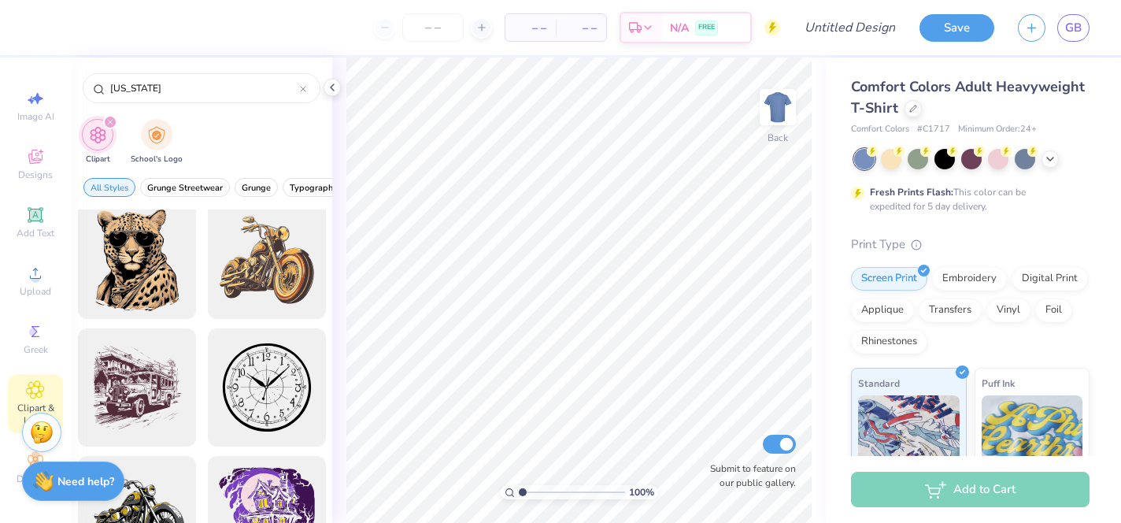
type input "[US_STATE]"
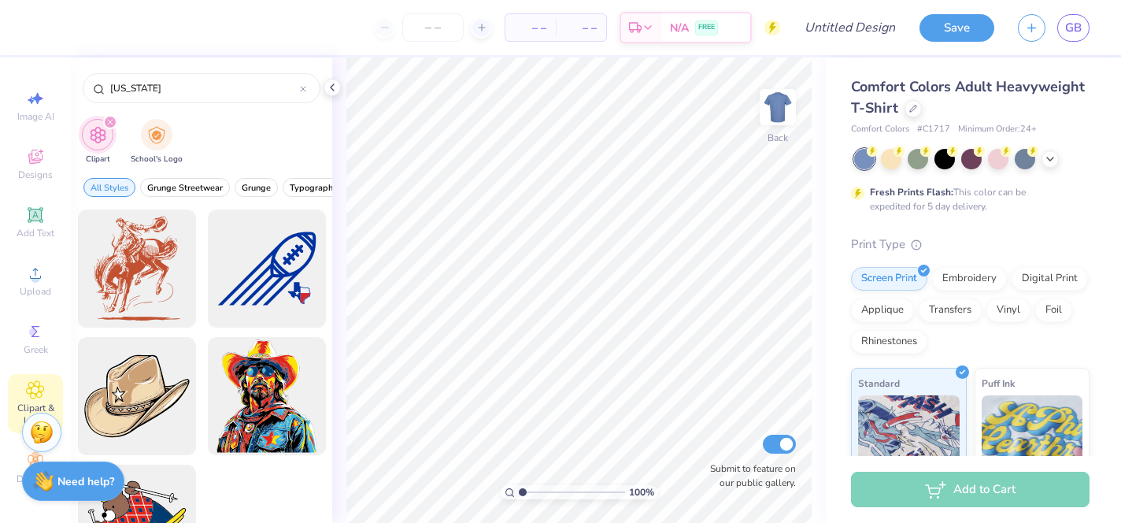
click at [204, 220] on div at bounding box center [202, 399] width 248 height 380
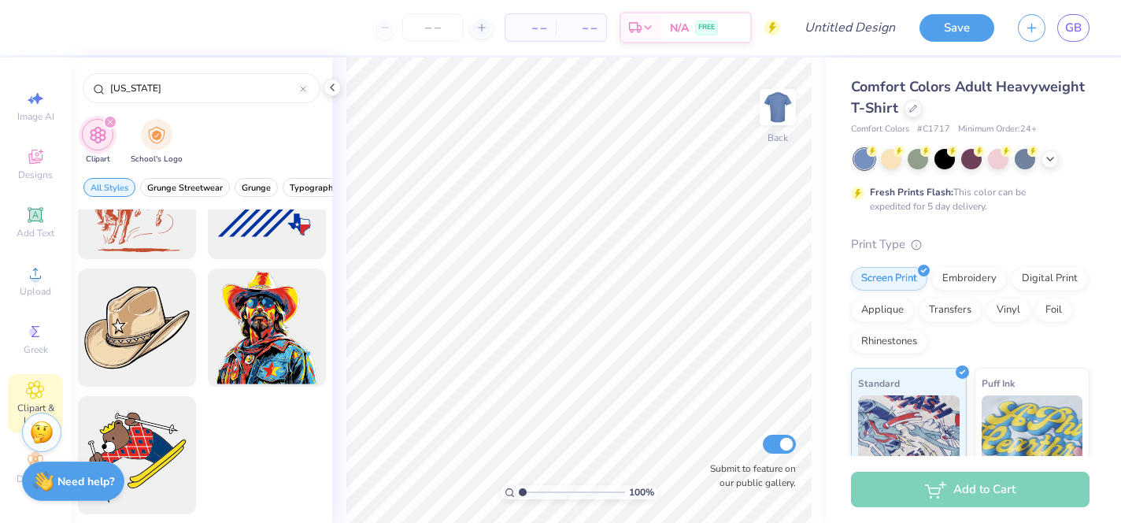
scroll to position [0, 0]
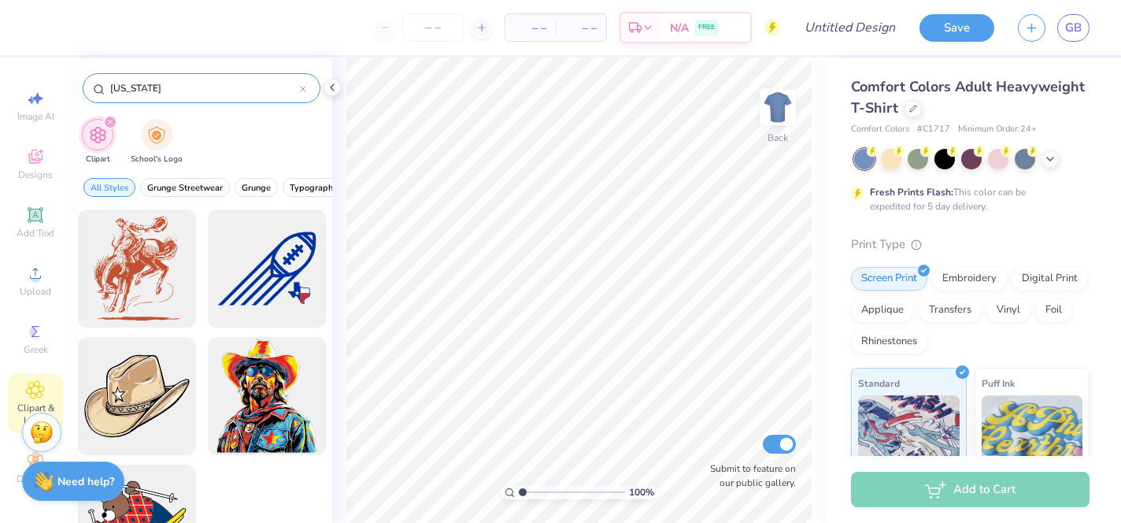
click at [304, 91] on icon at bounding box center [303, 89] width 5 height 5
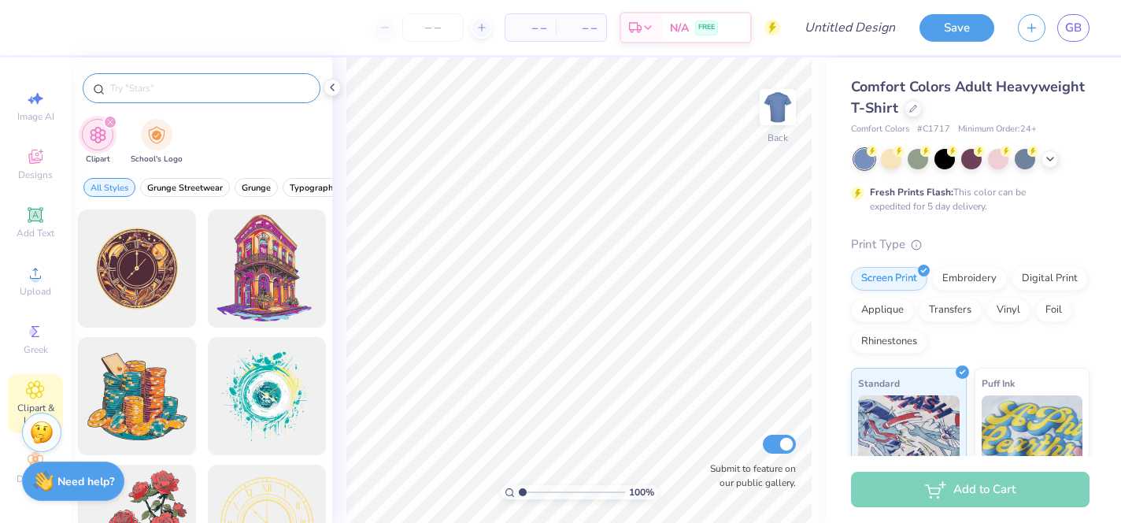
click at [239, 83] on input "text" at bounding box center [210, 88] width 202 height 16
type input "AUSTIN"
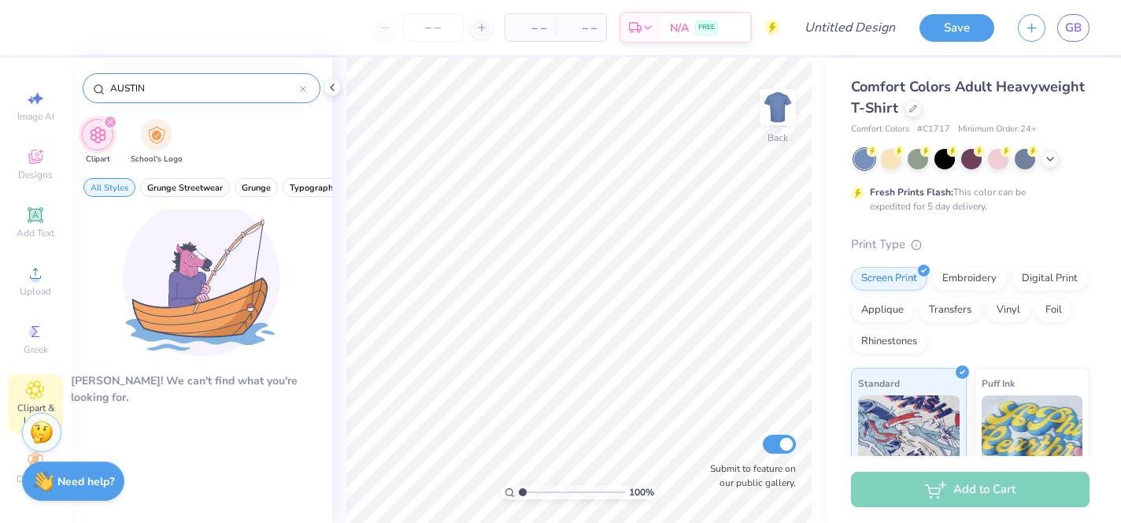
click at [303, 90] on icon at bounding box center [303, 89] width 6 height 6
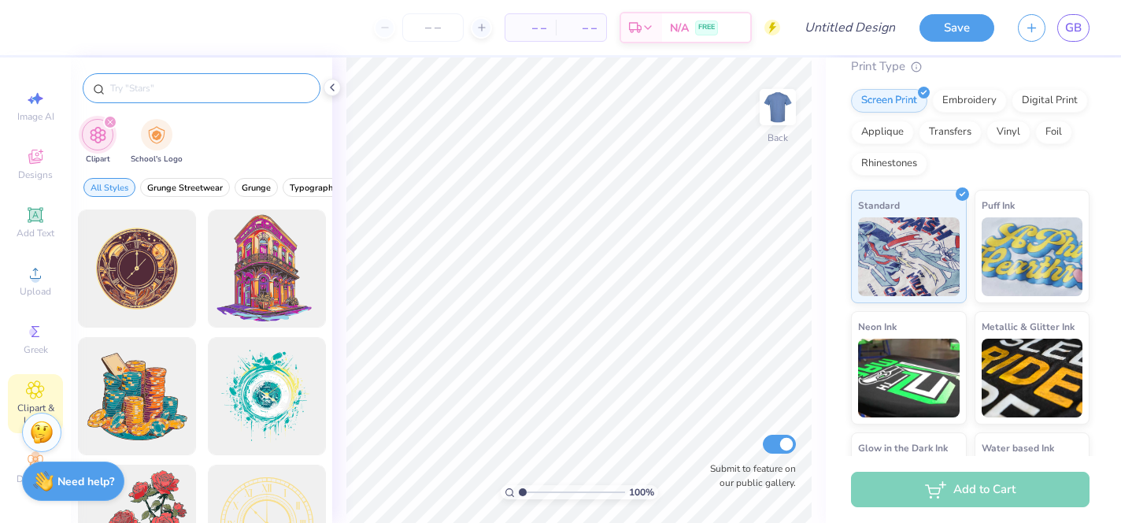
scroll to position [268, 0]
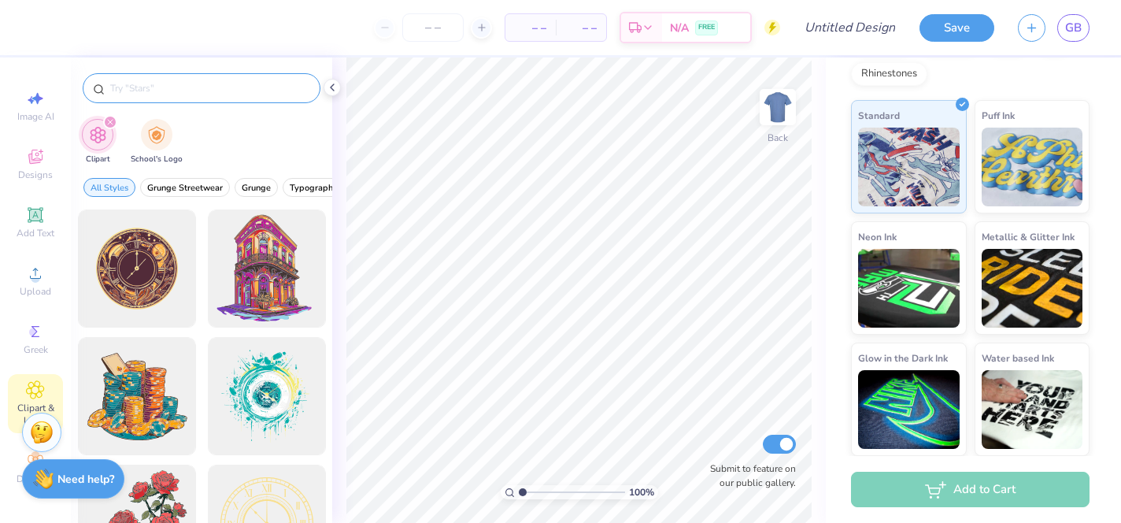
click at [65, 480] on strong "Need help?" at bounding box center [85, 479] width 57 height 15
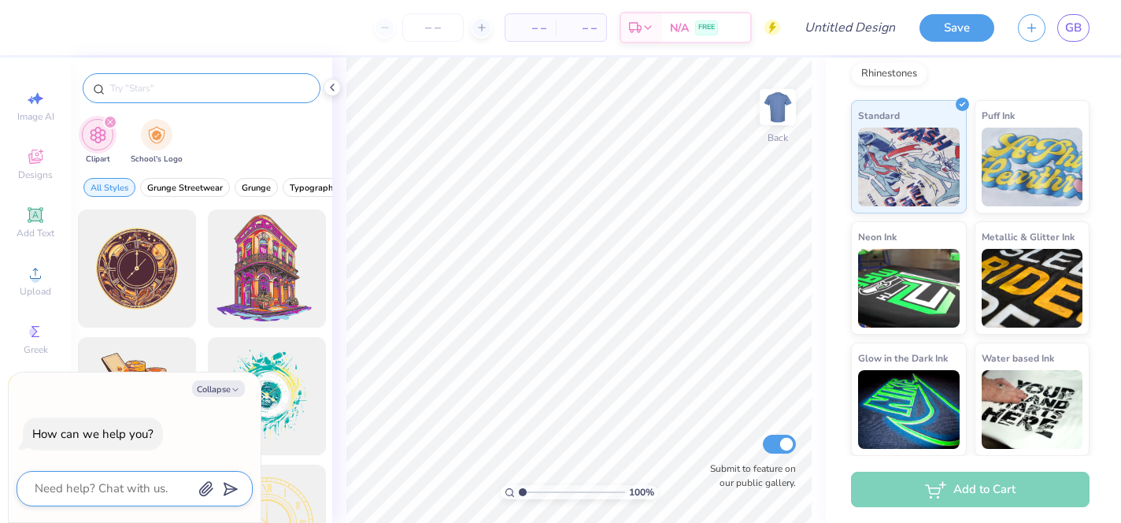
click at [93, 487] on textarea at bounding box center [113, 488] width 160 height 21
type textarea "G"
type textarea "x"
type textarea "I"
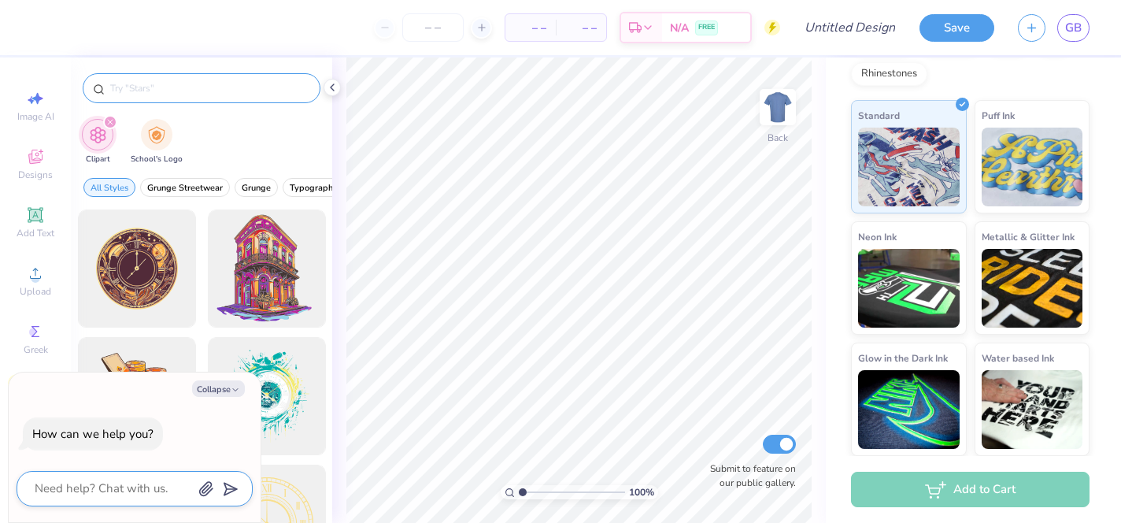
type textarea "x"
type textarea "Is"
type textarea "x"
type textarea "Is"
type textarea "x"
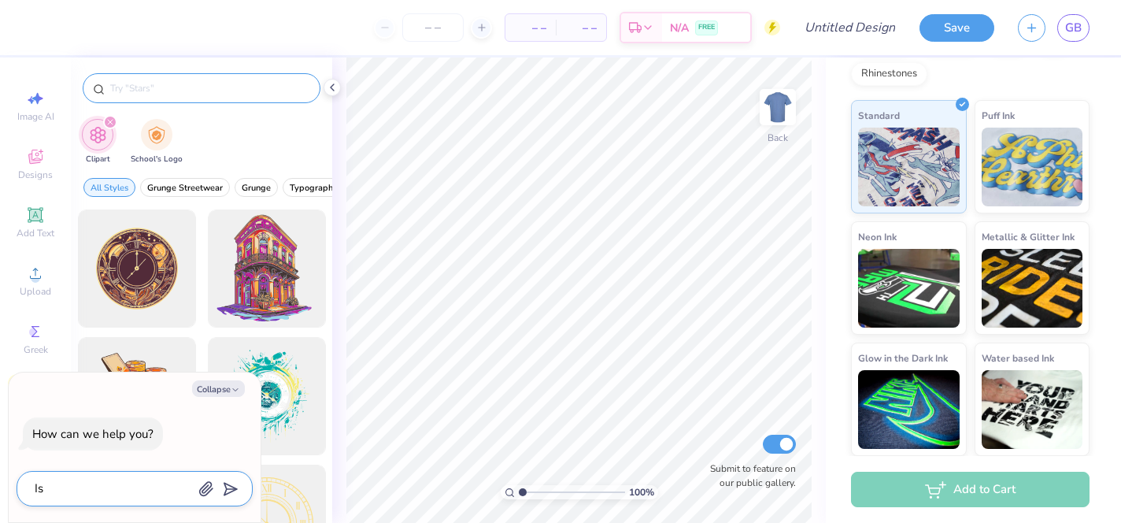
type textarea "Is t"
type textarea "x"
type textarea "Is th"
type textarea "x"
type textarea "Is the"
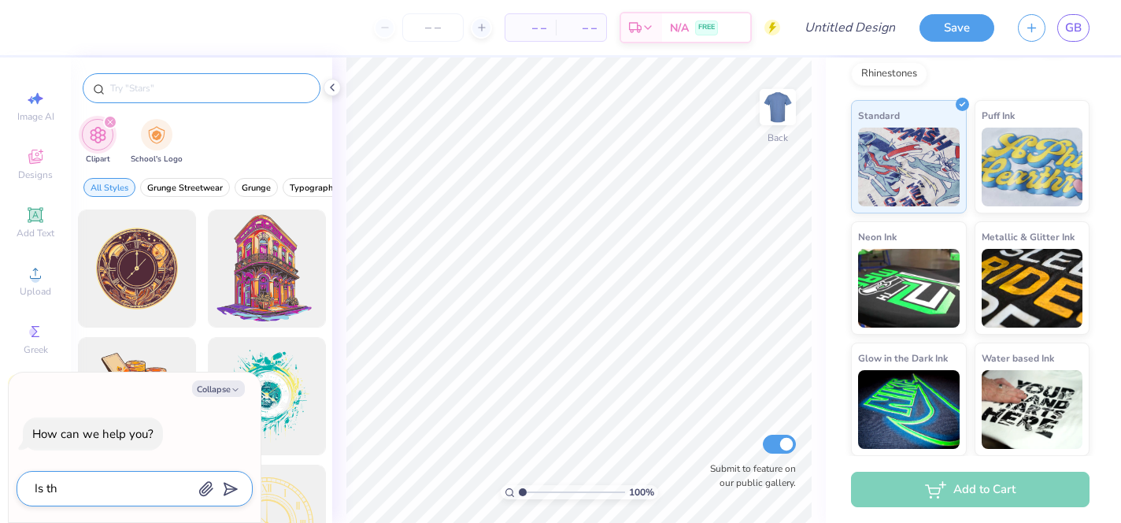
type textarea "x"
type textarea "Is the"
type textarea "x"
type textarea "Is the c"
type textarea "x"
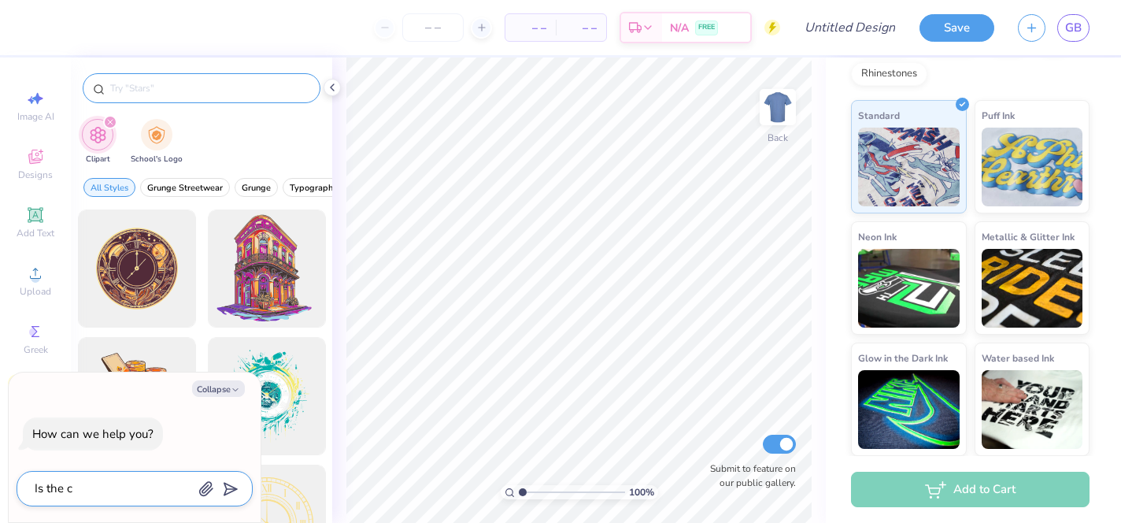
type textarea "Is the co"
type textarea "x"
type textarea "Is the cot"
type textarea "x"
type textarea "Is the cott"
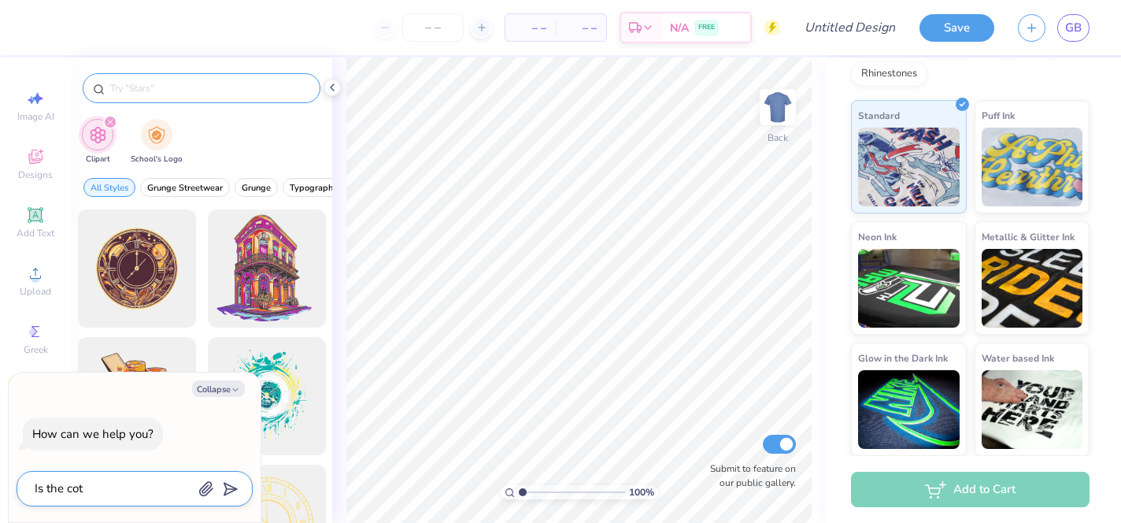
type textarea "x"
type textarea "Is the cotto"
type textarea "x"
type textarea "Is the cotton"
type textarea "x"
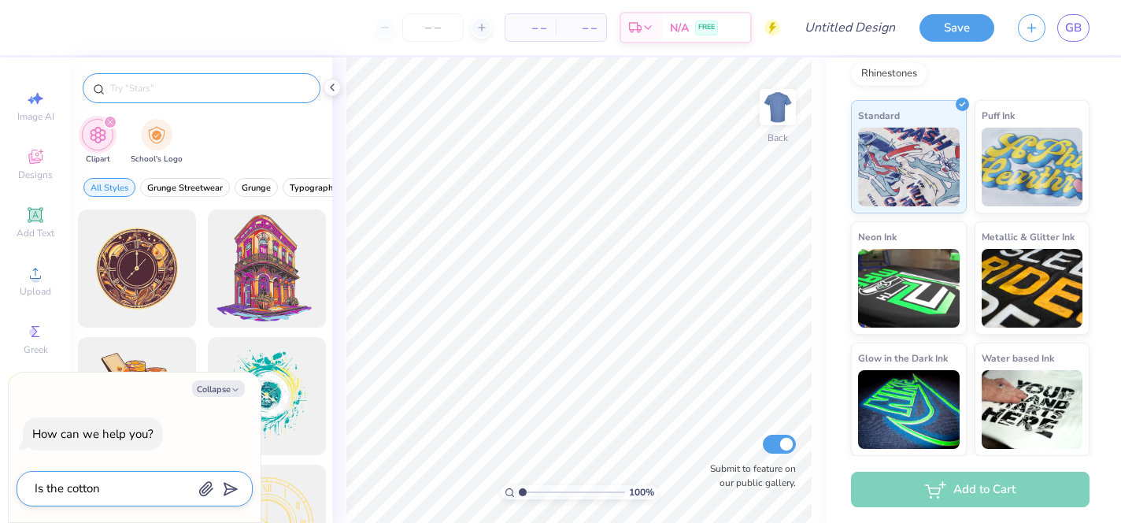
type textarea "Is the cotton"
type textarea "x"
type textarea "Is the cotton h"
type textarea "x"
type textarea "Is the cotton he"
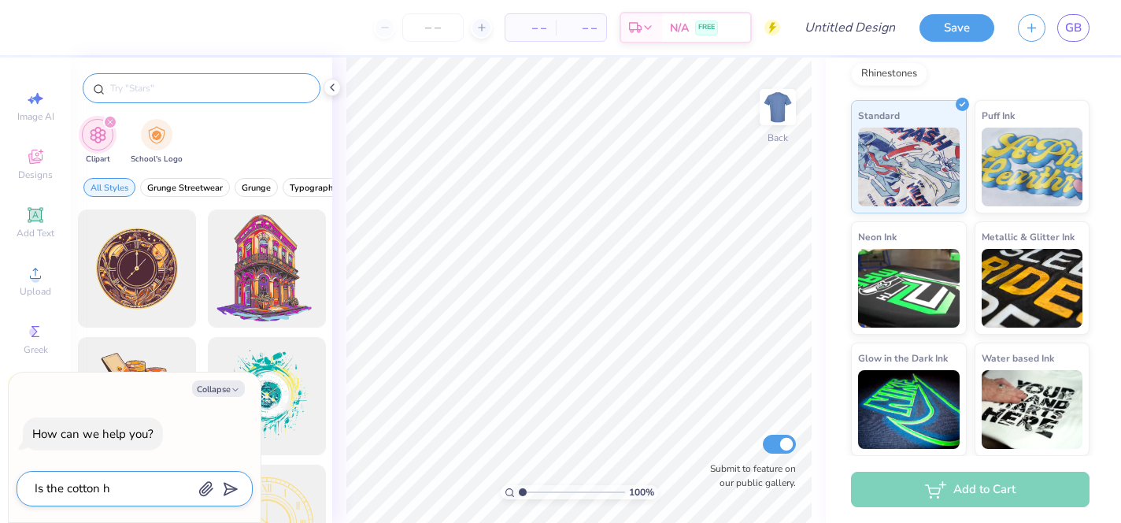
type textarea "x"
type textarea "Is the cotton hen"
type textarea "x"
type textarea "Is the cotton henl"
type textarea "x"
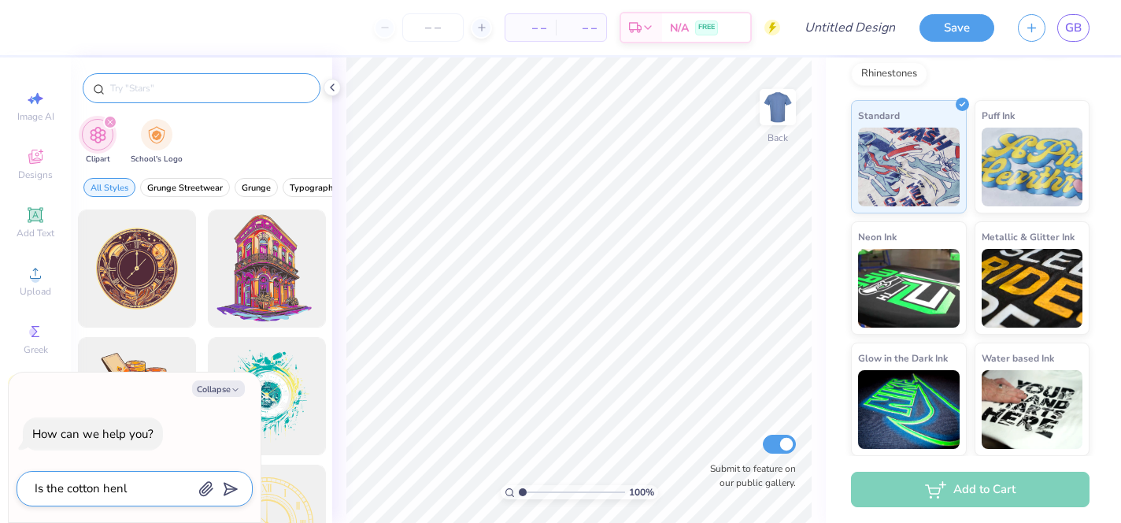
type textarea "Is the cotton henle"
type textarea "x"
type textarea "Is the cotton henley"
type textarea "x"
type textarea "Is the cotton henley"
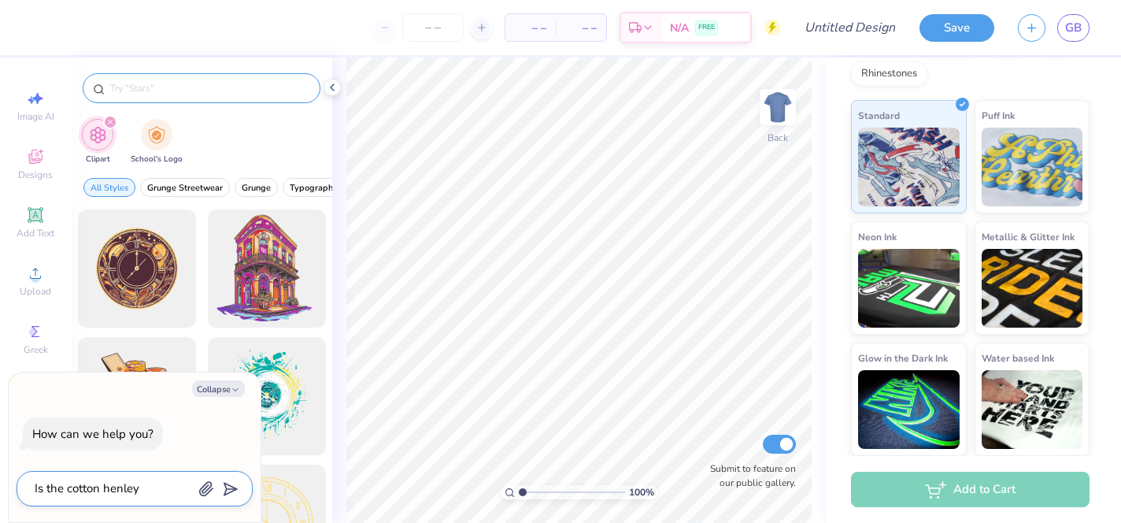
type textarea "x"
type textarea "Is the cotton henley s"
type textarea "x"
type textarea "Is the cotton henley st"
type textarea "x"
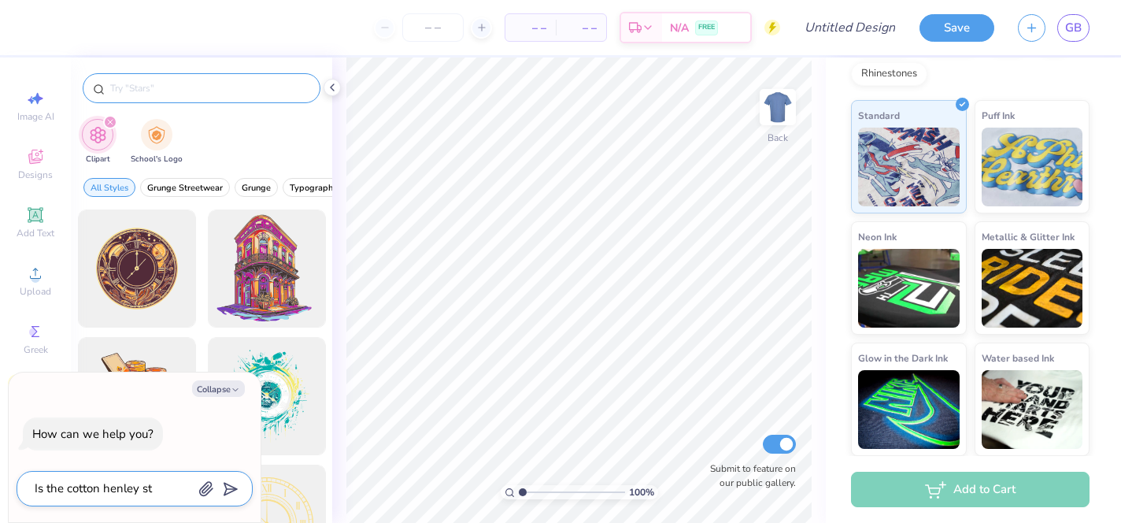
type textarea "Is the cotton henley sti"
type textarea "x"
type textarea "Is the cotton henley stil"
type textarea "x"
type textarea "Is the cotton henley still"
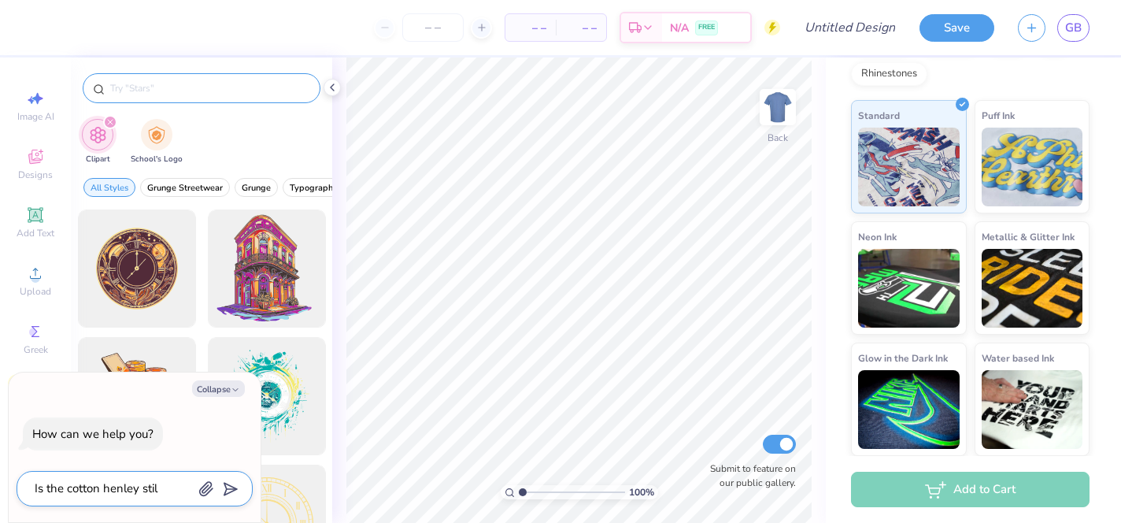
type textarea "x"
type textarea "Is the cotton henley still"
type textarea "x"
type textarea "Is the cotton henley still a"
type textarea "x"
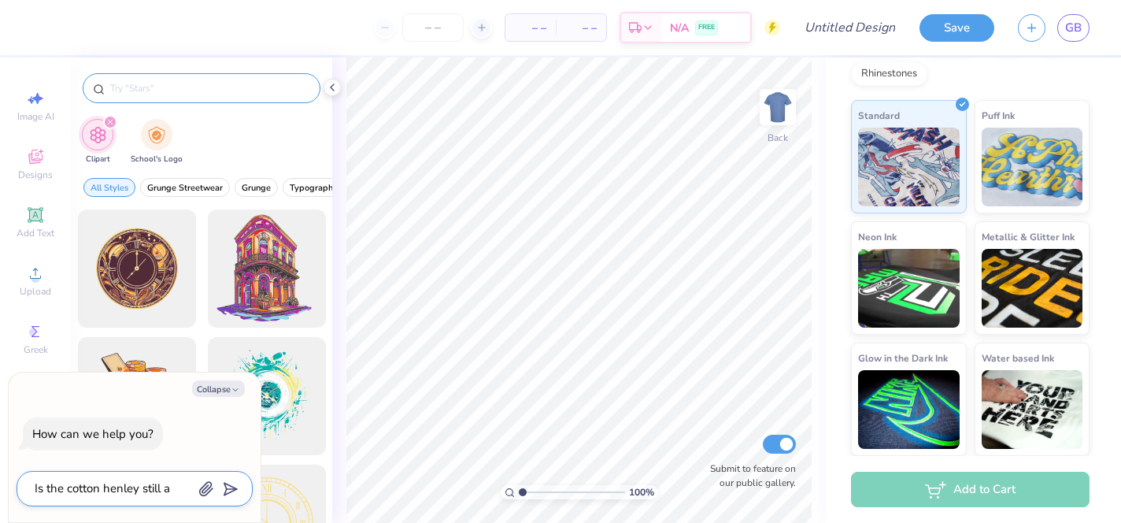
type textarea "Is the cotton henley still an"
type textarea "x"
type textarea "Is the cotton henley still an"
type textarea "x"
type textarea "Is the cotton henley still an a"
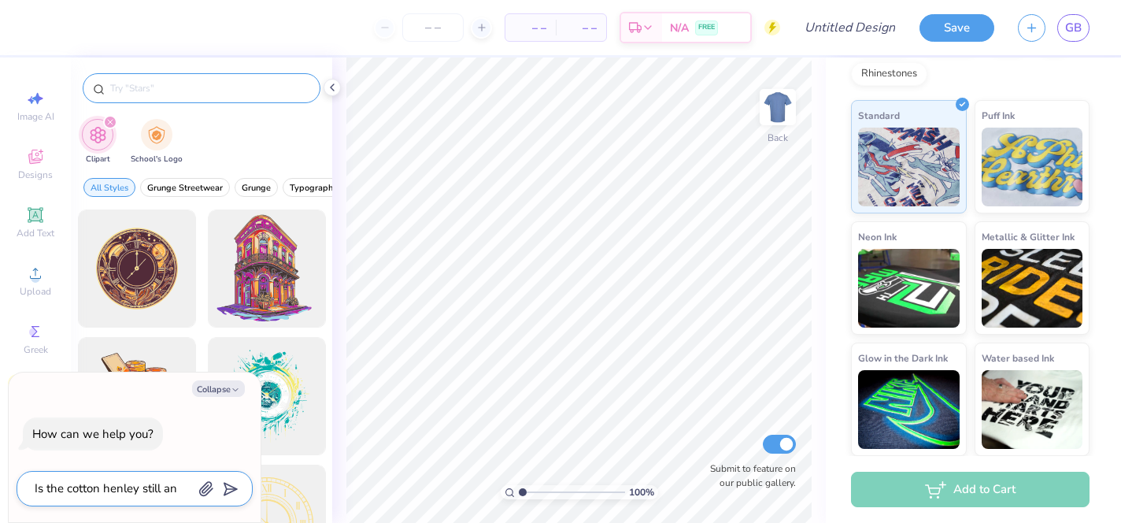
type textarea "x"
type textarea "Is the cotton henley still an av"
type textarea "x"
type textarea "Is the cotton henley still an ava"
type textarea "x"
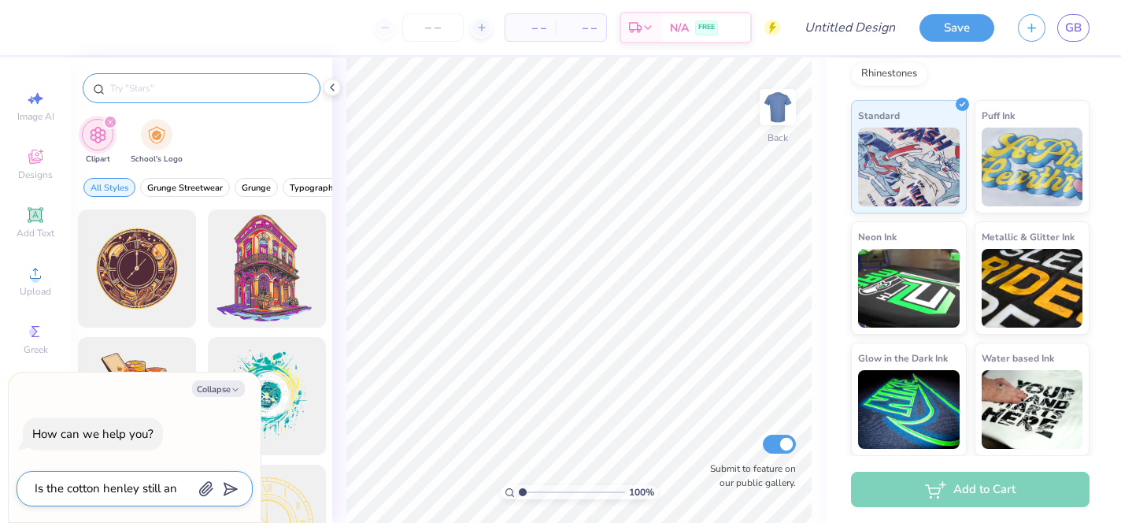
type textarea "Is the cotton henley still an avai"
type textarea "x"
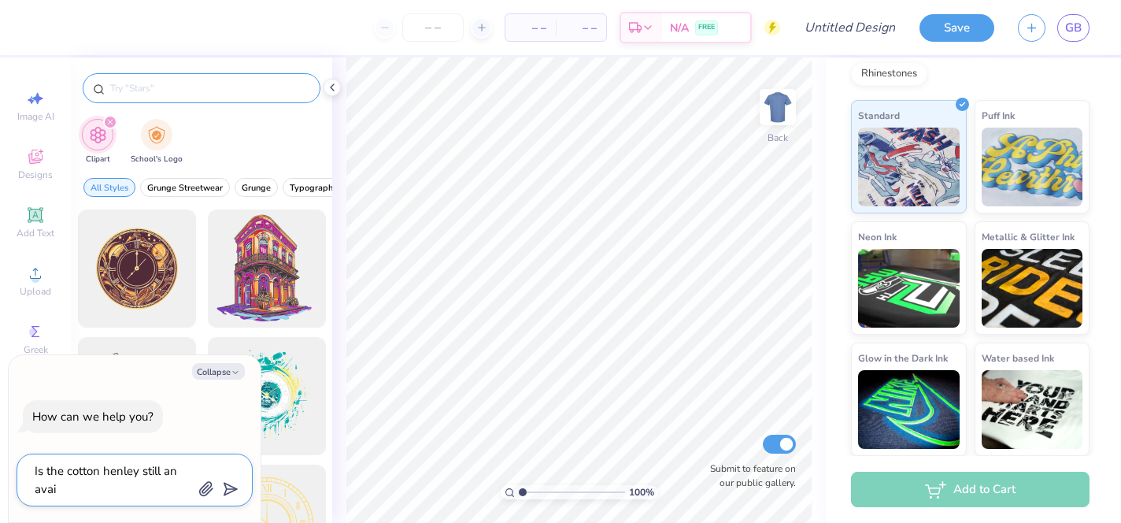
type textarea "Is the cotton henley still an avail"
type textarea "x"
type textarea "Is the cotton henley still an availa"
type textarea "x"
type textarea "Is the cotton henley still an availab"
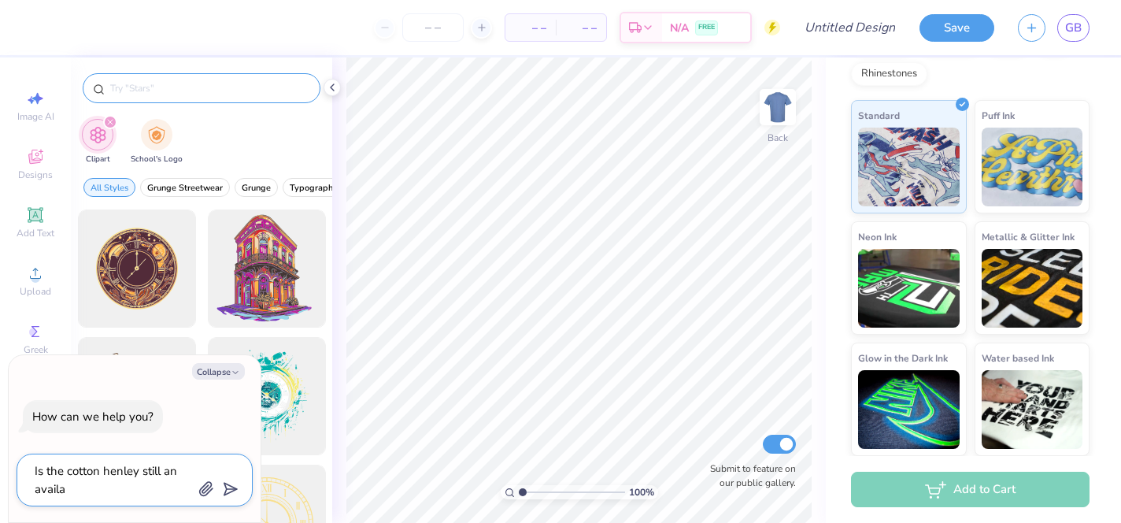
type textarea "x"
type textarea "Is the cotton henley still an availabk"
type textarea "x"
type textarea "Is the cotton henley still an availabke"
type textarea "x"
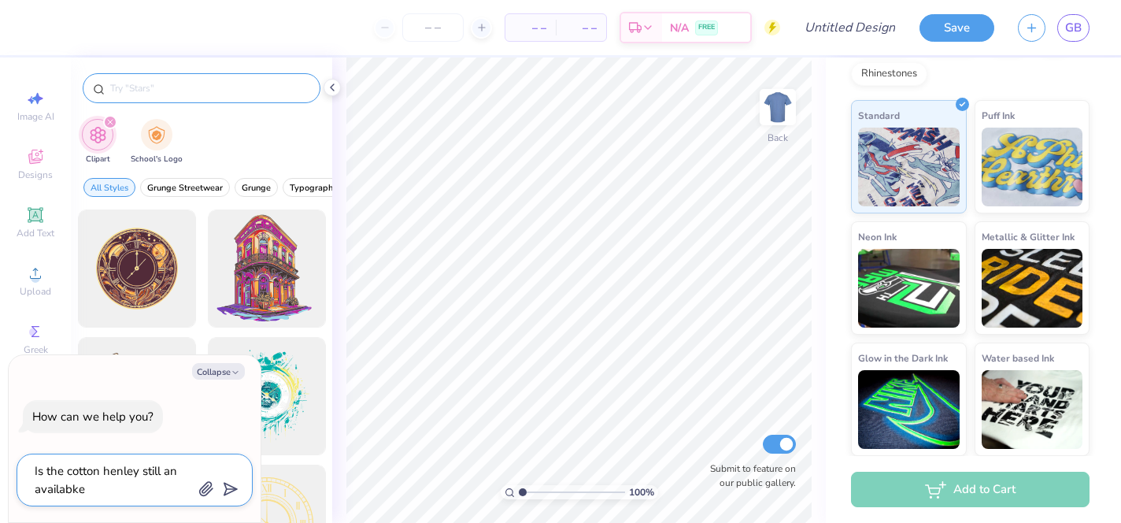
type textarea "Is the cotton henley still an availabke"
type textarea "x"
type textarea "Is the cotton henley still an availabke p"
type textarea "x"
type textarea "Is the cotton henley still an availabke pr"
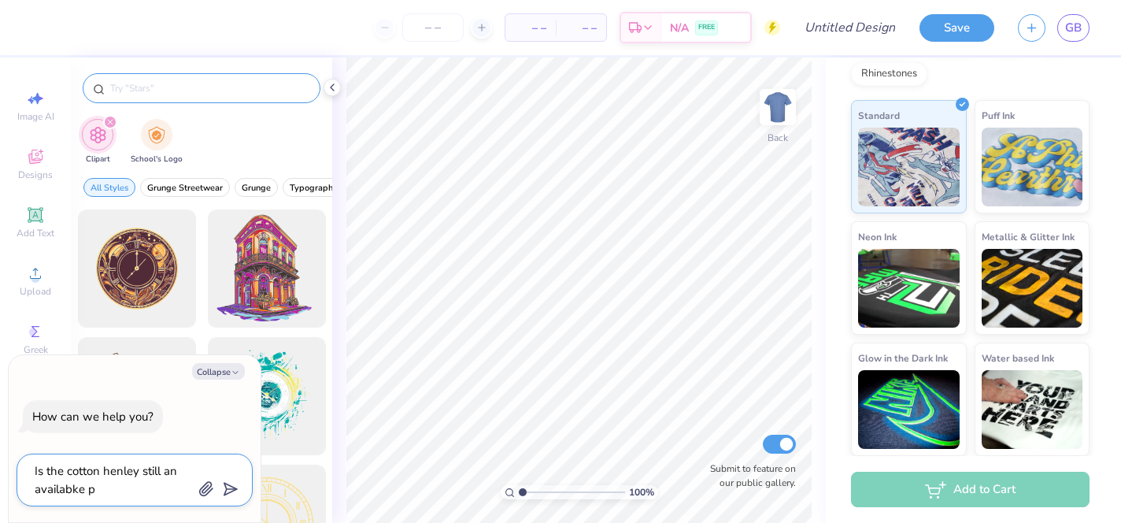
type textarea "x"
type textarea "Is the cotton henley still an availabke pro"
type textarea "x"
type textarea "Is the cotton henley still an availabke prod"
type textarea "x"
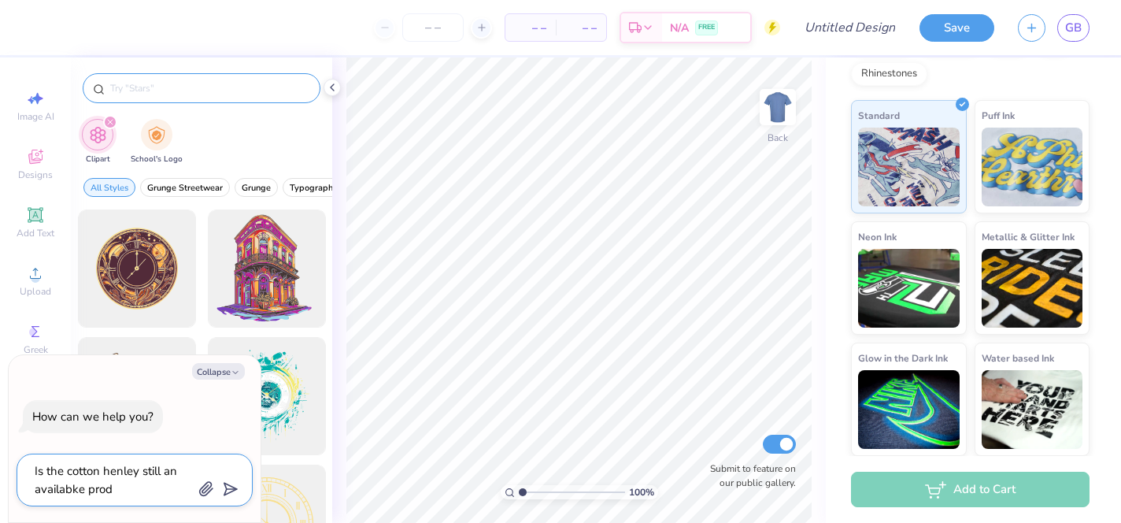
type textarea "Is the cotton henley still an availabke produ"
type textarea "x"
type textarea "Is the cotton henley still an availabke produc"
type textarea "x"
type textarea "Is the cotton henley still an availabke product"
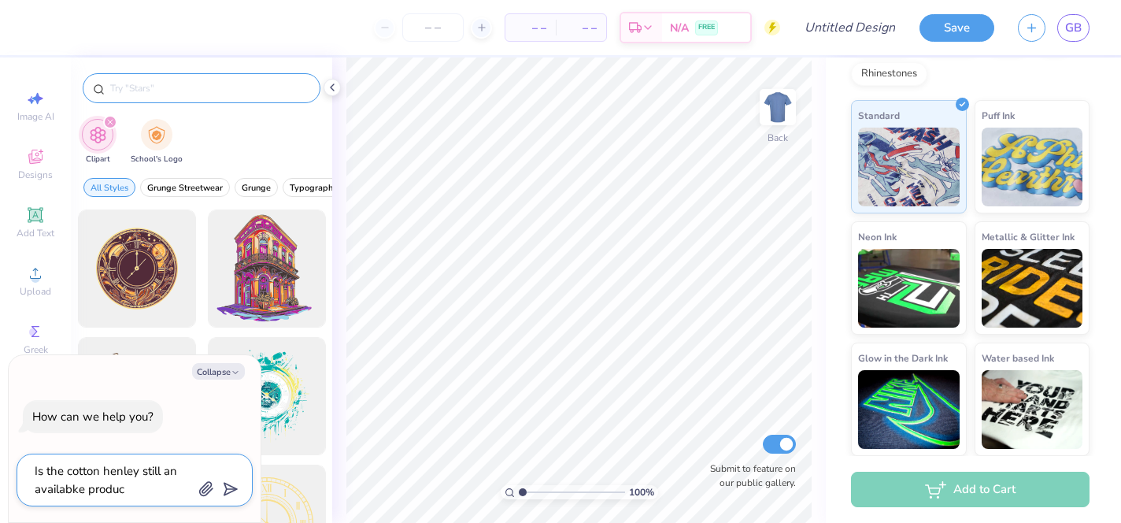
type textarea "x"
type textarea "Is the cotton henley still an availabke product?"
type textarea "x"
type textarea "Is the cotton henley still an availabke product?"
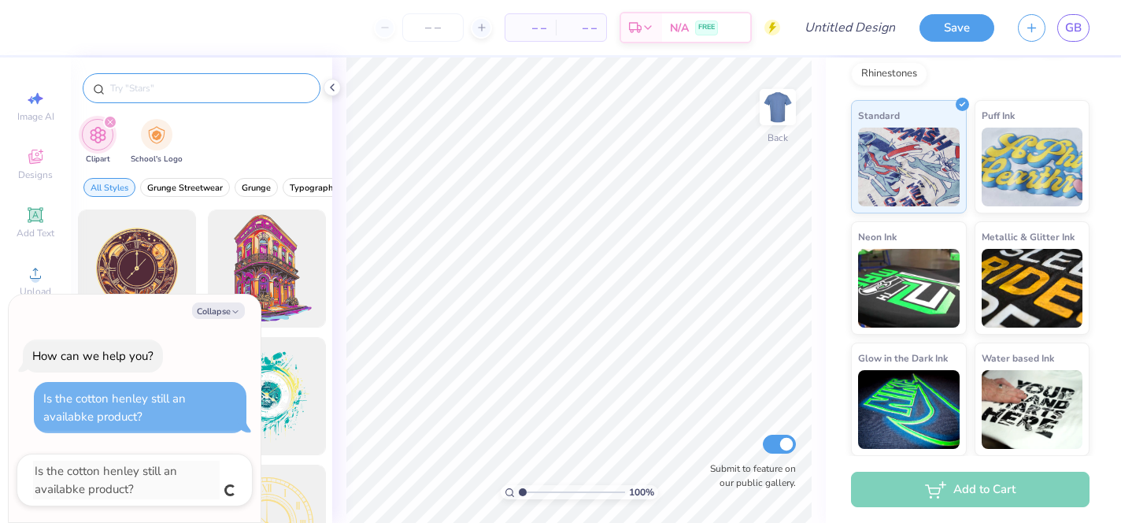
type textarea "x"
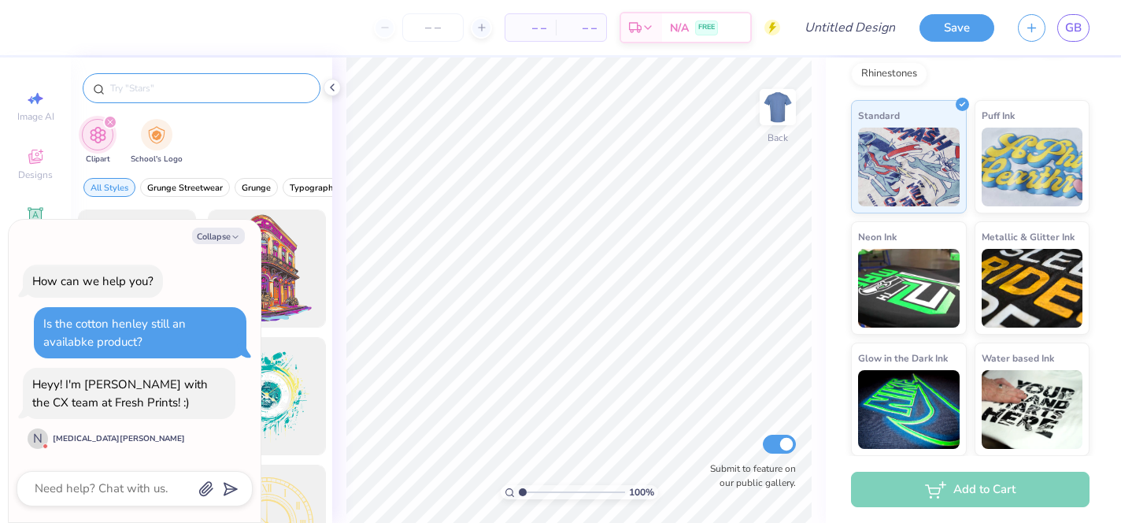
click at [78, 475] on div at bounding box center [135, 488] width 236 height 35
type textarea "x"
click at [79, 496] on textarea at bounding box center [113, 488] width 160 height 21
type textarea "H"
type textarea "x"
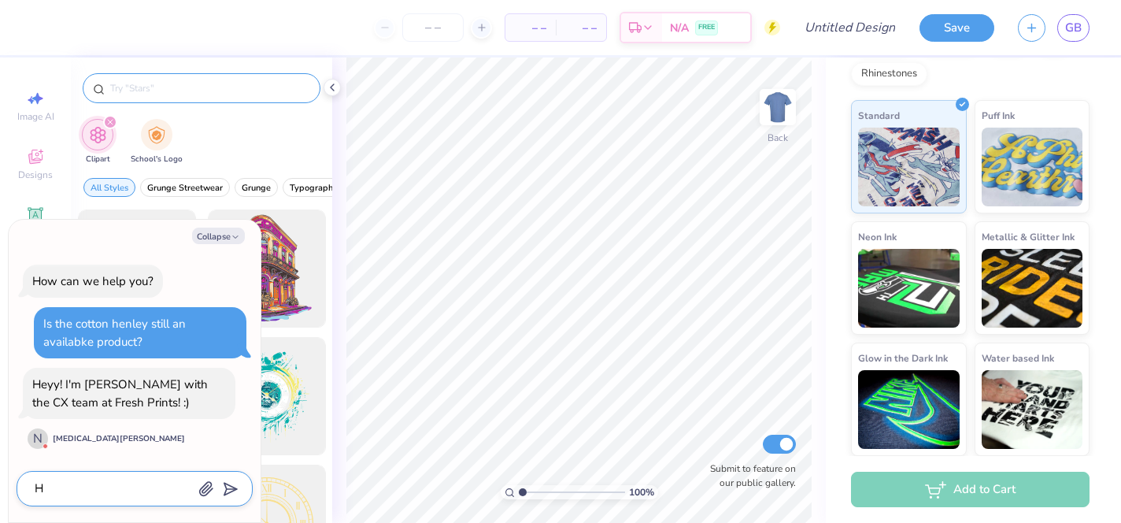
type textarea "Hi"
type textarea "x"
type textarea "Hi!"
type textarea "x"
type textarea "Hi!"
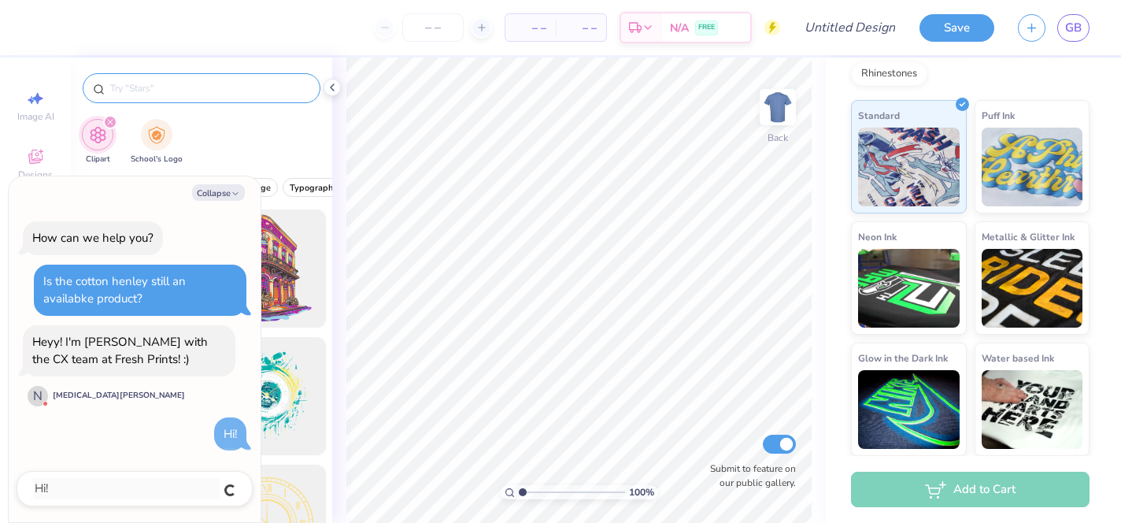
type textarea "x"
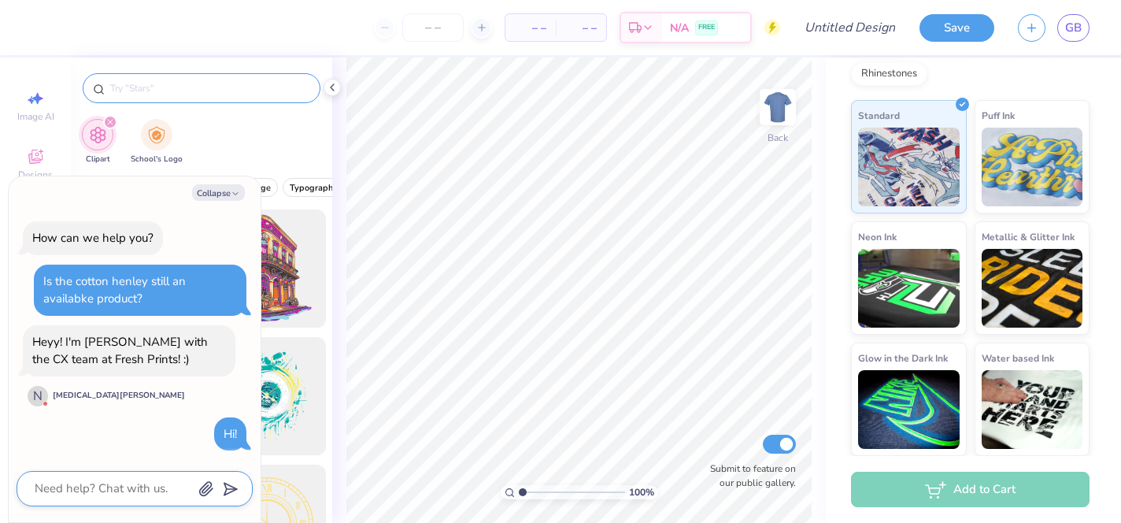
click at [81, 484] on textarea at bounding box center [113, 488] width 160 height 21
type textarea "I"
type textarea "x"
type textarea "I"
type textarea "x"
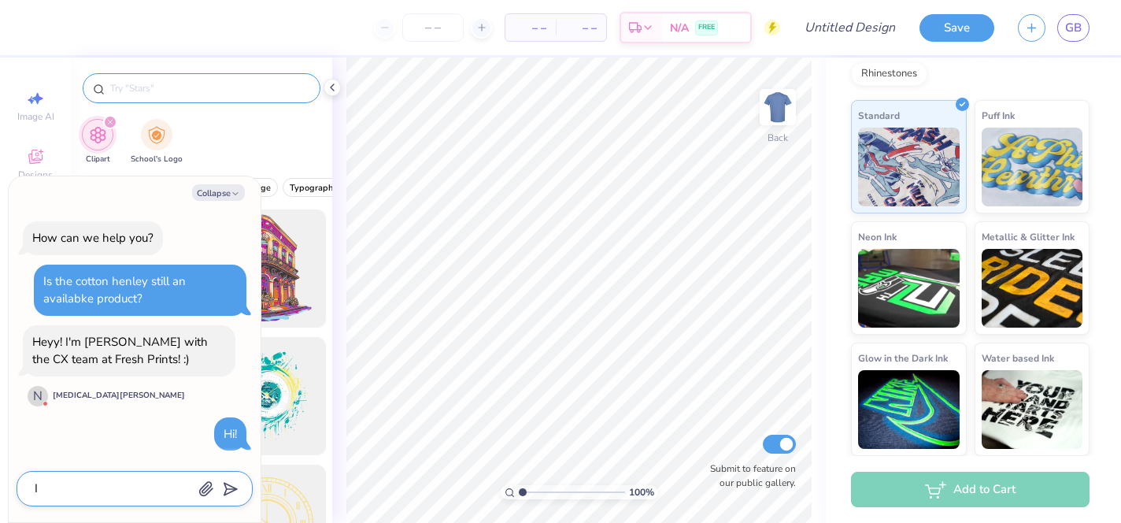
type textarea "I u"
type textarea "x"
type textarea "I us"
type textarea "x"
type textarea "I use"
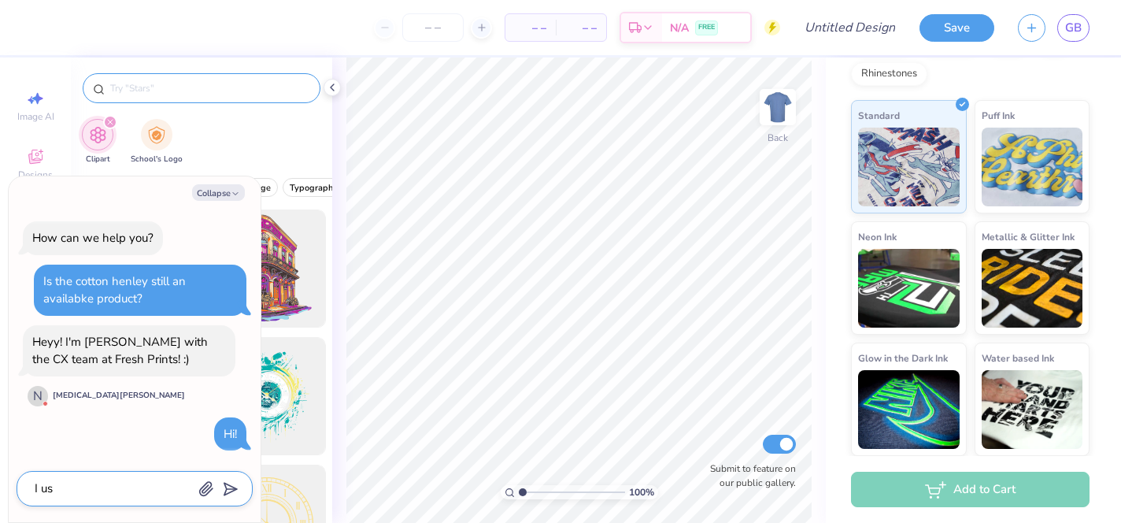
type textarea "x"
type textarea "I used"
type textarea "x"
type textarea "I used"
type textarea "x"
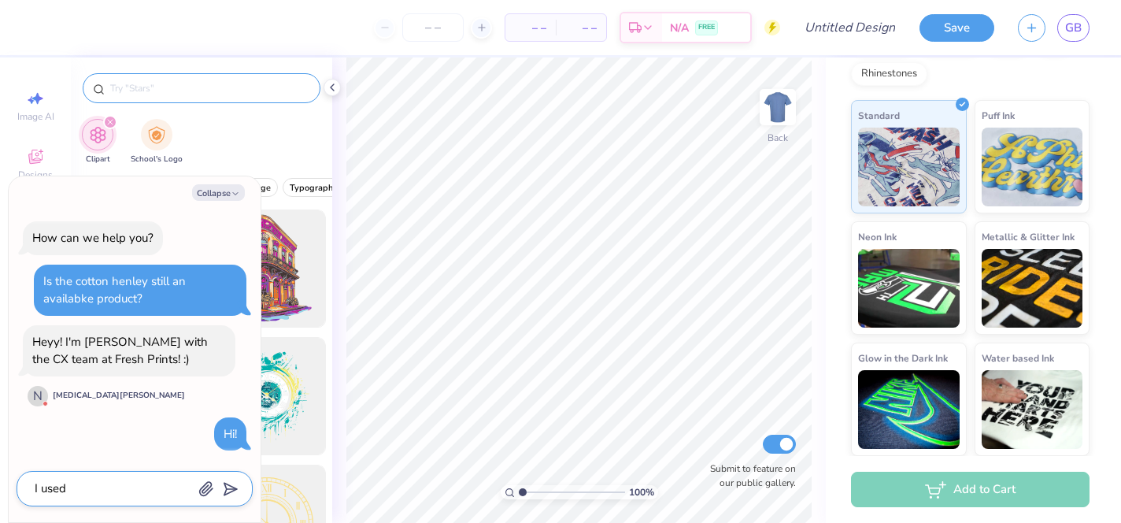
type textarea "I used t"
type textarea "x"
type textarea "I used to"
type textarea "x"
type textarea "I used to"
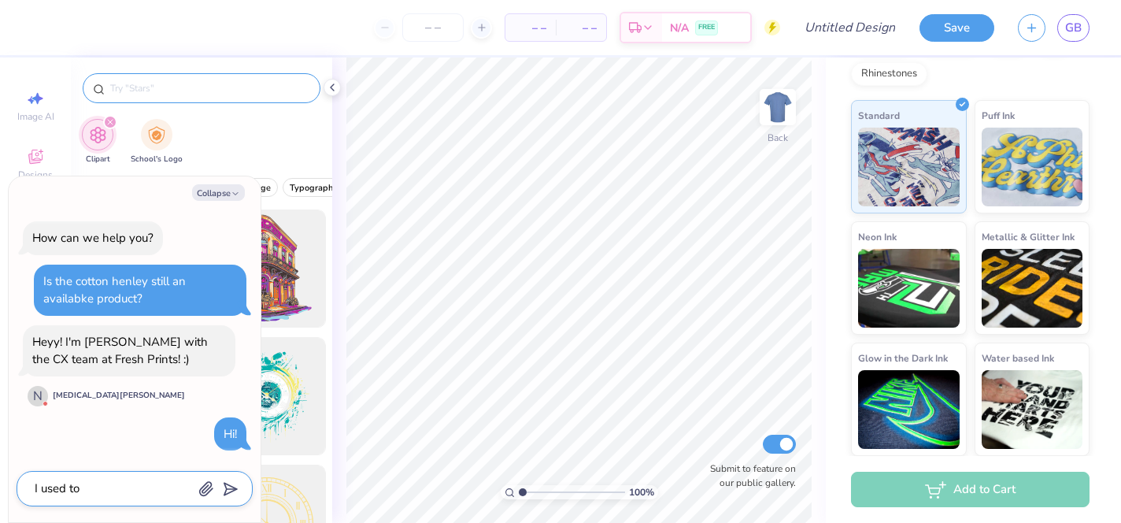
type textarea "x"
type textarea "I used to b"
type textarea "x"
type textarea "I used to be"
type textarea "x"
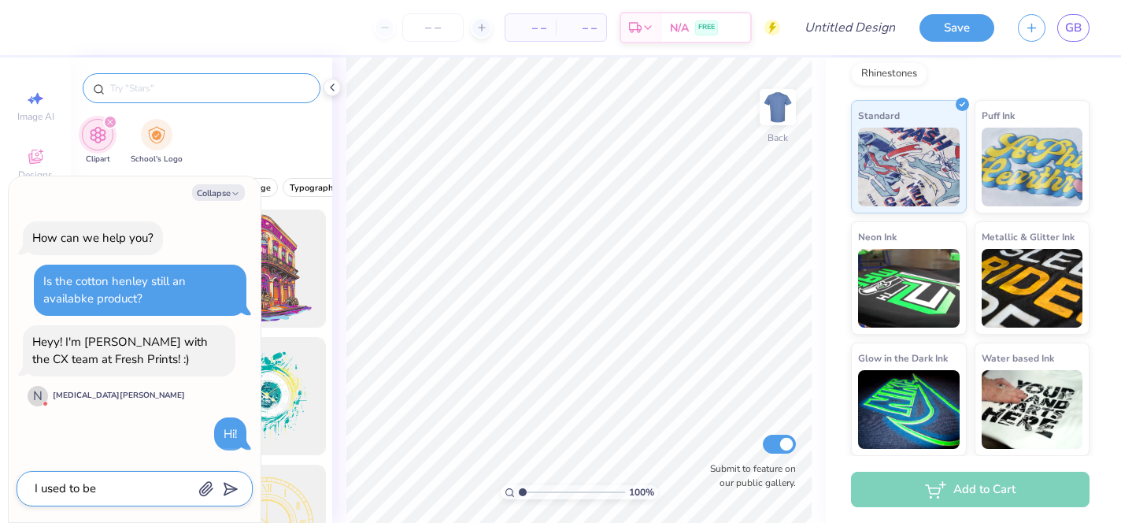
type textarea "I used to be"
type textarea "x"
type textarea "I used to be a"
type textarea "x"
type textarea "I used to be ab"
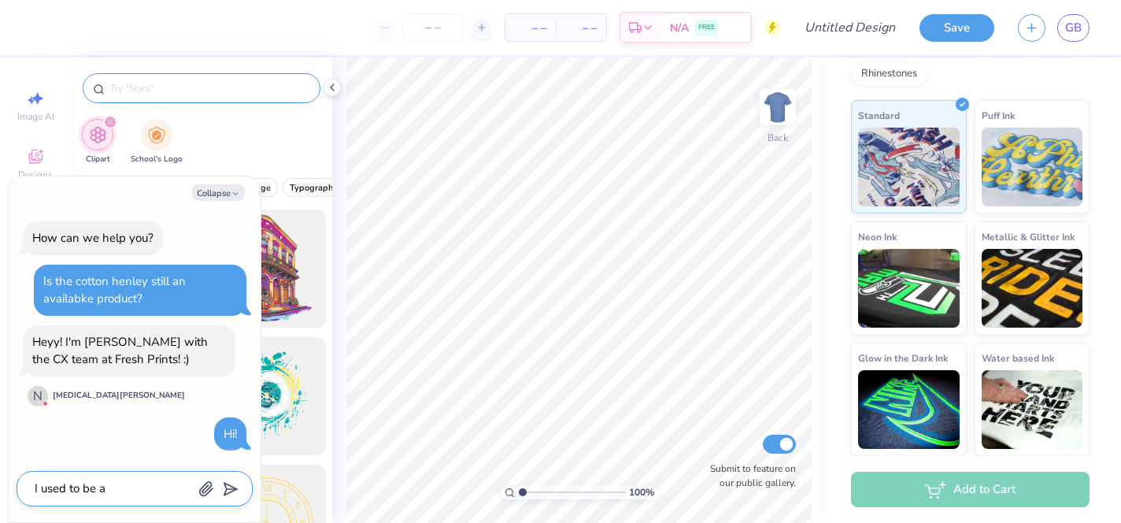
type textarea "x"
type textarea "I used to be abl"
type textarea "x"
type textarea "I used to be able"
type textarea "x"
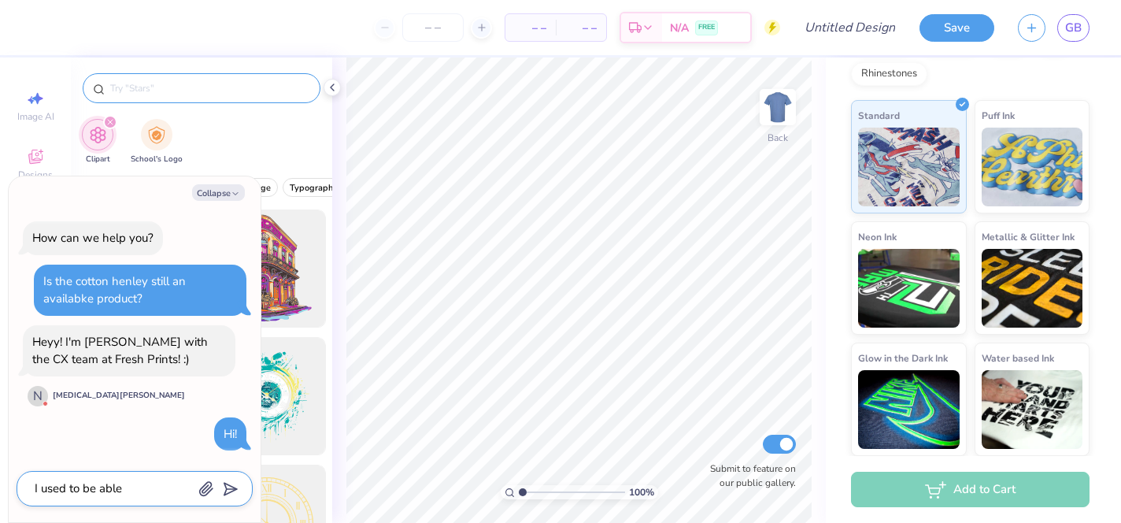
type textarea "I used to be able"
type textarea "x"
type textarea "I used to be able t"
type textarea "x"
type textarea "I used to be able to"
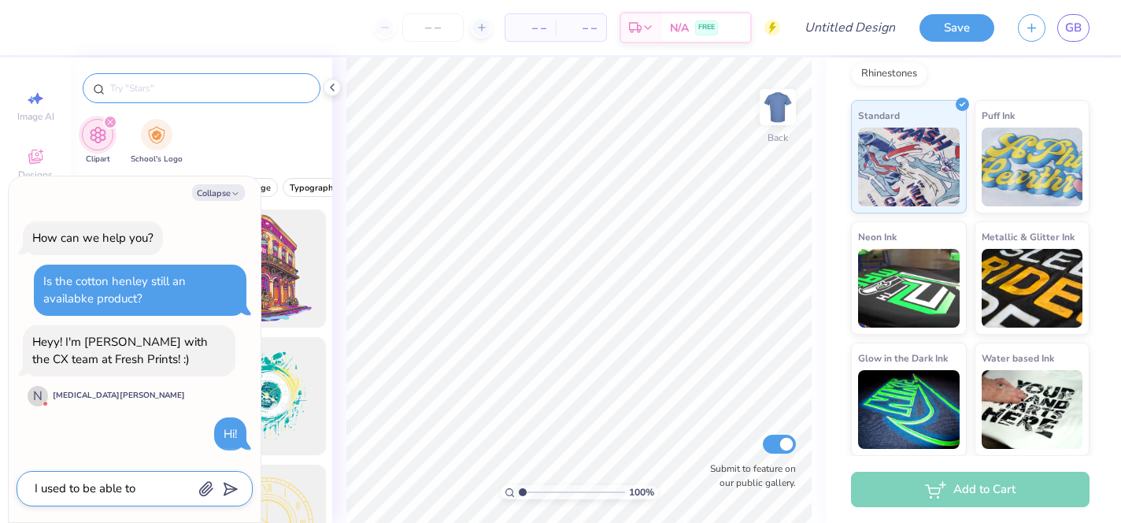
type textarea "x"
type textarea "I used to be able to"
type textarea "x"
type textarea "I used to be able to s"
type textarea "x"
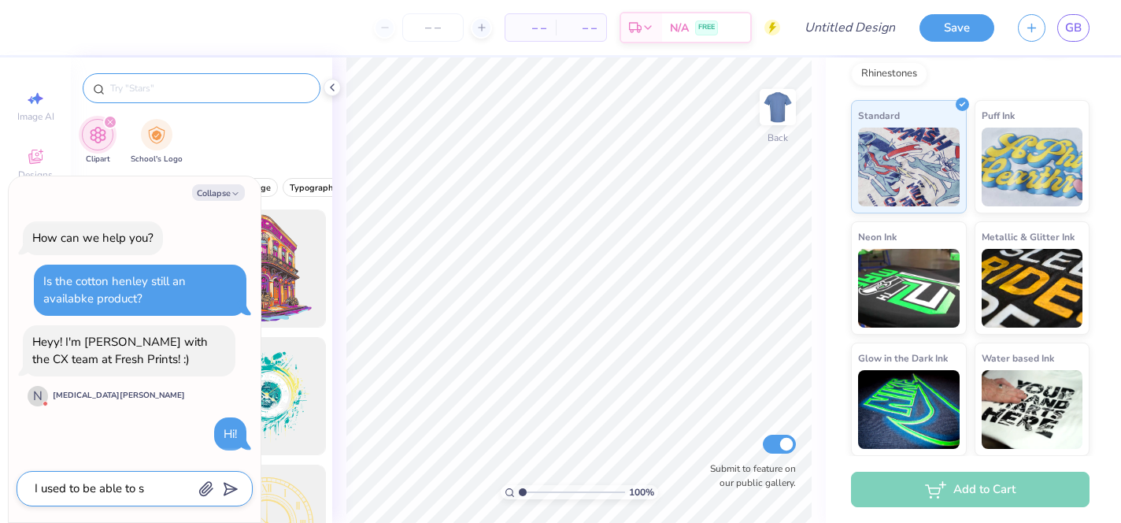
type textarea "I used to be able to se"
type textarea "x"
type textarea "I used to be able to see"
type textarea "x"
type textarea "I used to be able to see"
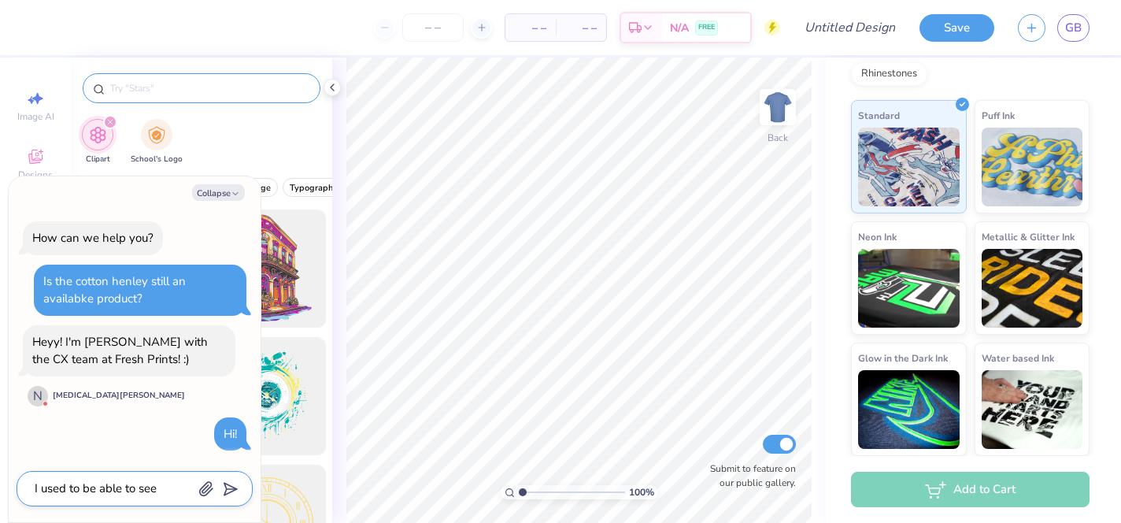
type textarea "x"
type textarea "I used to be able to see i"
type textarea "x"
type textarea "I used to be able to see it"
type textarea "x"
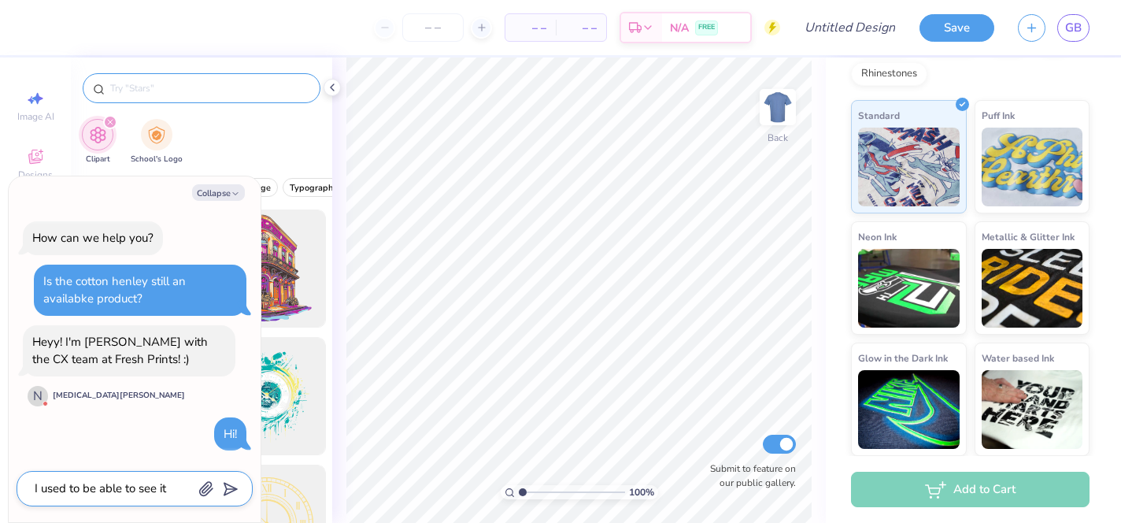
type textarea "I used to be able to see it"
type textarea "x"
type textarea "I used to be able to see it a"
type textarea "x"
type textarea "I used to be able to see it an"
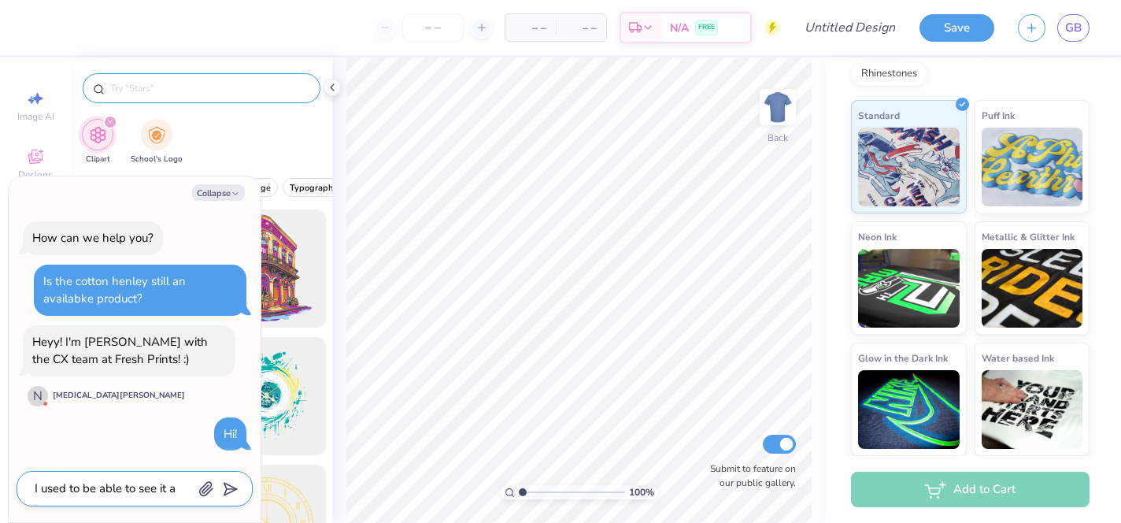
type textarea "x"
type textarea "I used to be able to see it and"
type textarea "x"
type textarea "I used to be able to see it and"
type textarea "x"
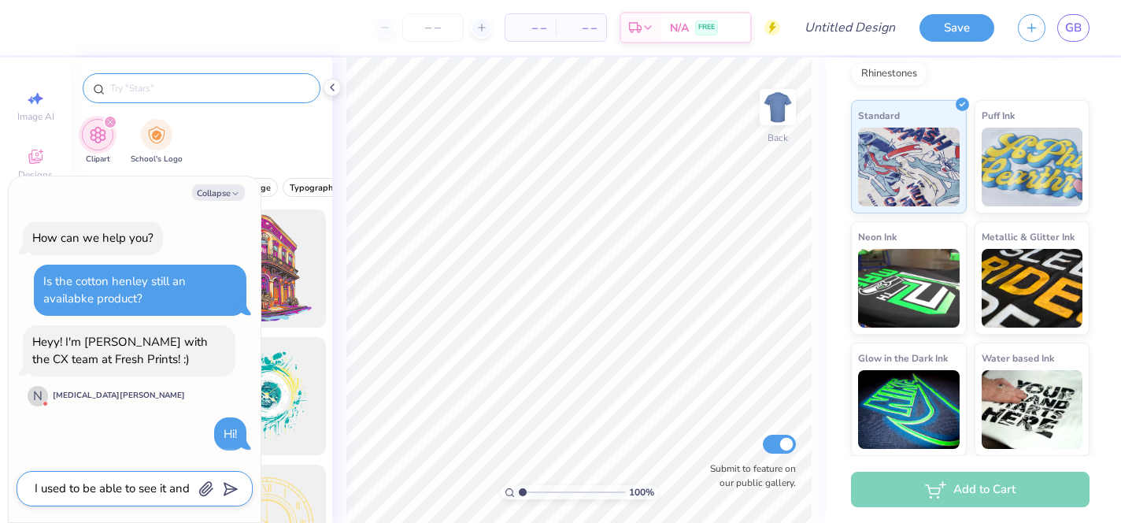
type textarea "I used to be able to see it and c"
type textarea "x"
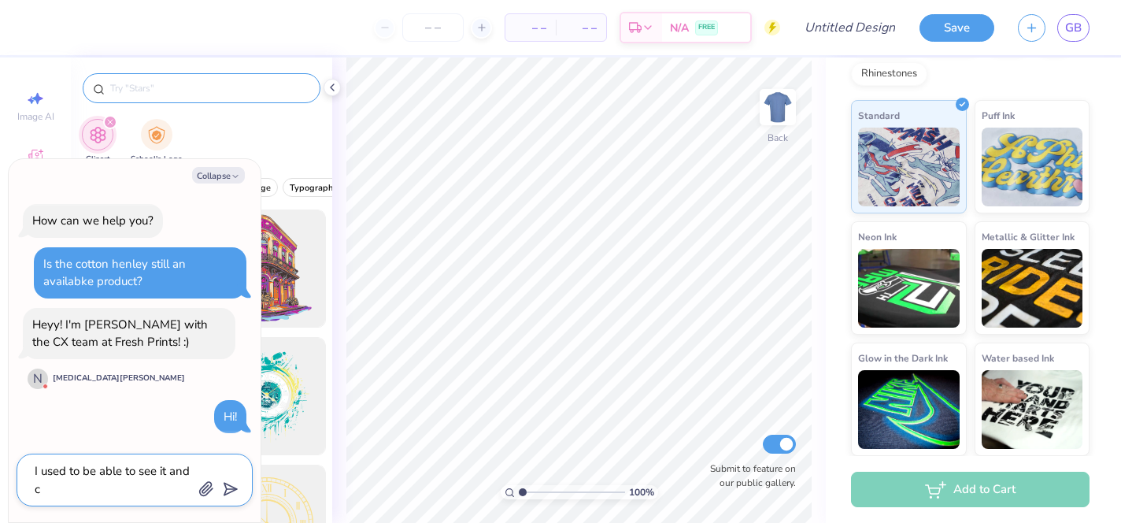
type textarea "I used to be able to see it and cr"
type textarea "x"
type textarea "I used to be able to see it and cre"
type textarea "x"
type textarea "I used to be able to see it and crea"
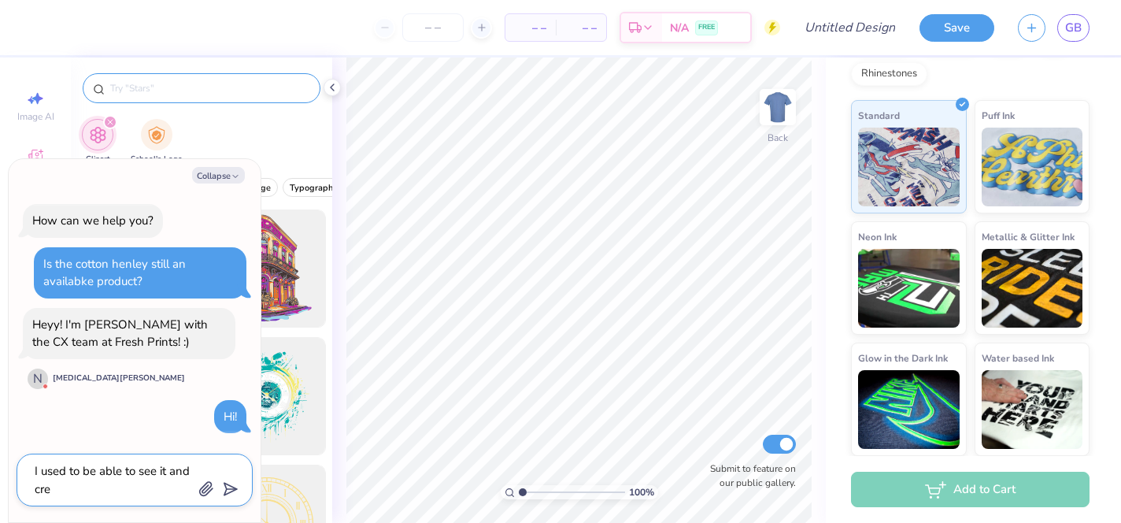
type textarea "x"
type textarea "I used to be able to see it and creat"
type textarea "x"
type textarea "I used to be able to see it and create"
type textarea "x"
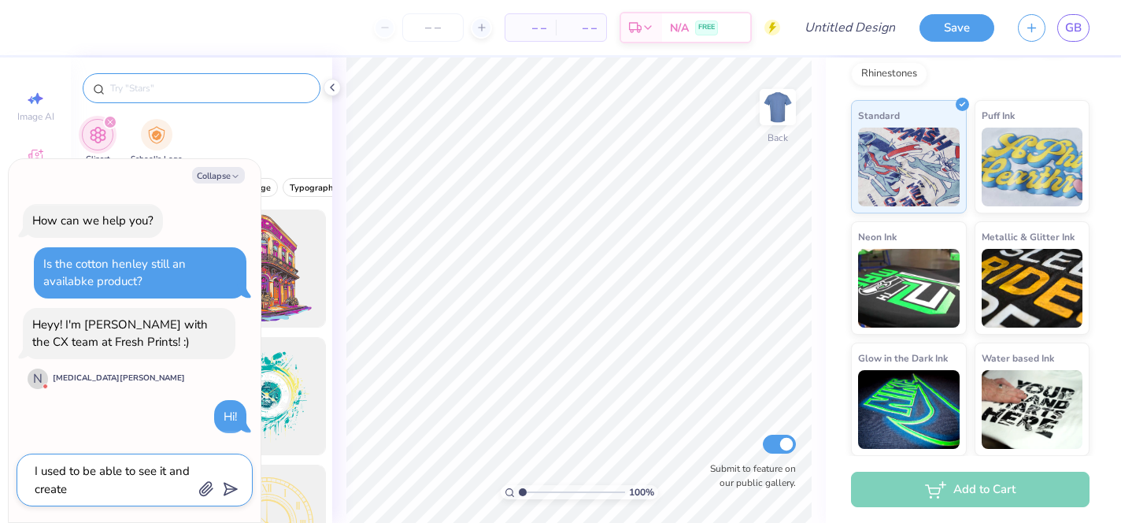
type textarea "I used to be able to see it and create"
type textarea "x"
type textarea "I used to be able to see it and create a"
type textarea "x"
type textarea "I used to be able to see it and create a"
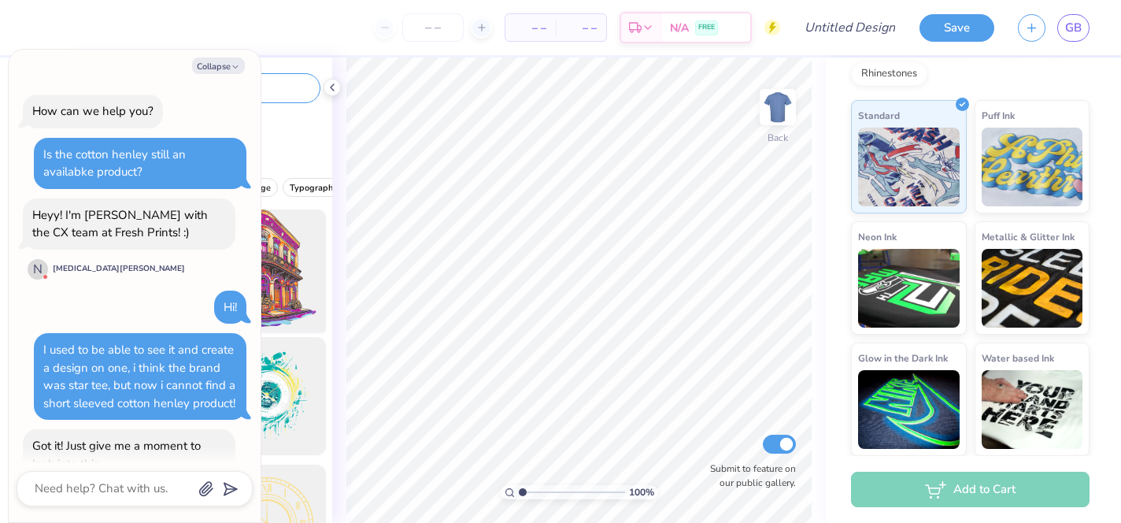
scroll to position [263, 0]
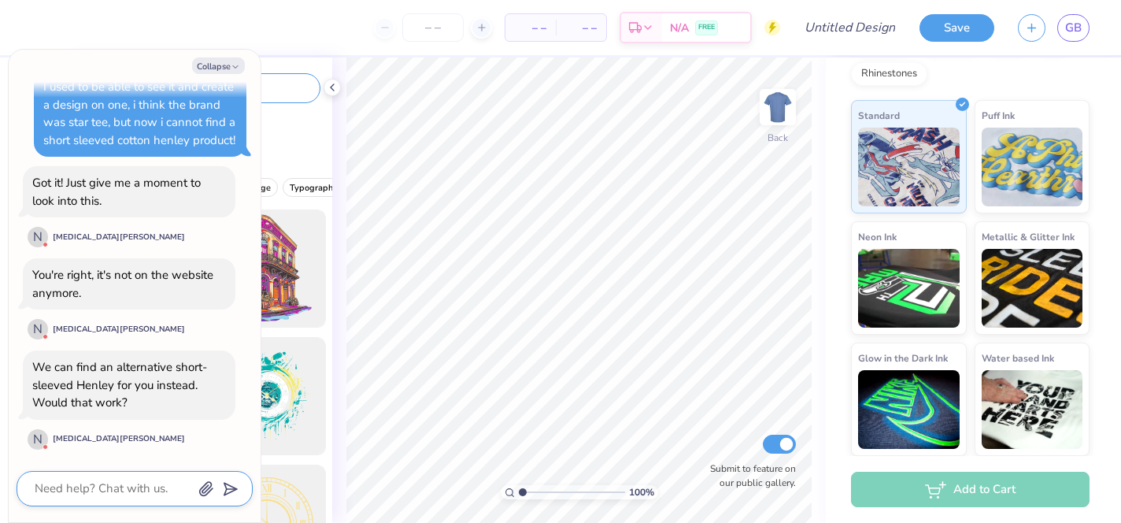
click at [132, 487] on textarea at bounding box center [113, 488] width 160 height 21
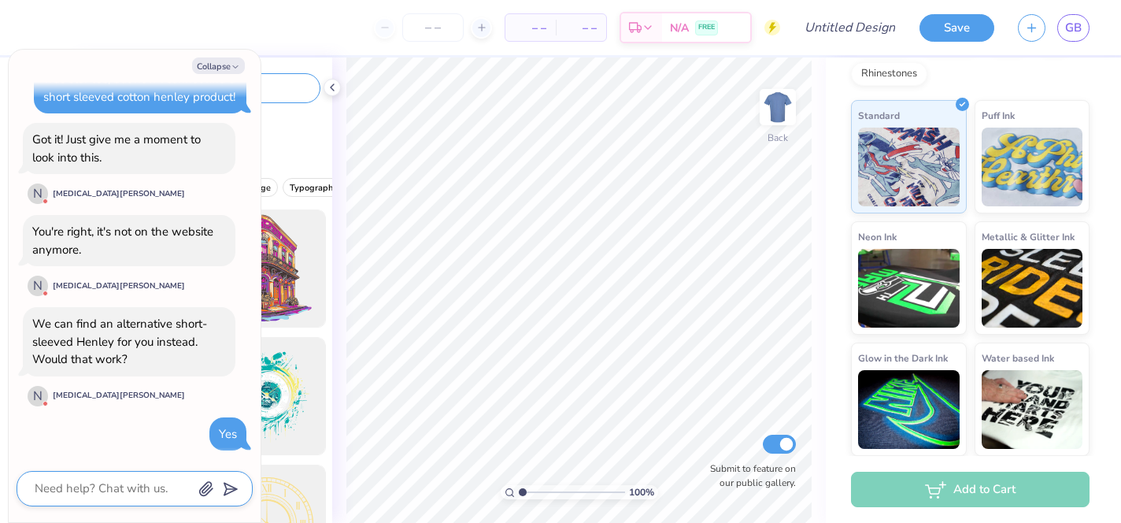
click at [73, 495] on textarea at bounding box center [113, 488] width 160 height 21
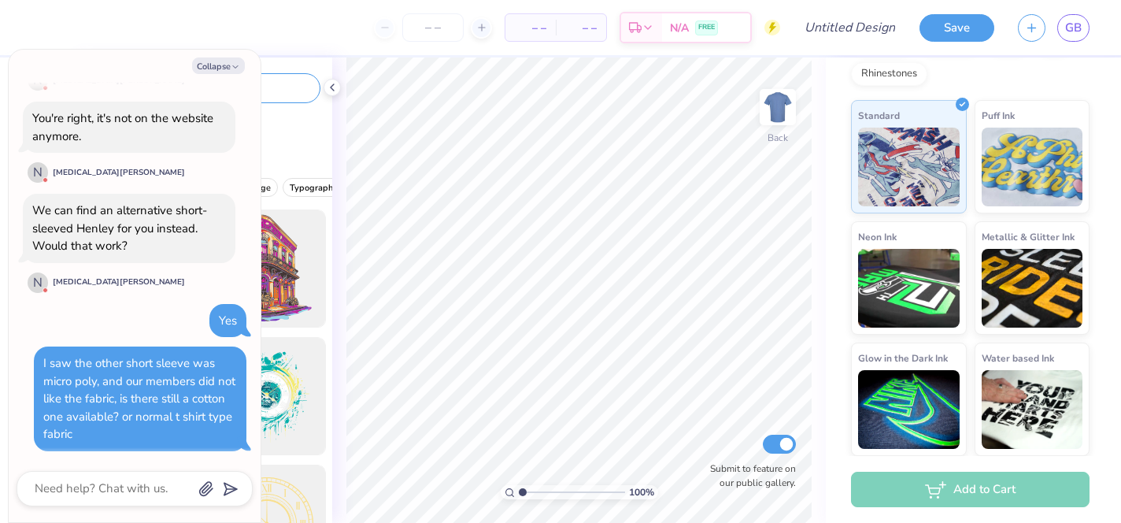
scroll to position [604, 0]
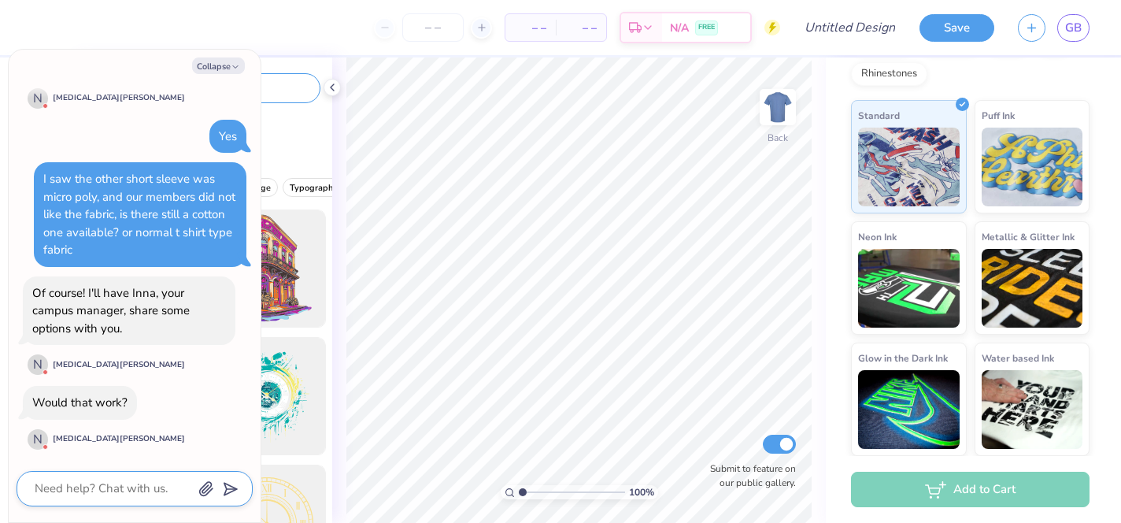
click at [125, 487] on textarea at bounding box center [113, 488] width 160 height 21
